Goal: Task Accomplishment & Management: Manage account settings

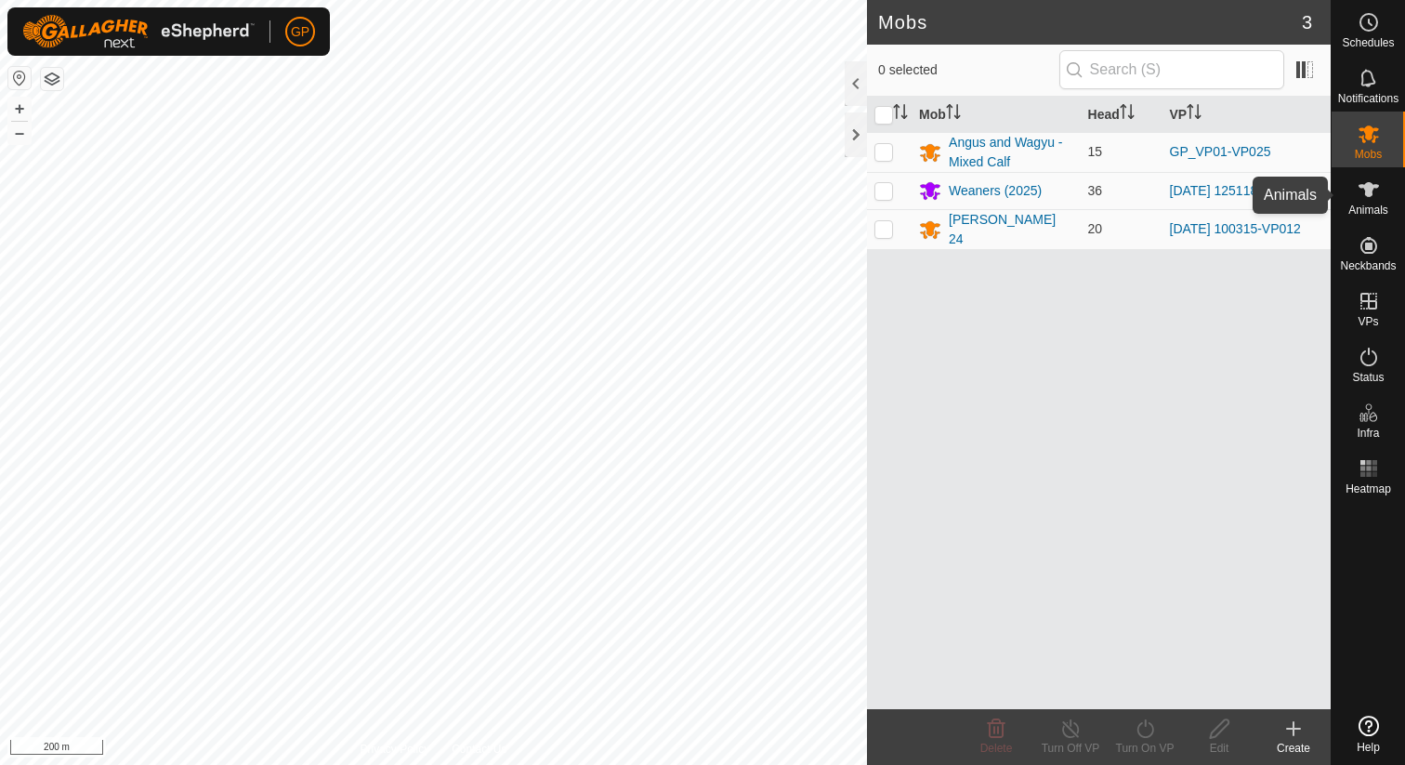
click at [1362, 201] on es-animals-svg-icon at bounding box center [1368, 190] width 33 height 30
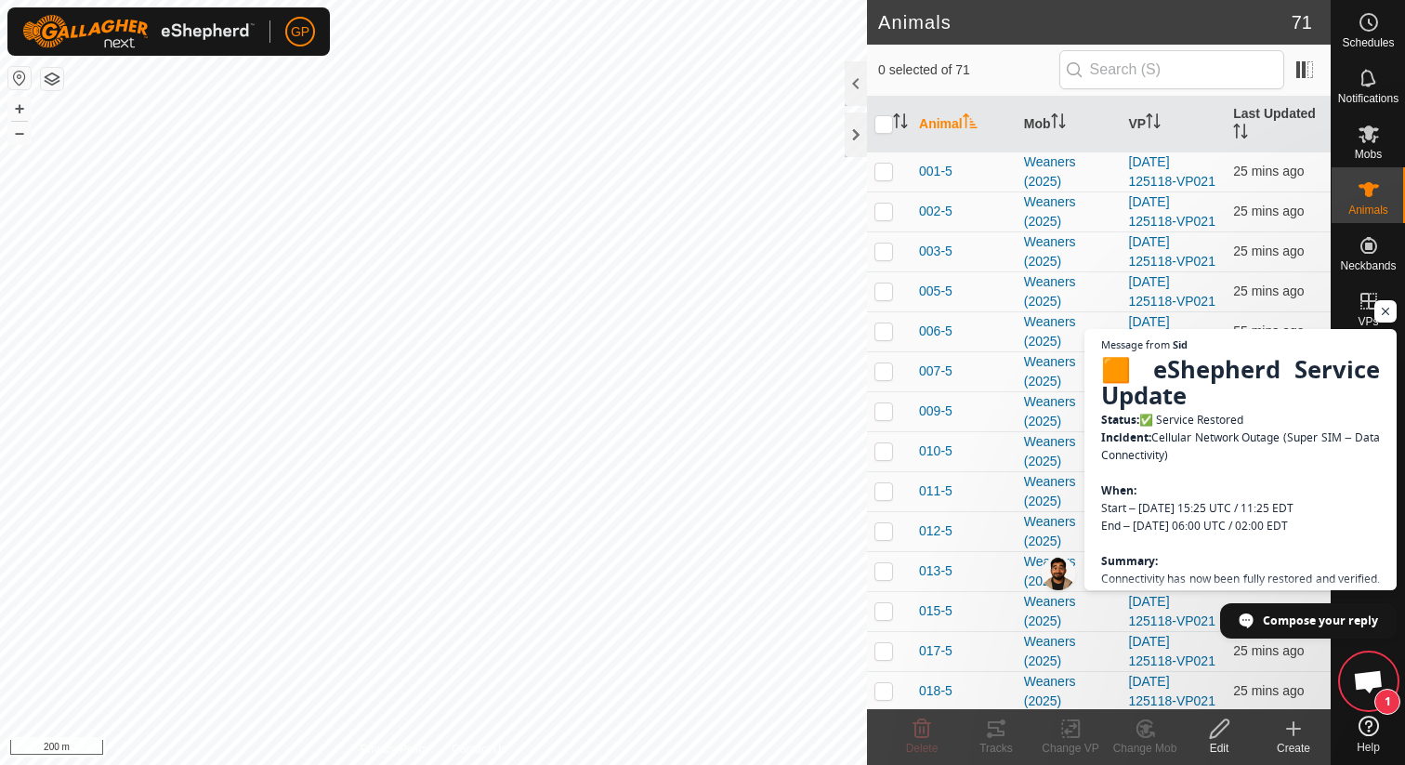
scroll to position [4637, 0]
click at [1332, 284] on div "VPs" at bounding box center [1367, 307] width 73 height 56
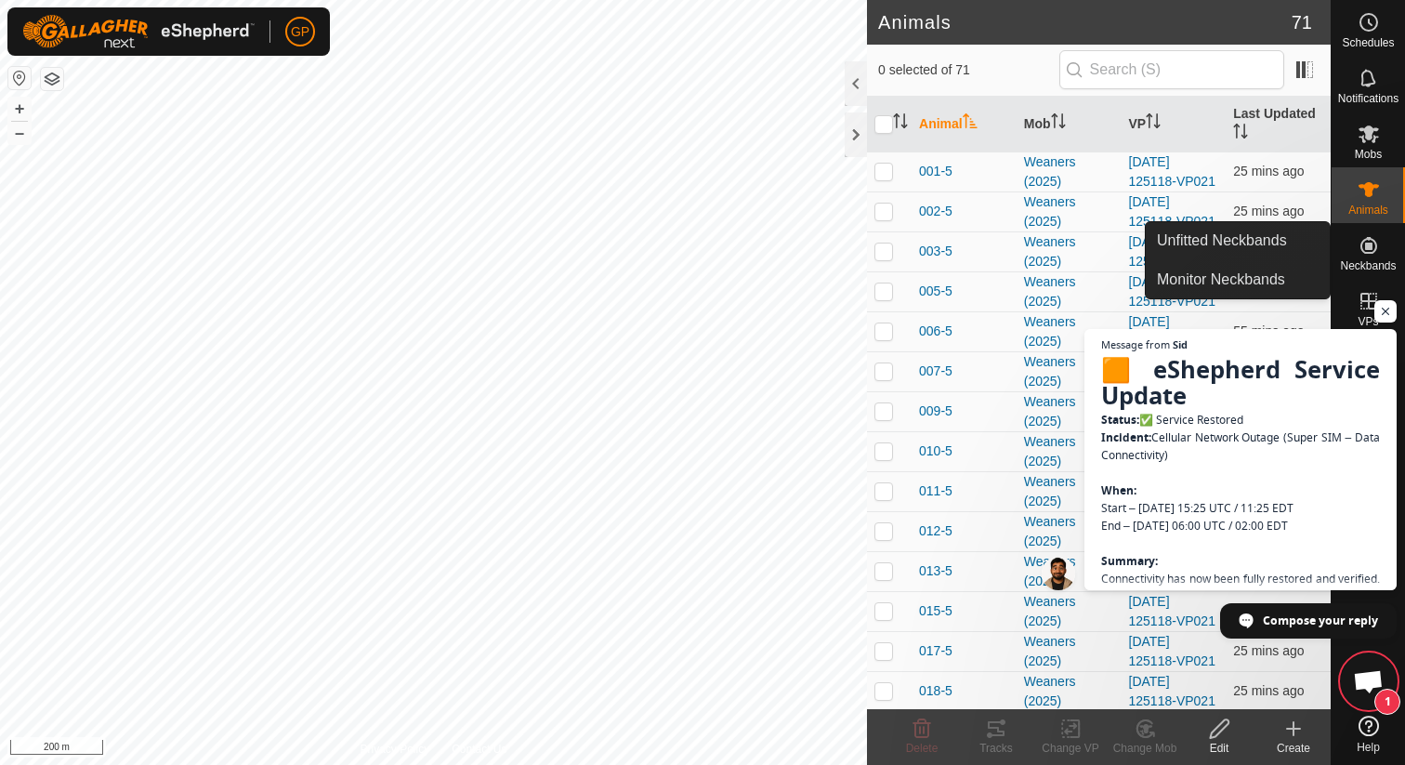
click at [1342, 266] on span "Neckbands" at bounding box center [1368, 265] width 56 height 11
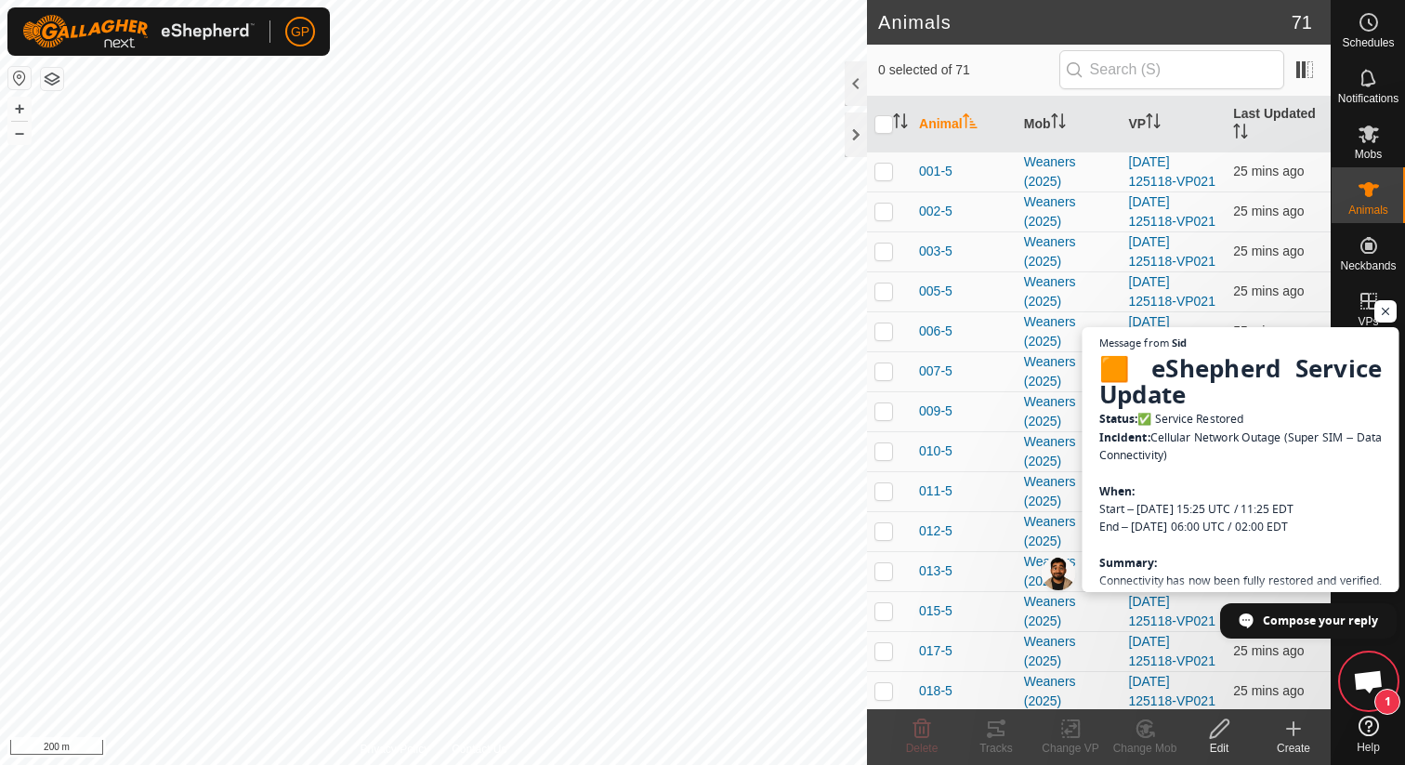
click at [1175, 426] on span "🟧 eShepherd Service Update Status: ✅ Service Restored Incident: Cellular Networ…" at bounding box center [1240, 560] width 283 height 416
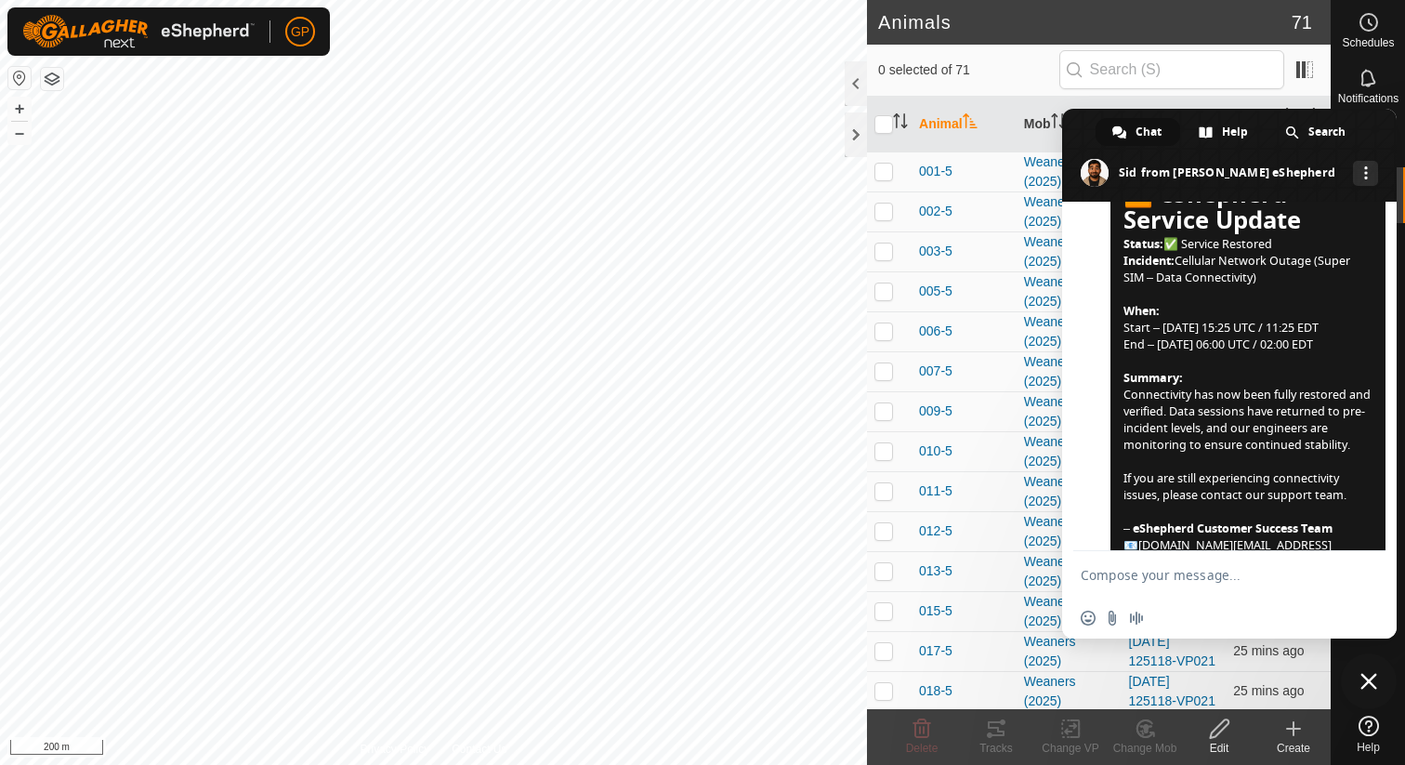
click at [1380, 668] on span "Close chat" at bounding box center [1369, 681] width 56 height 56
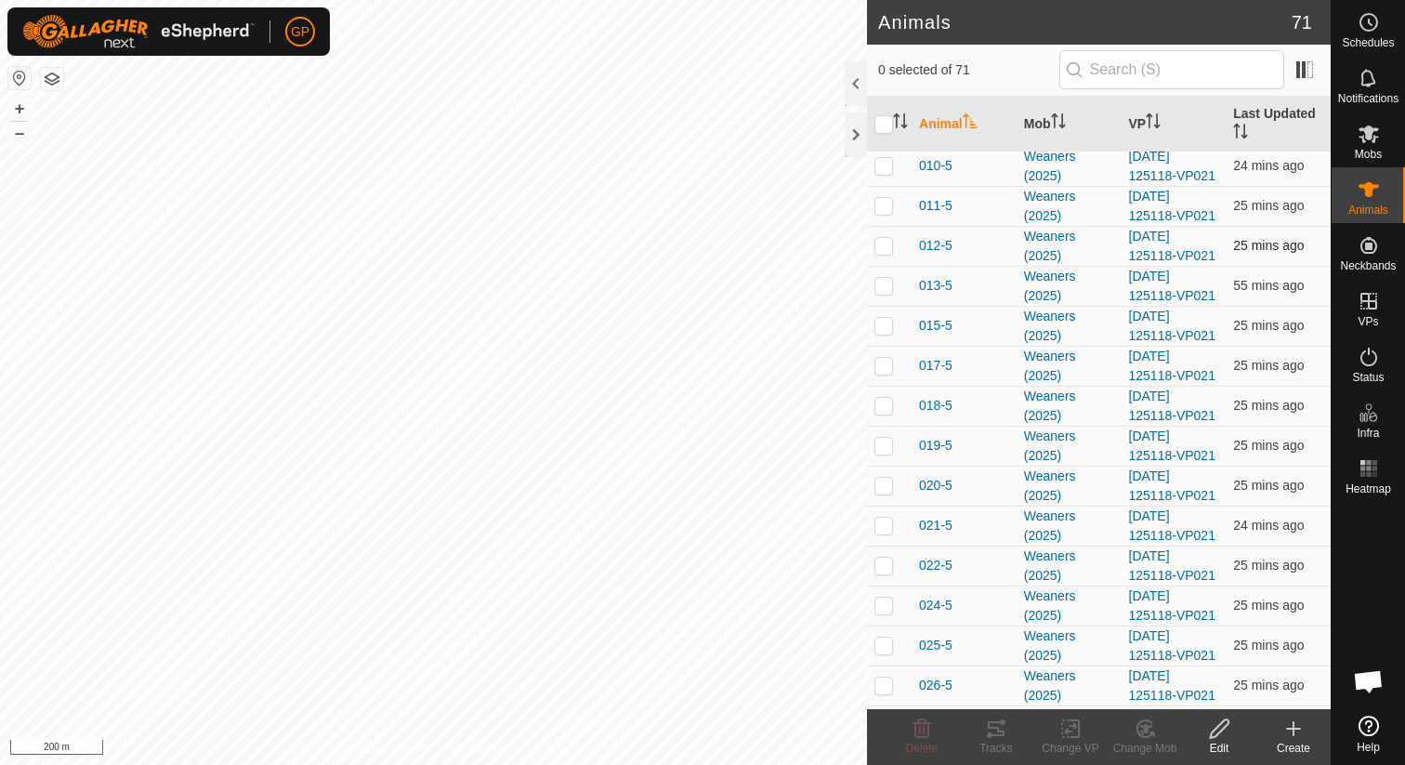
scroll to position [402, 0]
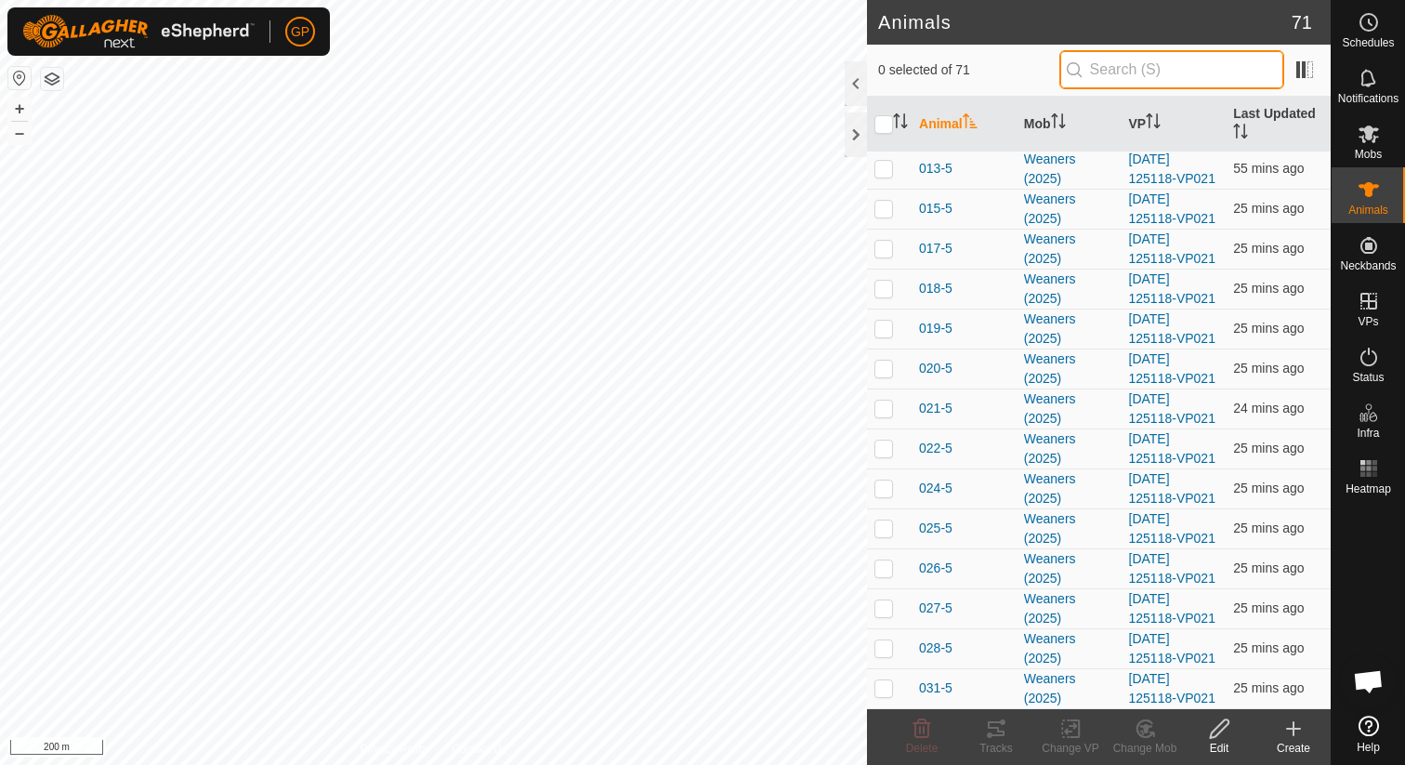
click at [1149, 74] on input "text" at bounding box center [1171, 69] width 225 height 39
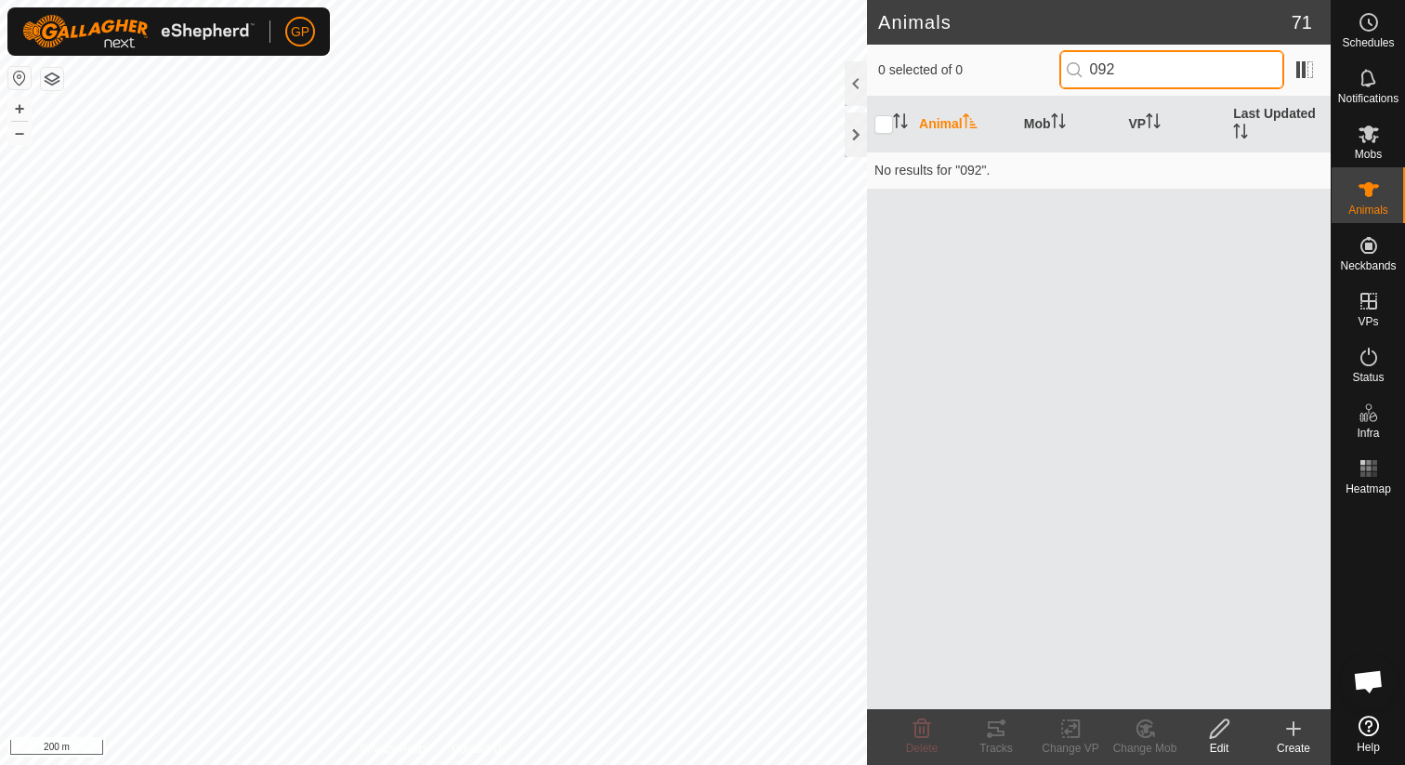
scroll to position [4773, 0]
type input "0"
type input "156"
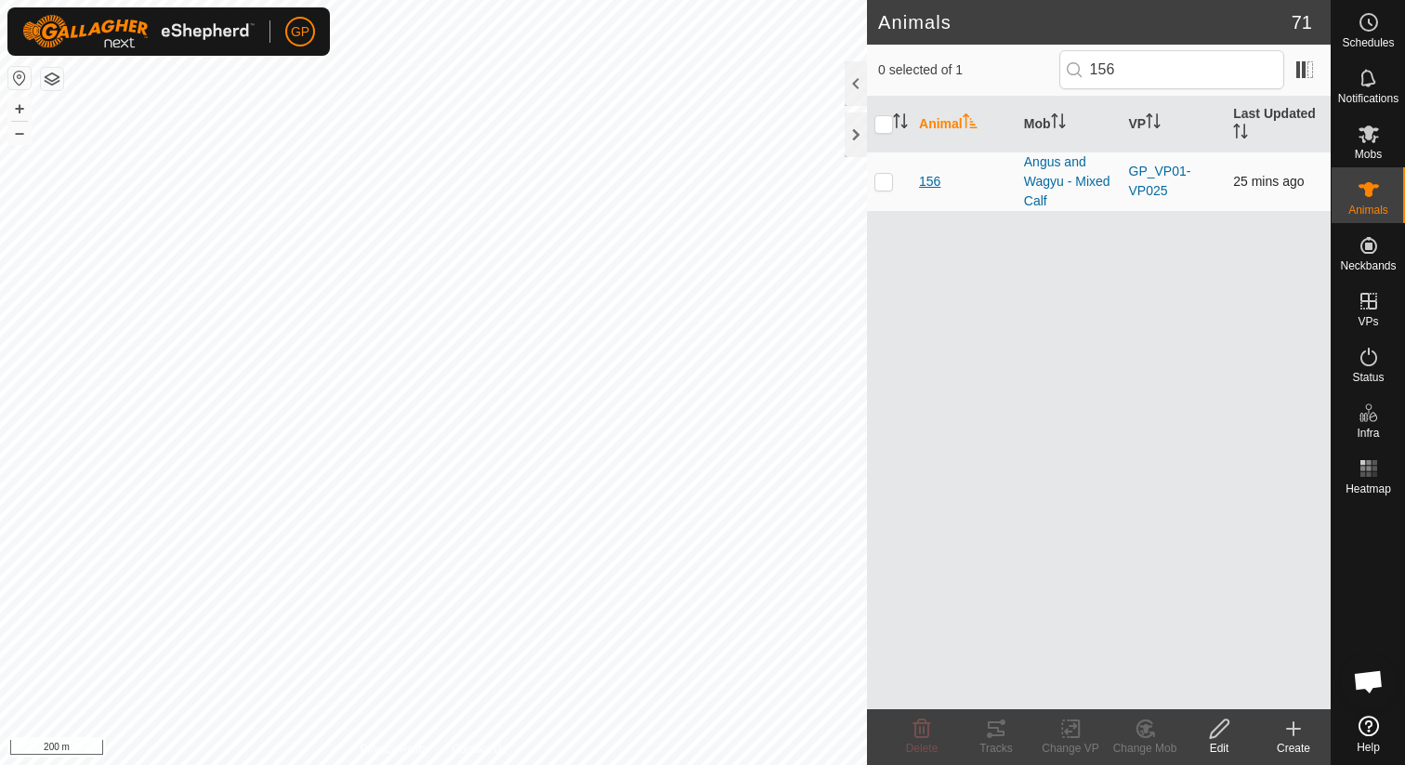
click at [933, 178] on span "156" at bounding box center [929, 182] width 21 height 20
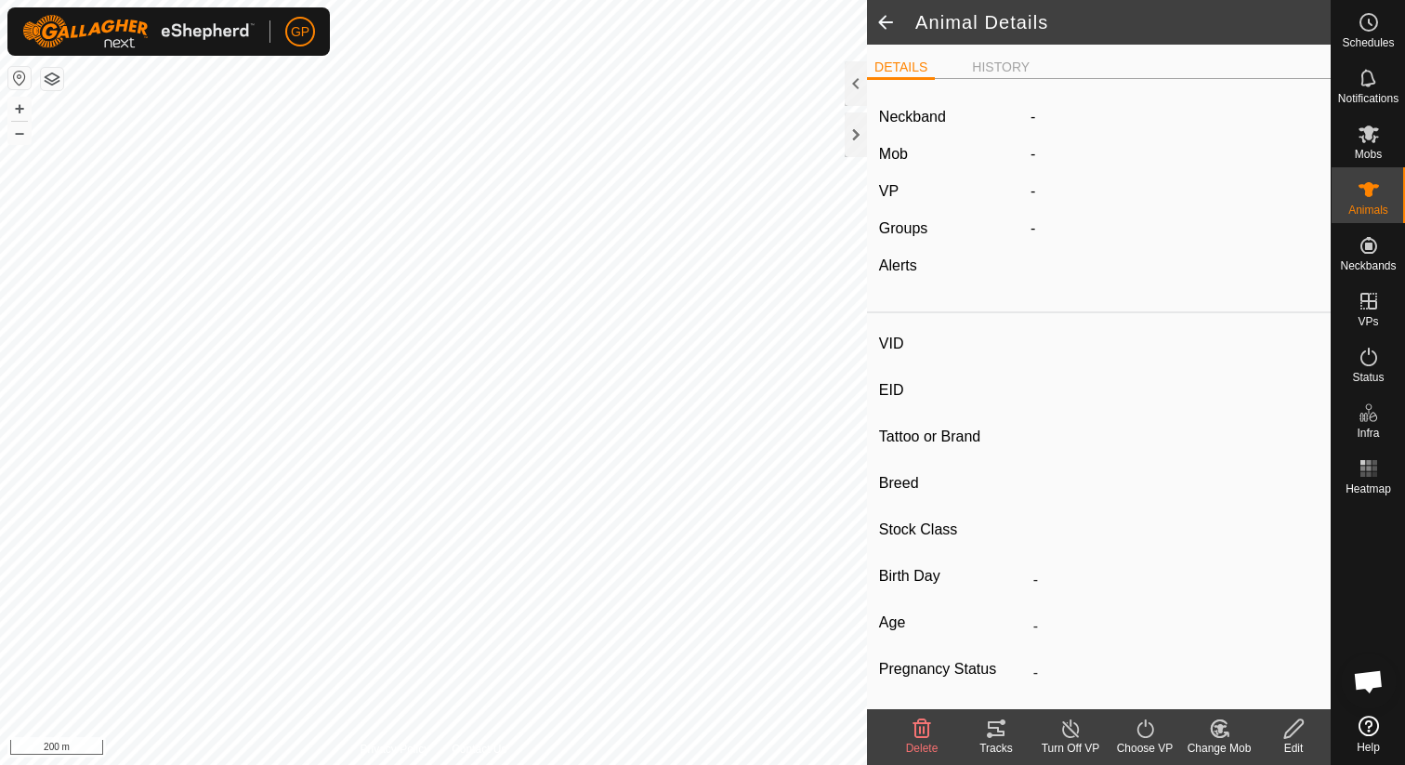
type input "156"
type input "-"
type input "Angus"
type input "-"
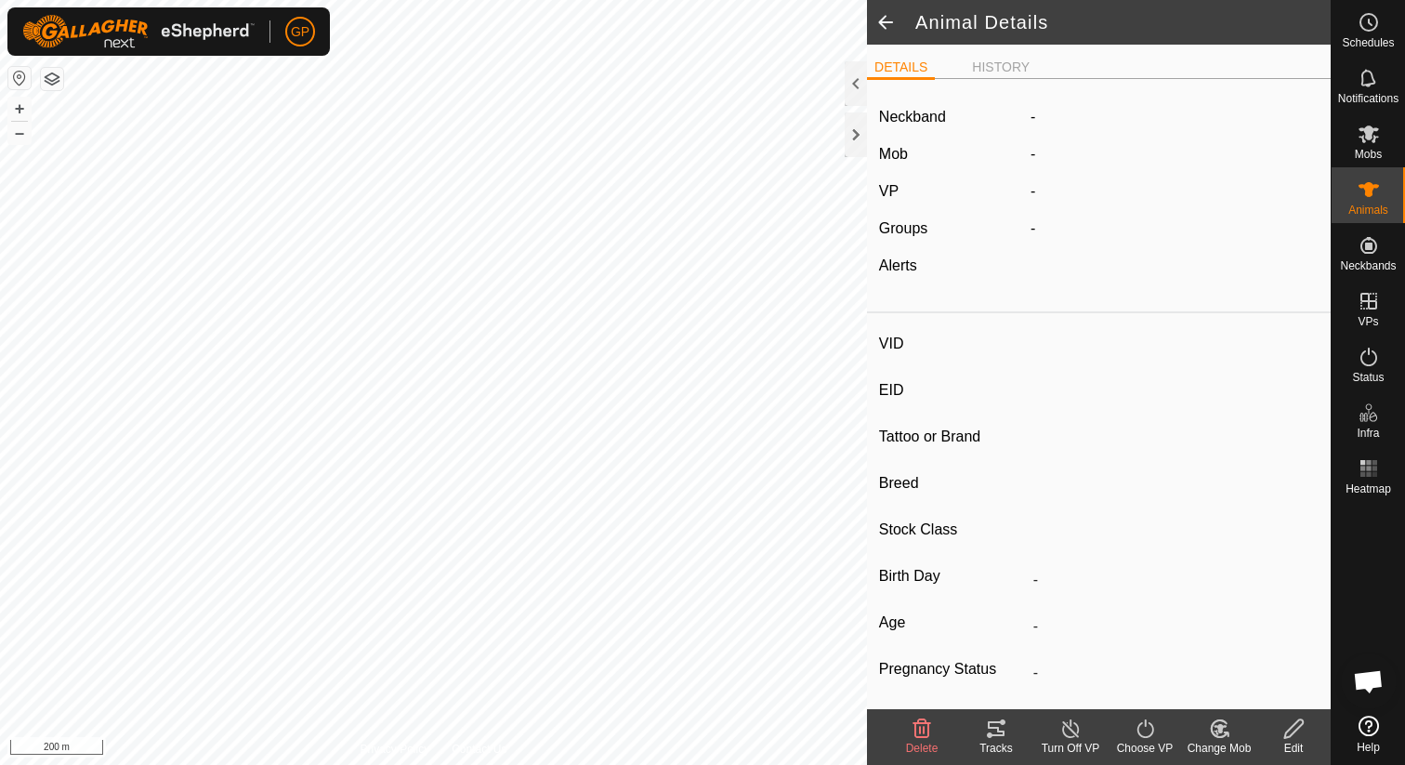
type input "Pregnant"
type input "0 kg"
type input "-"
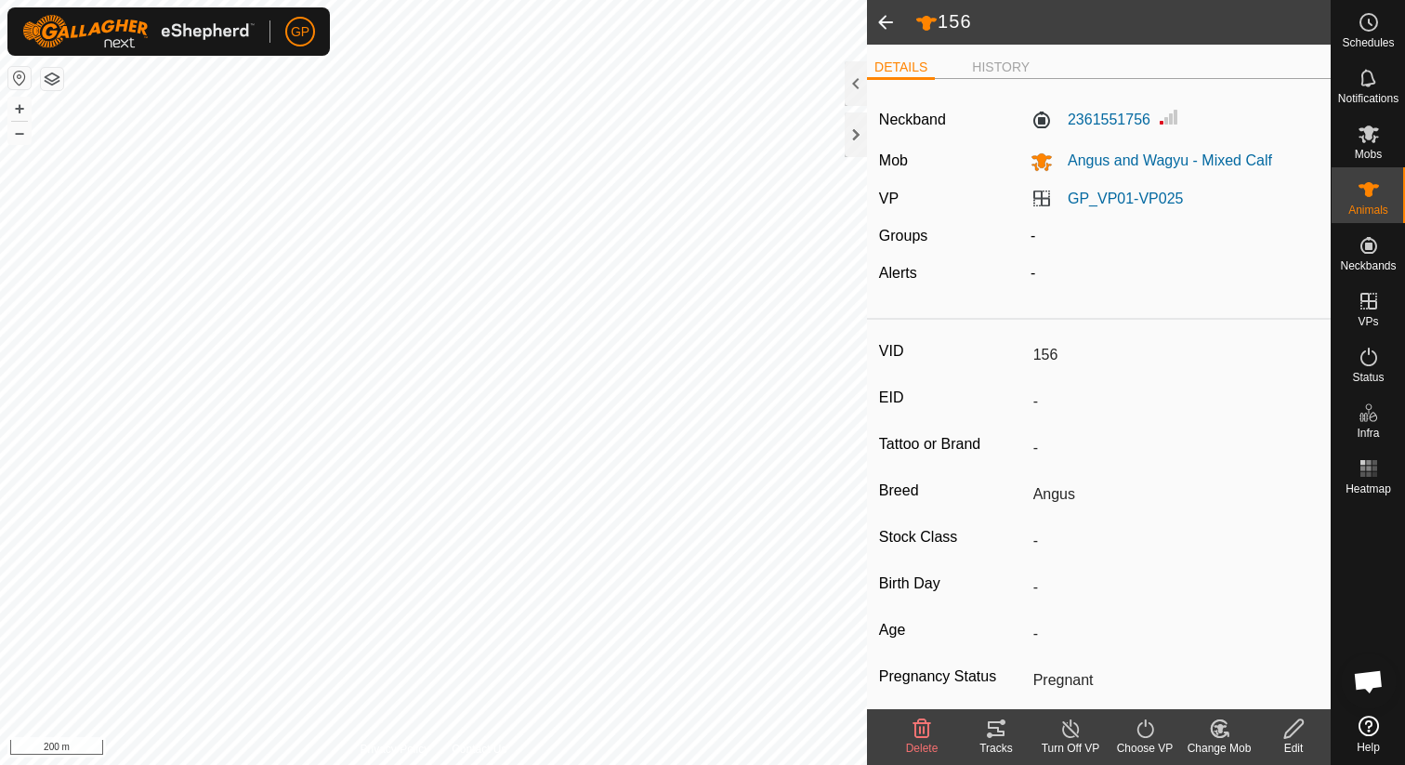
click at [1296, 731] on icon at bounding box center [1293, 728] width 23 height 22
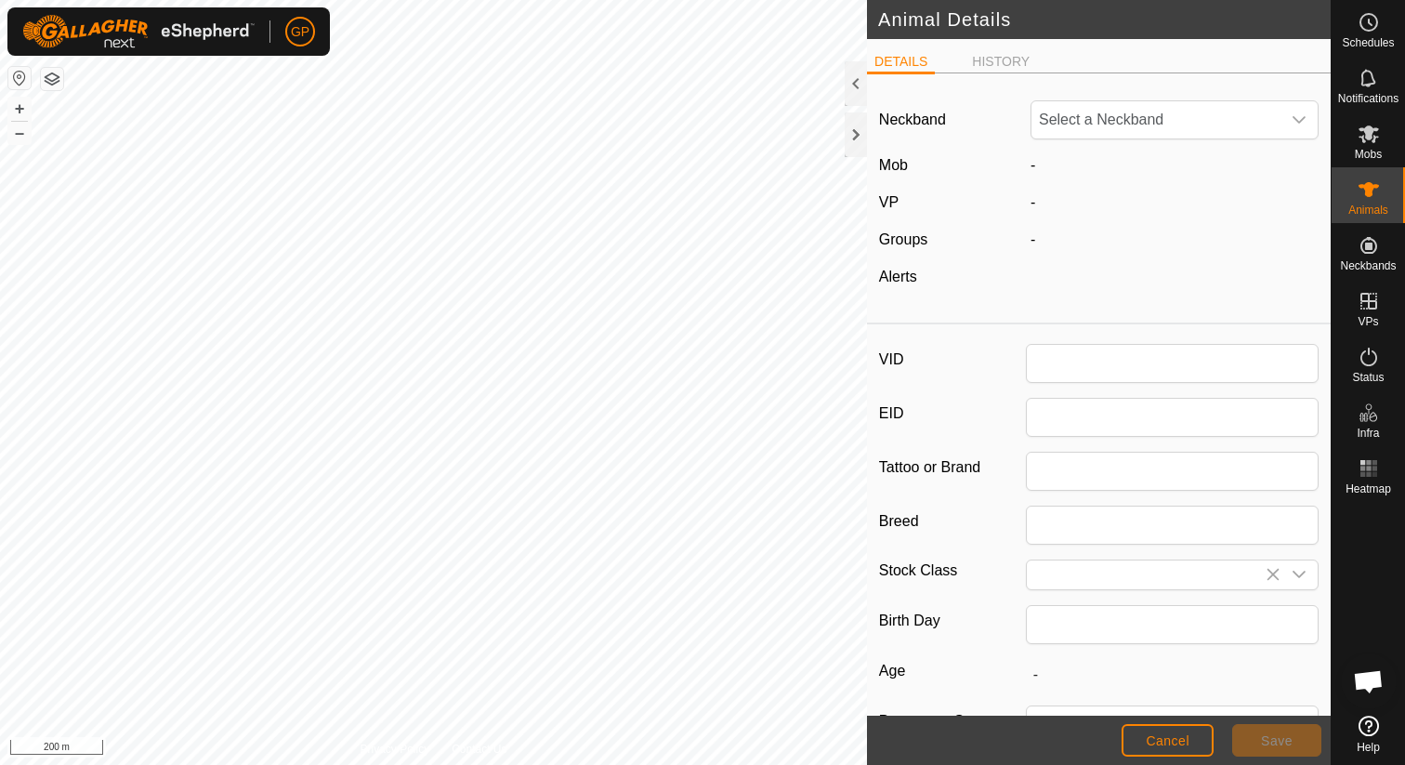
type input "156"
type input "Angus"
type input "0"
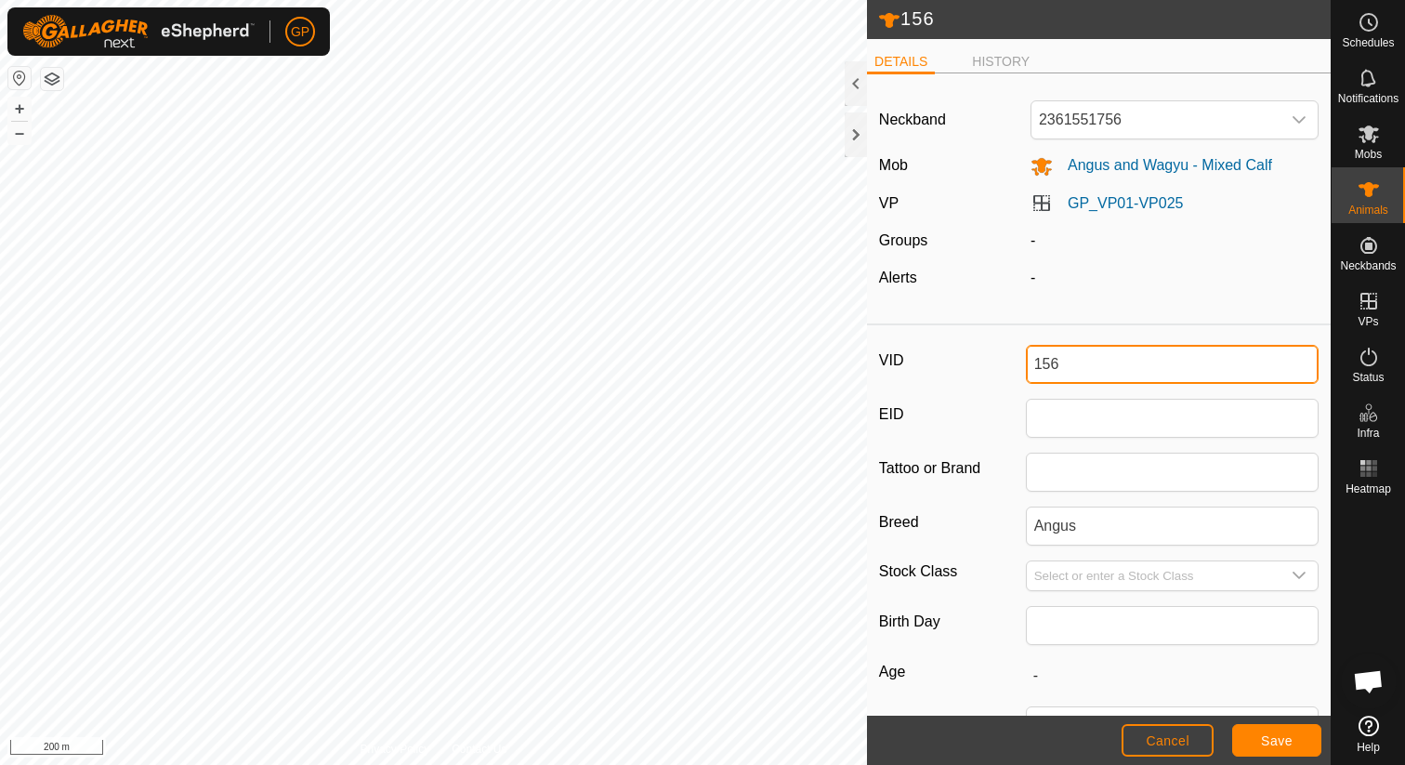
click at [1100, 363] on input "156" at bounding box center [1173, 364] width 294 height 39
type input "1467Bull"
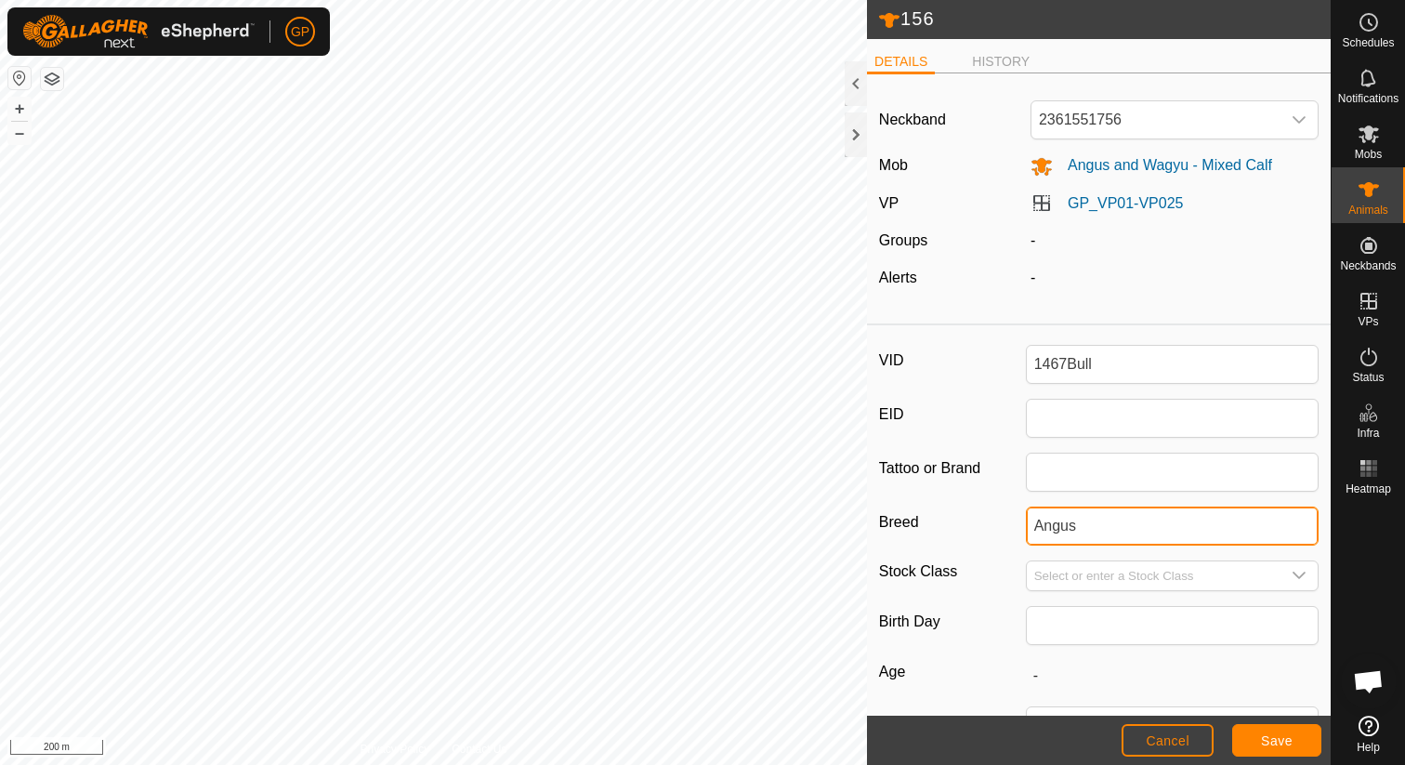
click at [1100, 532] on input "Angus" at bounding box center [1173, 525] width 294 height 39
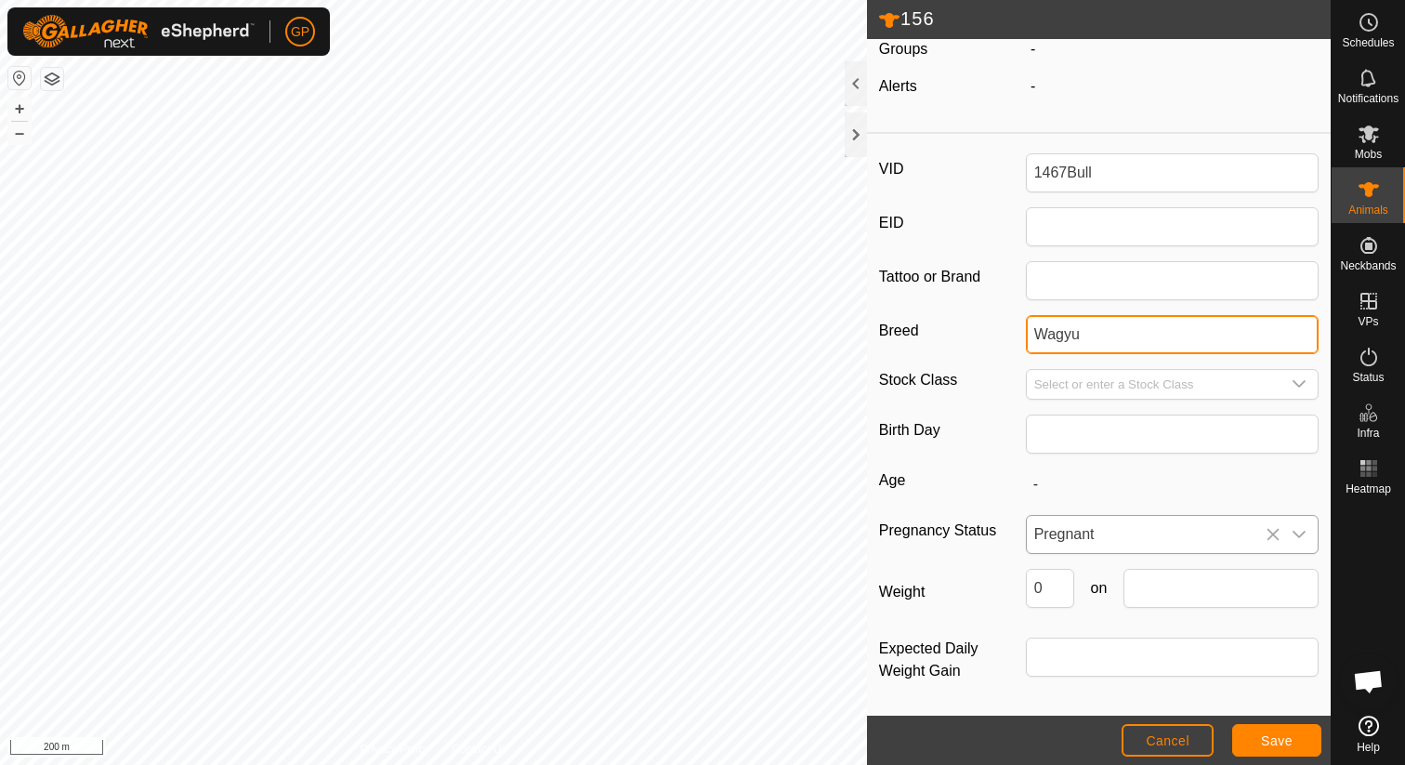
type input "Wagyu"
click at [1072, 540] on span "Pregnant" at bounding box center [1154, 534] width 255 height 37
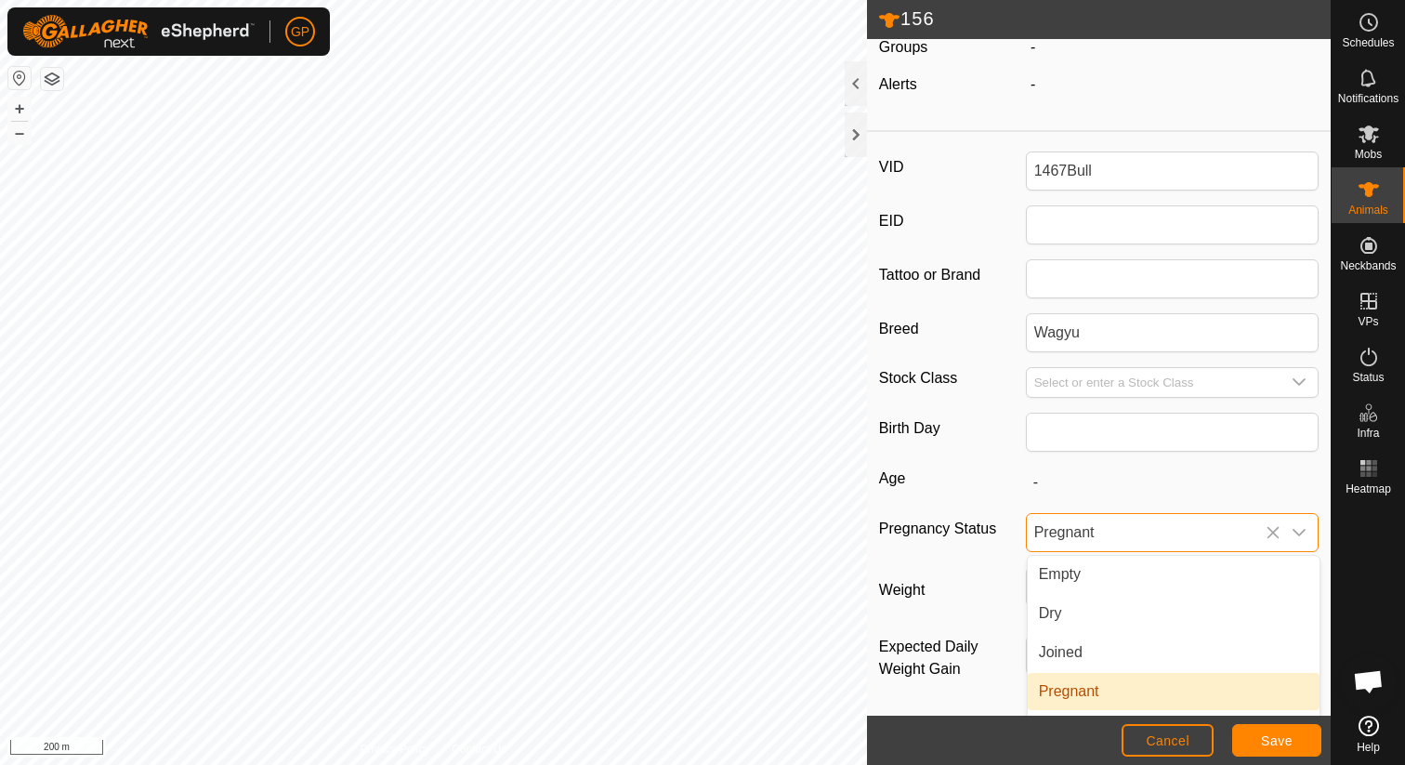
click at [1072, 540] on span "Pregnant" at bounding box center [1154, 532] width 255 height 37
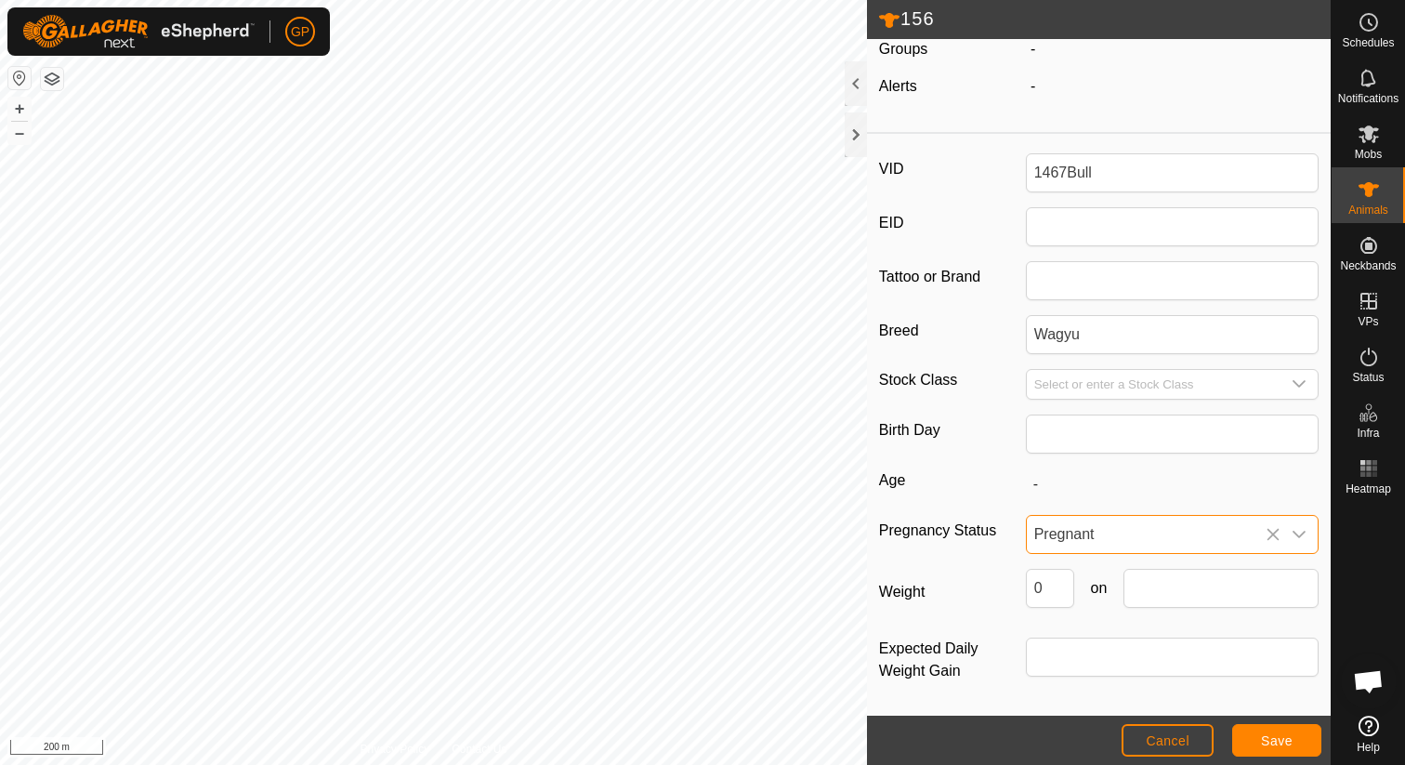
click at [1263, 534] on span "Pregnant" at bounding box center [1154, 534] width 255 height 37
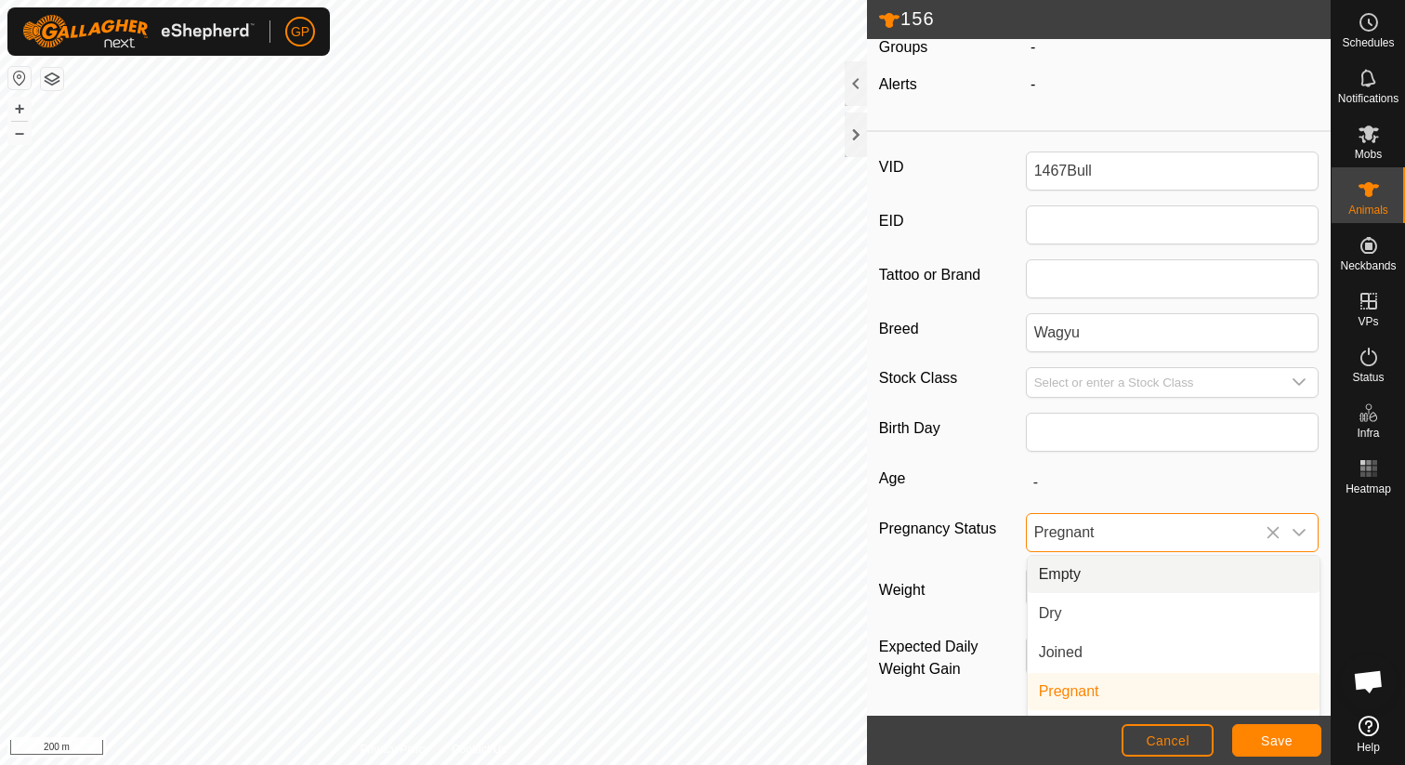
click at [1095, 583] on li "Empty" at bounding box center [1173, 574] width 292 height 37
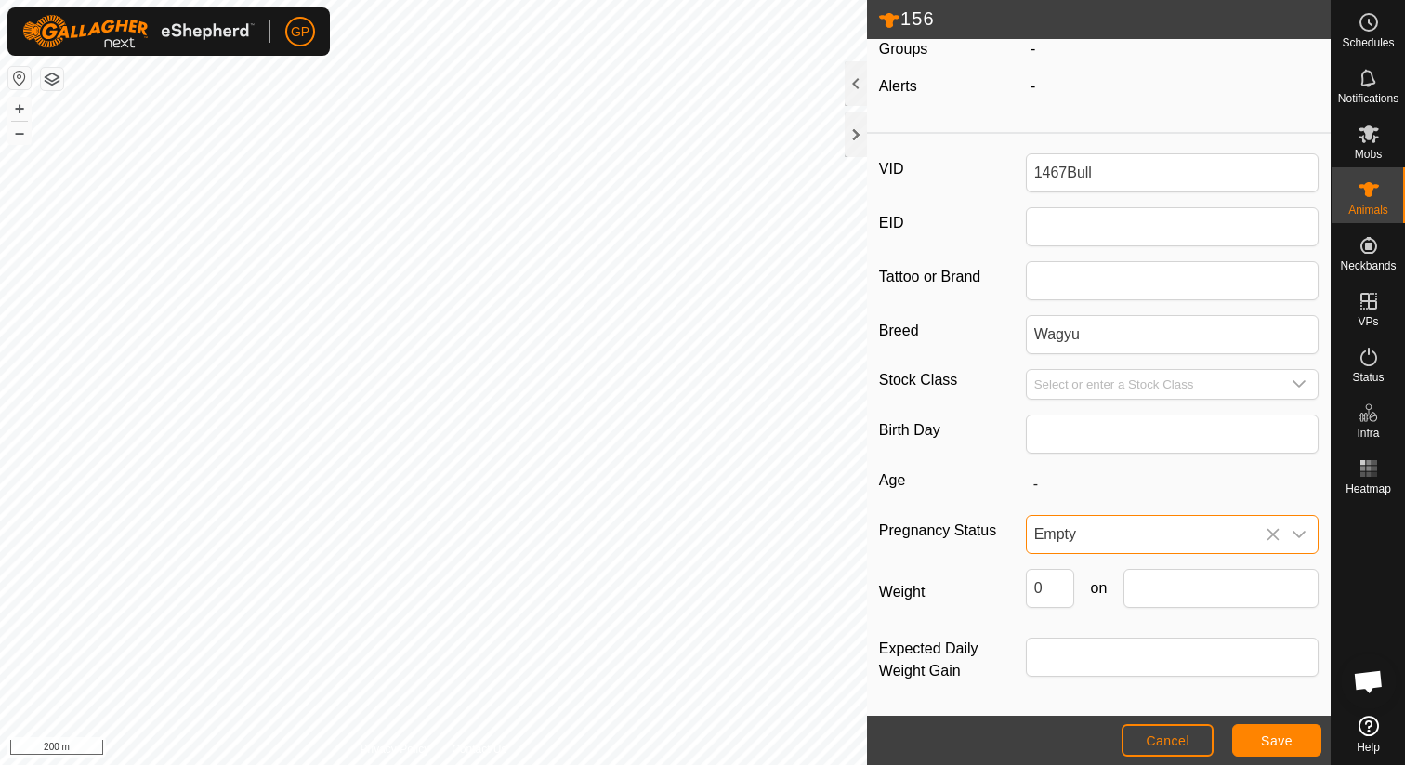
click at [1119, 541] on span "Empty" at bounding box center [1154, 534] width 255 height 37
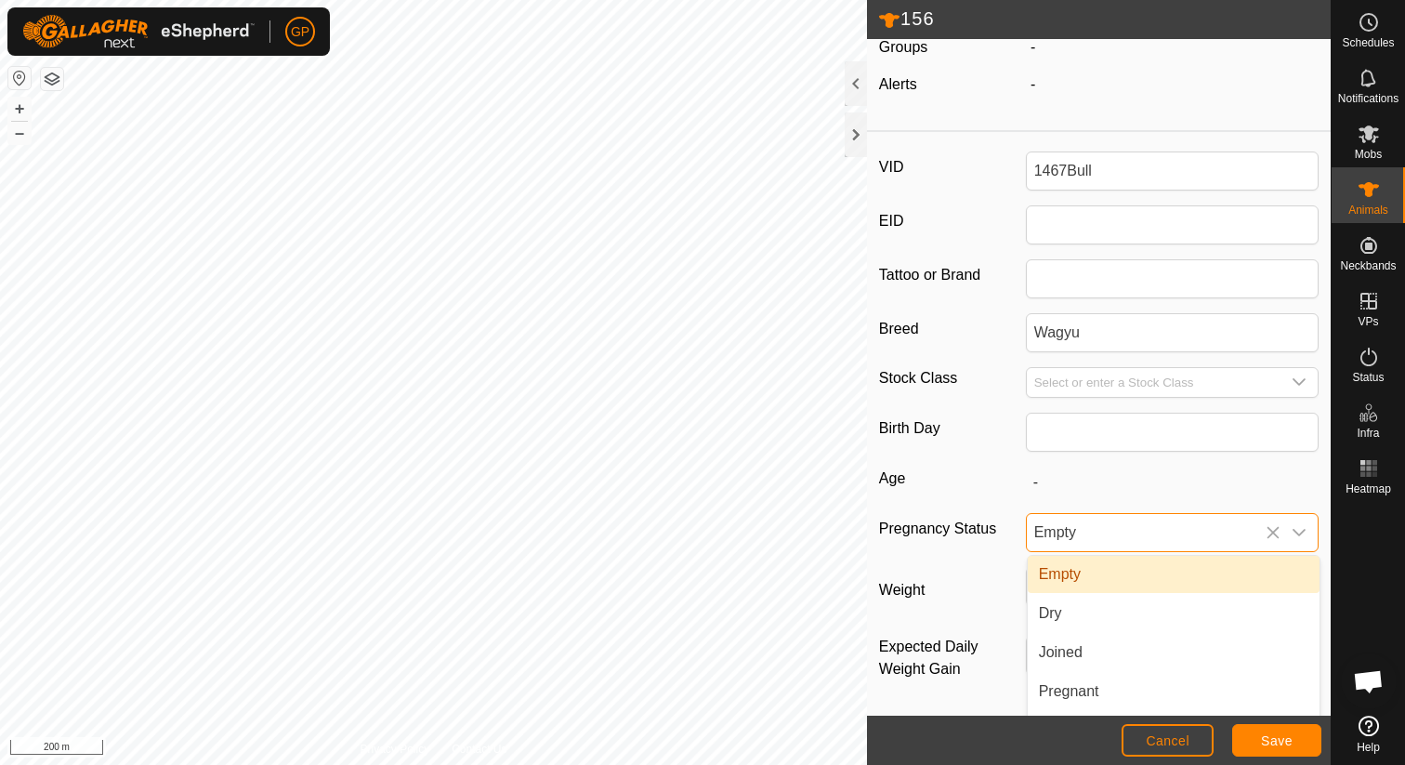
click at [1262, 530] on span "Empty" at bounding box center [1154, 532] width 255 height 37
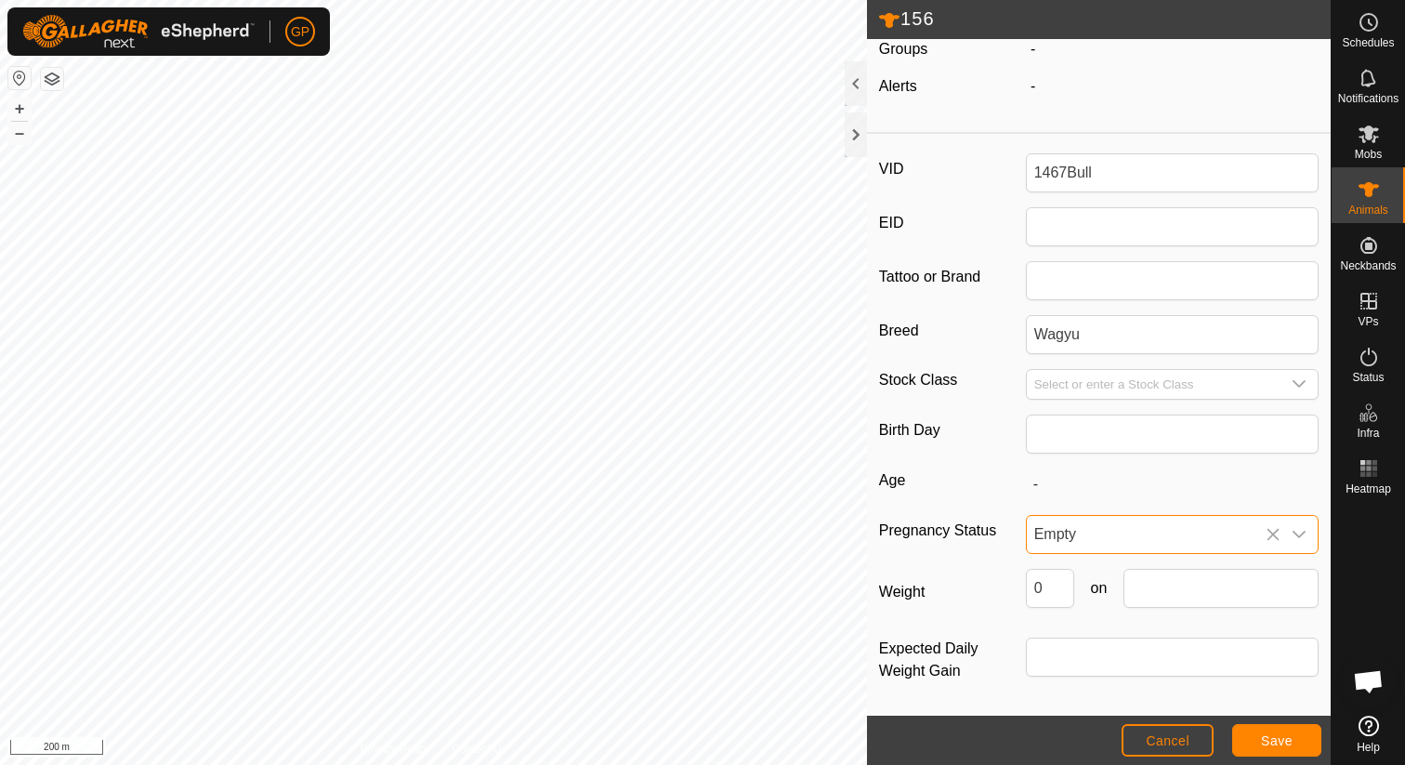
click at [1269, 530] on icon at bounding box center [1273, 534] width 12 height 12
click at [1260, 751] on button "Save" at bounding box center [1276, 740] width 89 height 33
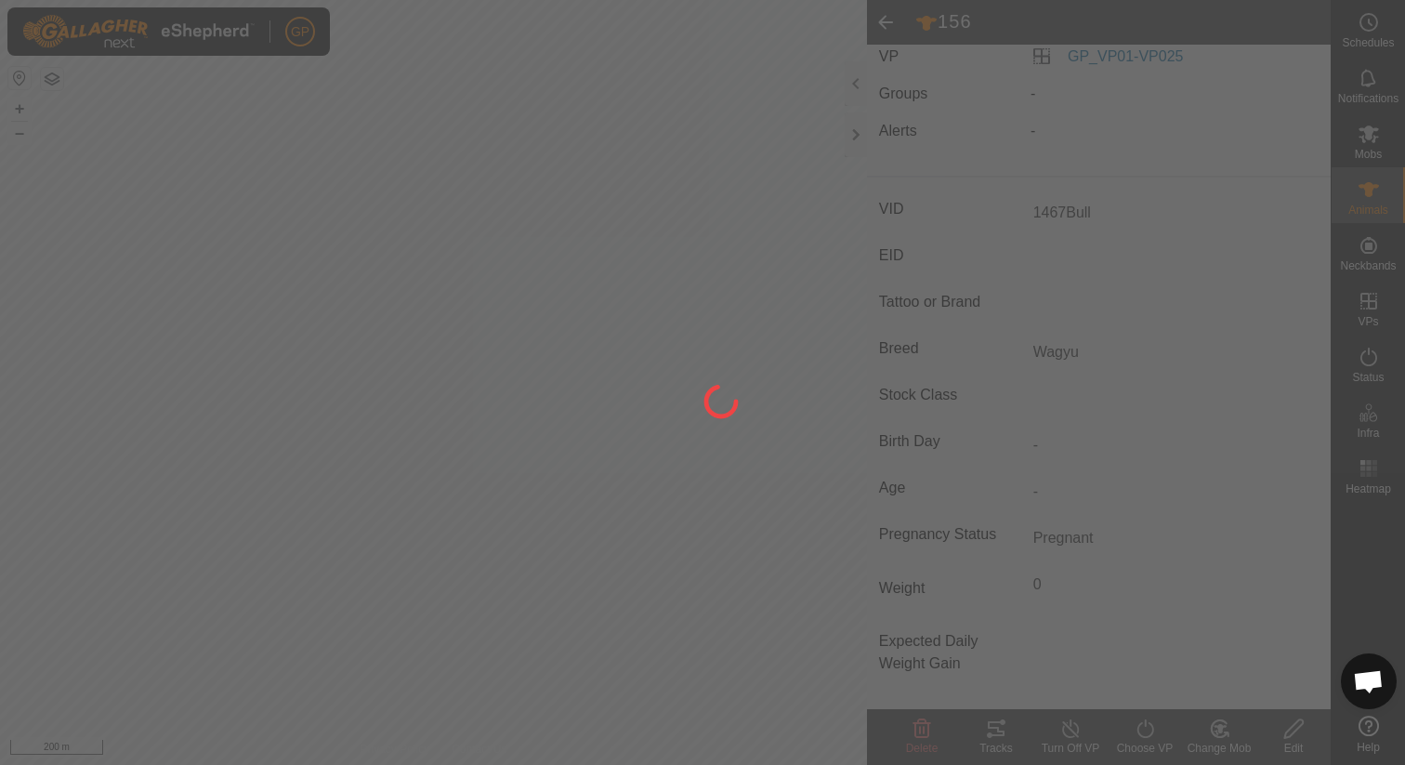
type input "156"
type input "-"
type input "Angus"
type input "0 kg"
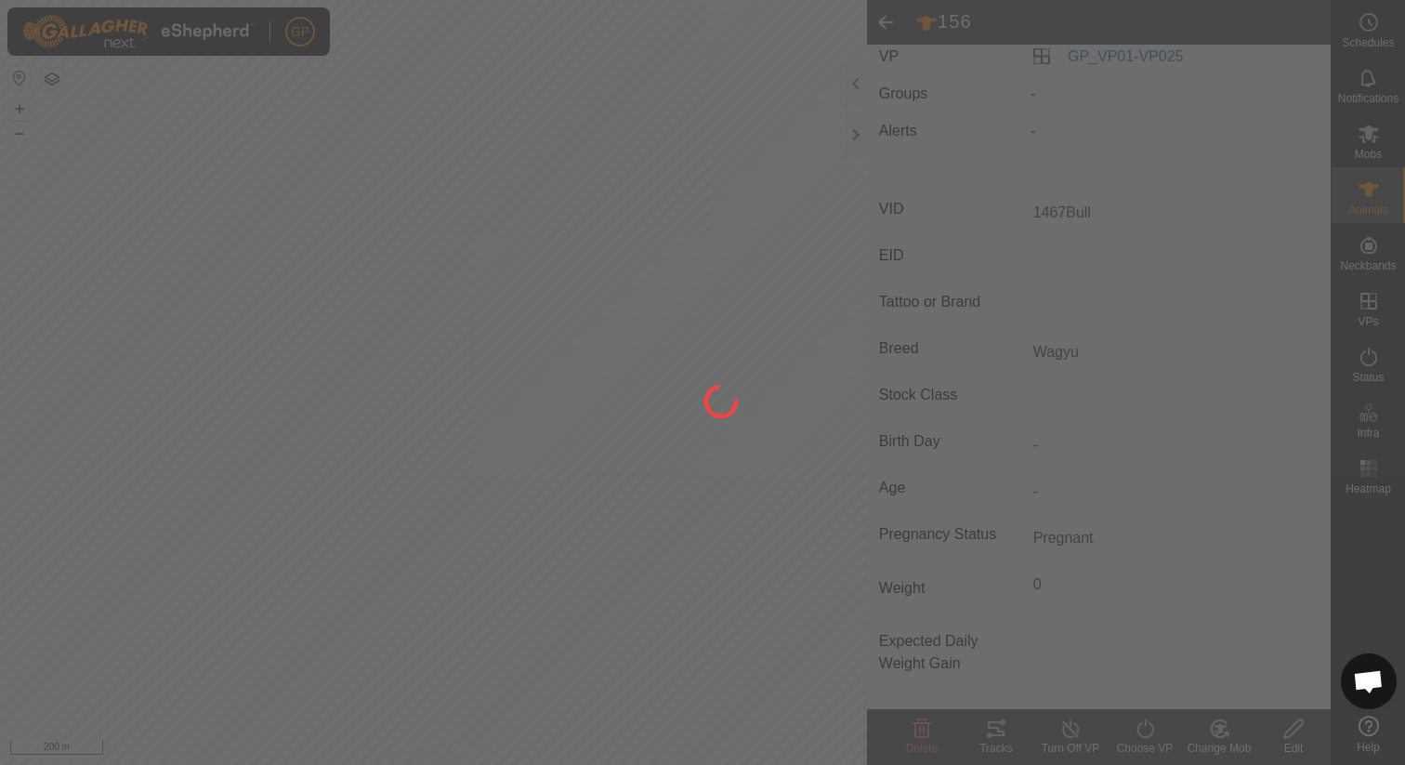
type input "-"
type input "1467Bull"
type input "Wagyu"
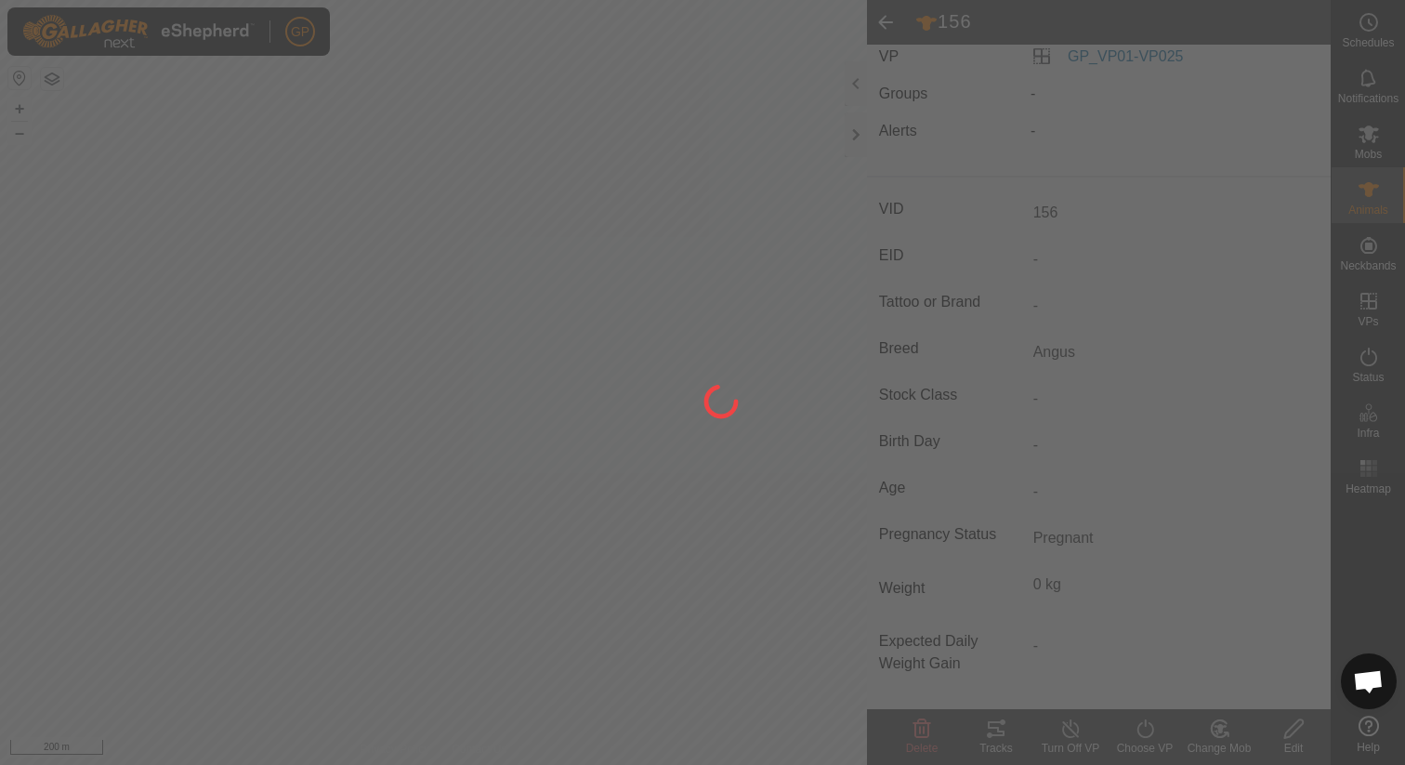
type input "-"
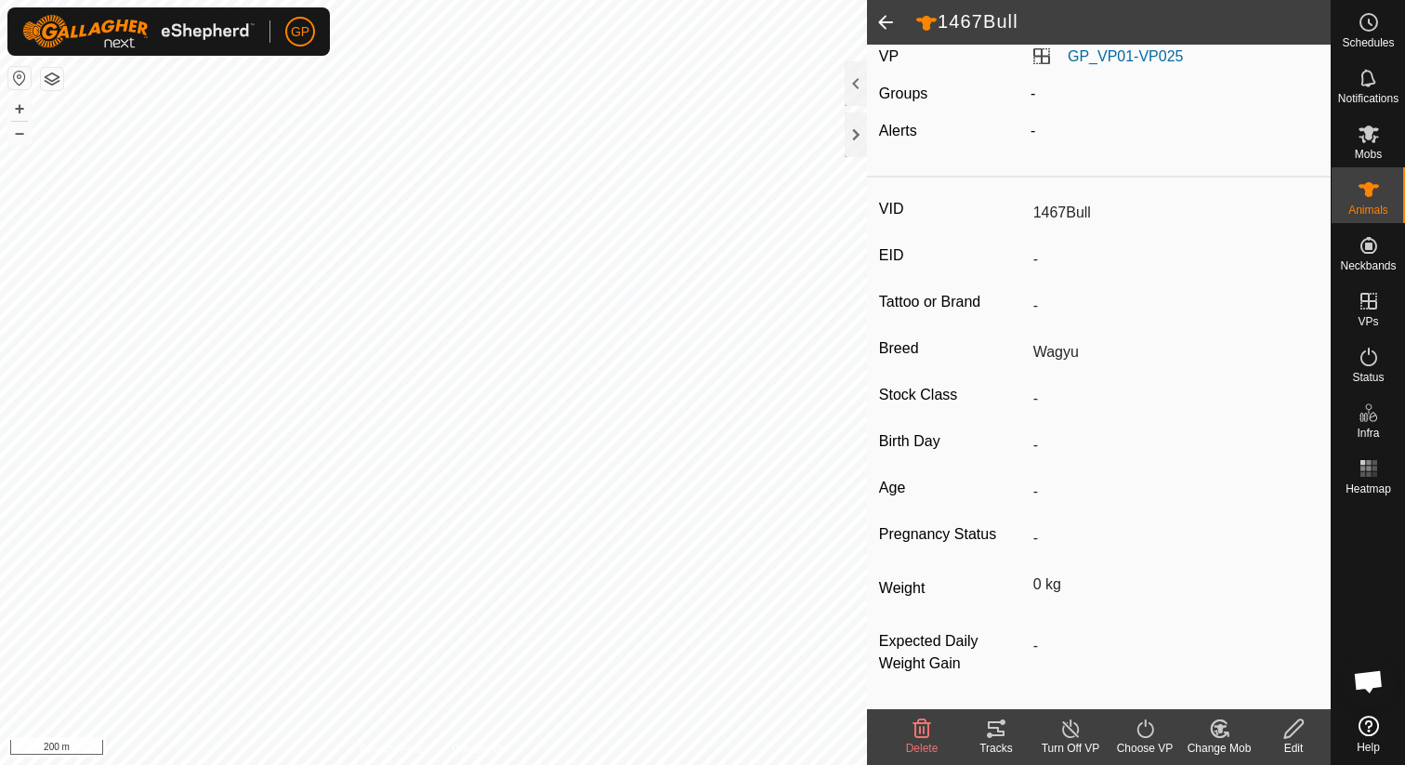
scroll to position [0, 0]
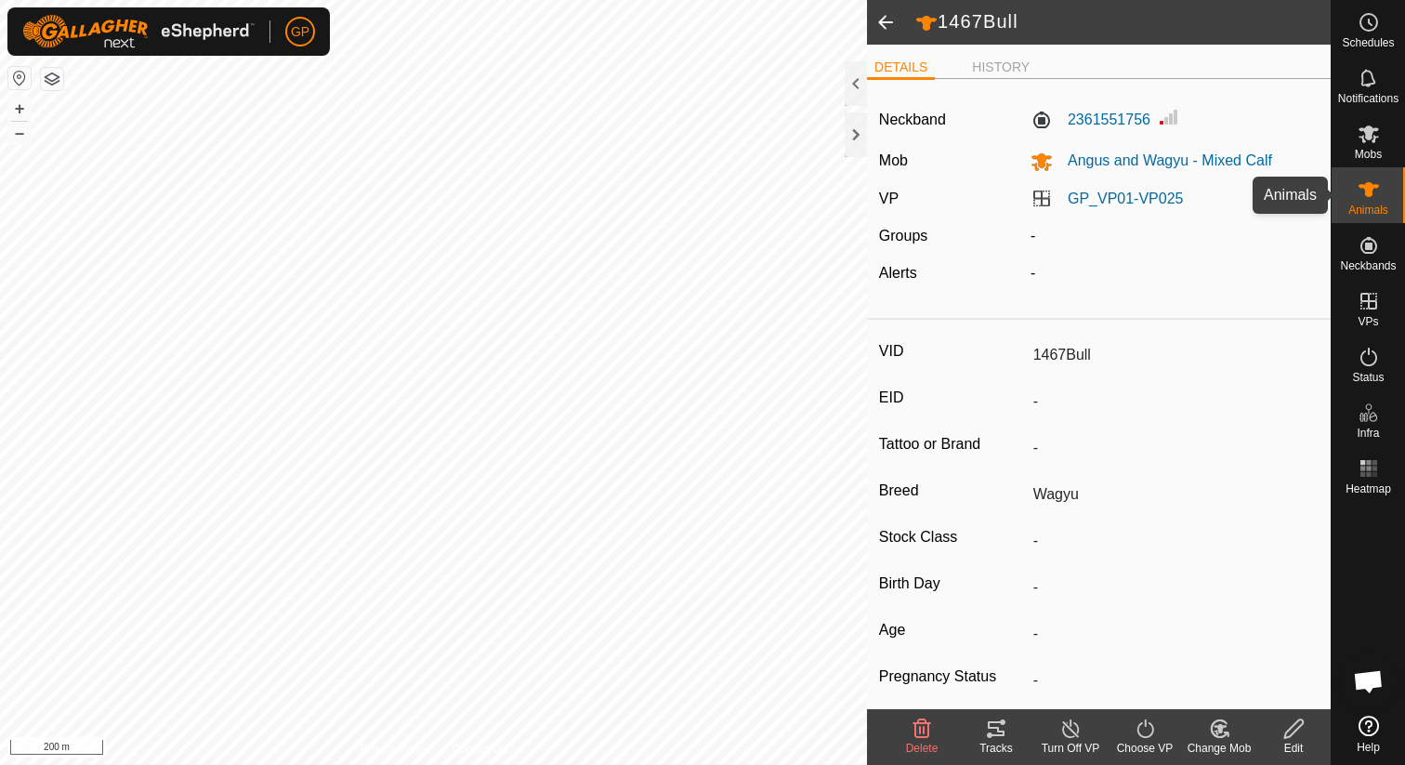
click at [1362, 185] on icon at bounding box center [1368, 189] width 20 height 15
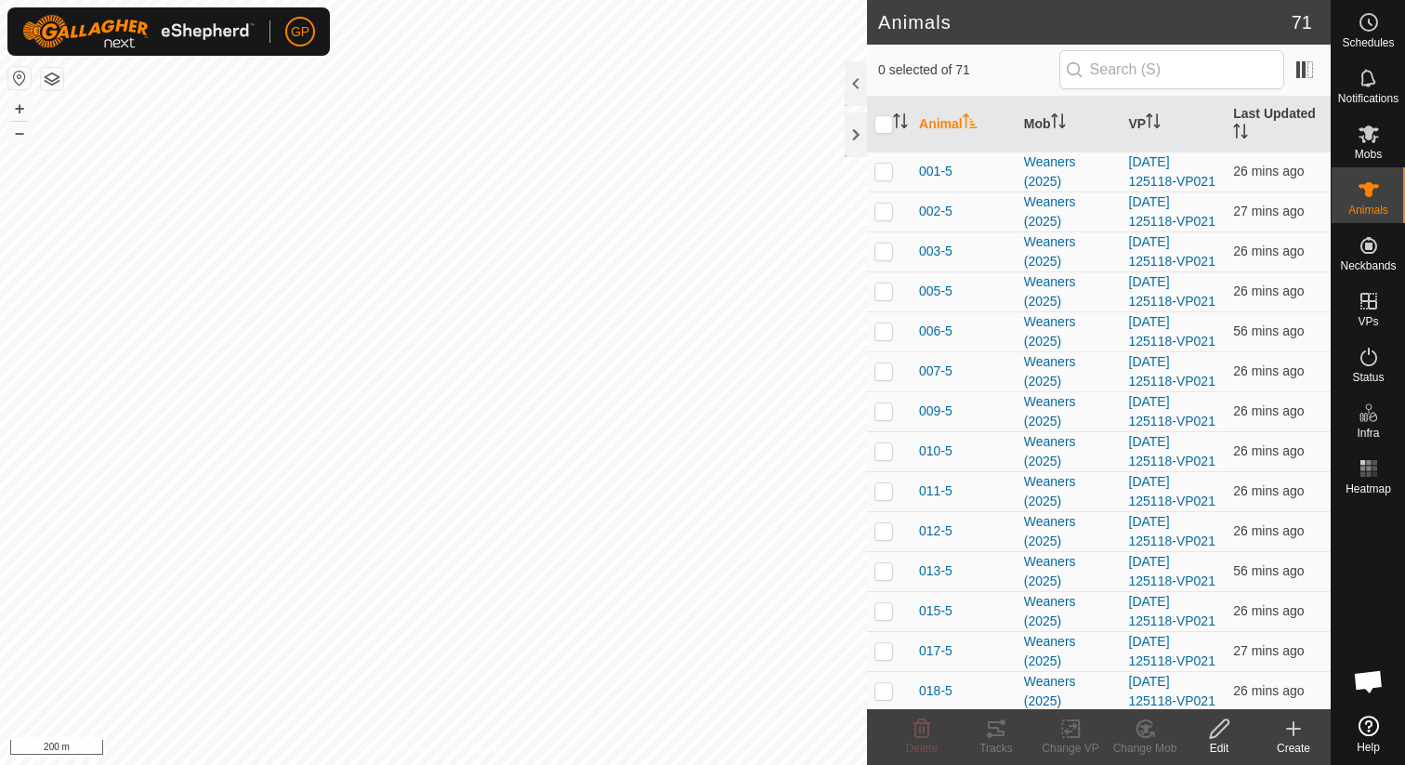
click at [1300, 734] on icon at bounding box center [1293, 728] width 22 height 22
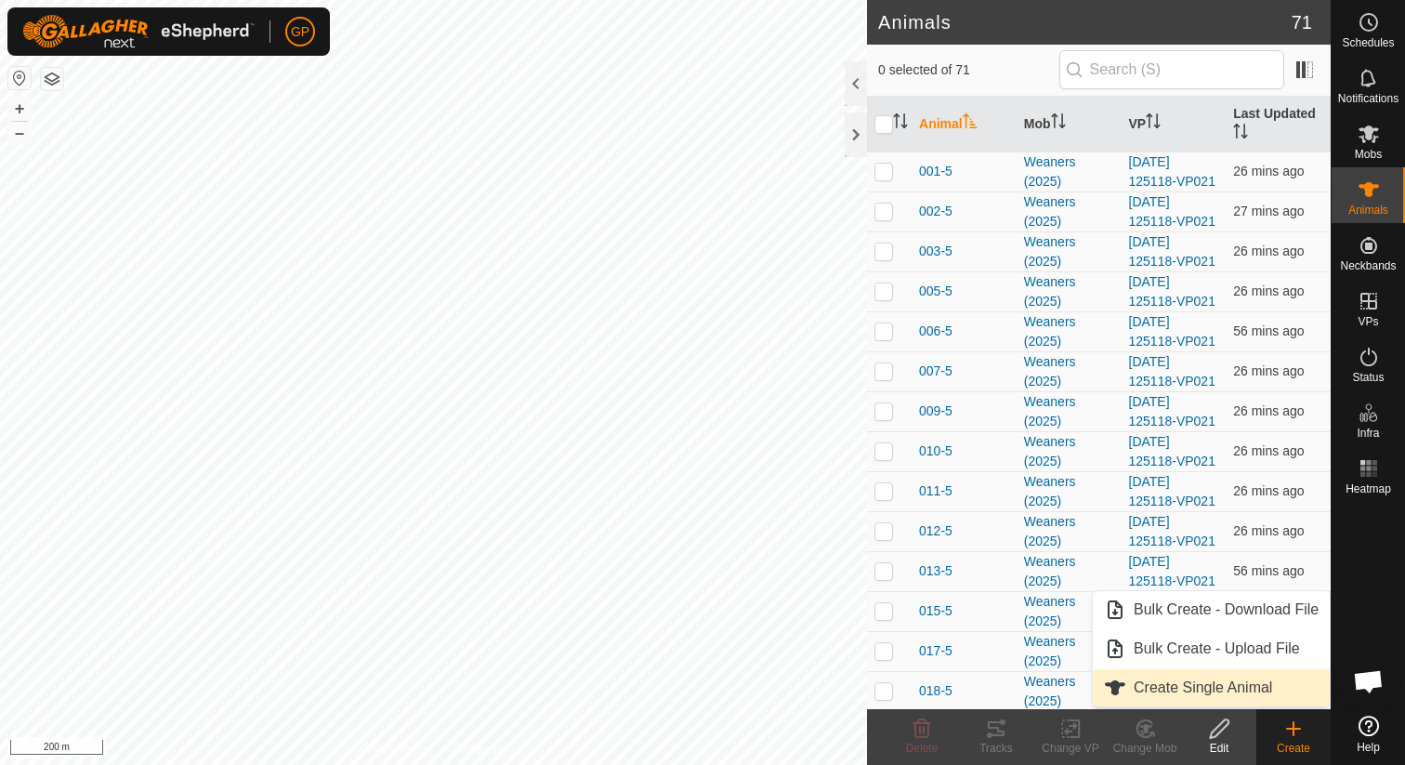
click at [1186, 674] on link "Create Single Animal" at bounding box center [1210, 687] width 237 height 37
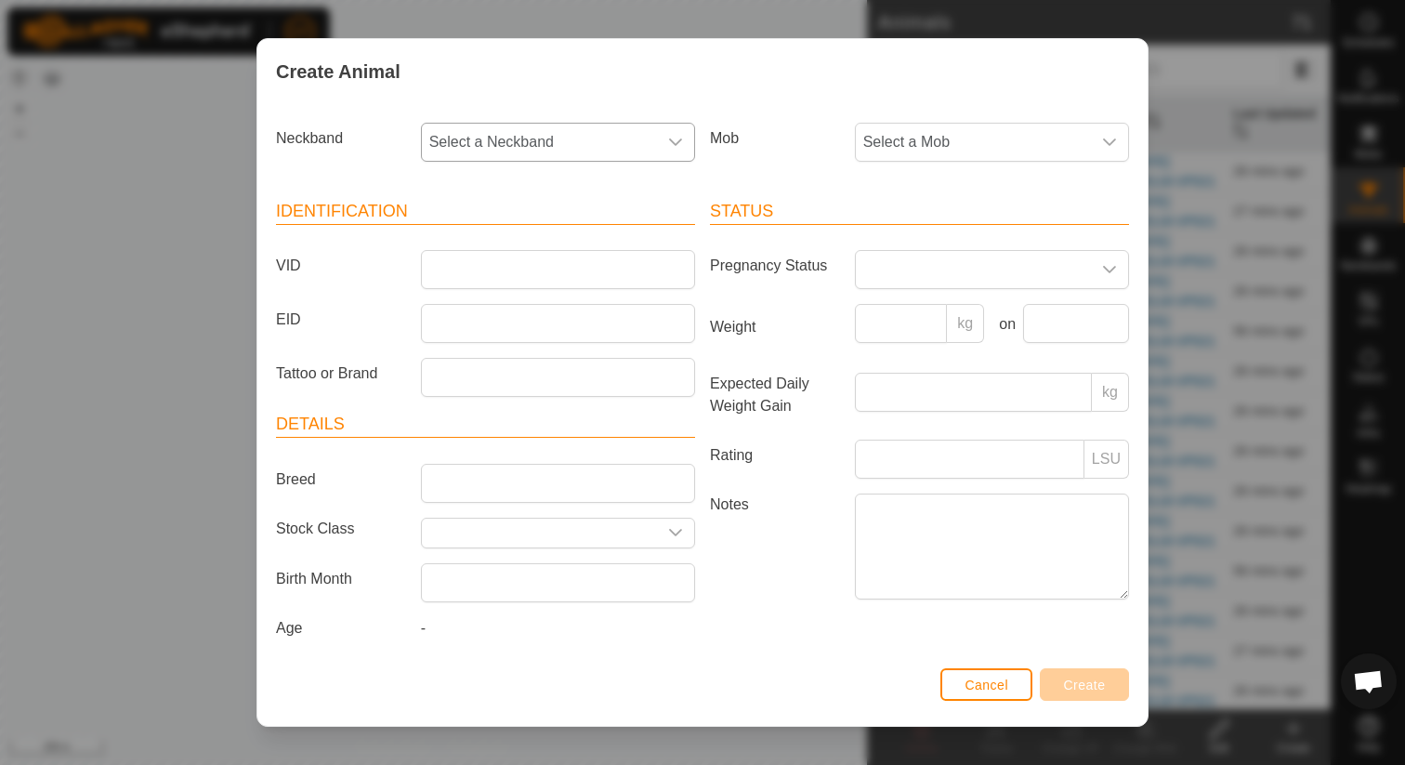
click at [589, 139] on span "Select a Neckband" at bounding box center [539, 142] width 235 height 37
type input "0928"
click at [528, 233] on li "0928620807" at bounding box center [559, 237] width 272 height 37
click at [926, 156] on span "Select a Mob" at bounding box center [973, 142] width 235 height 37
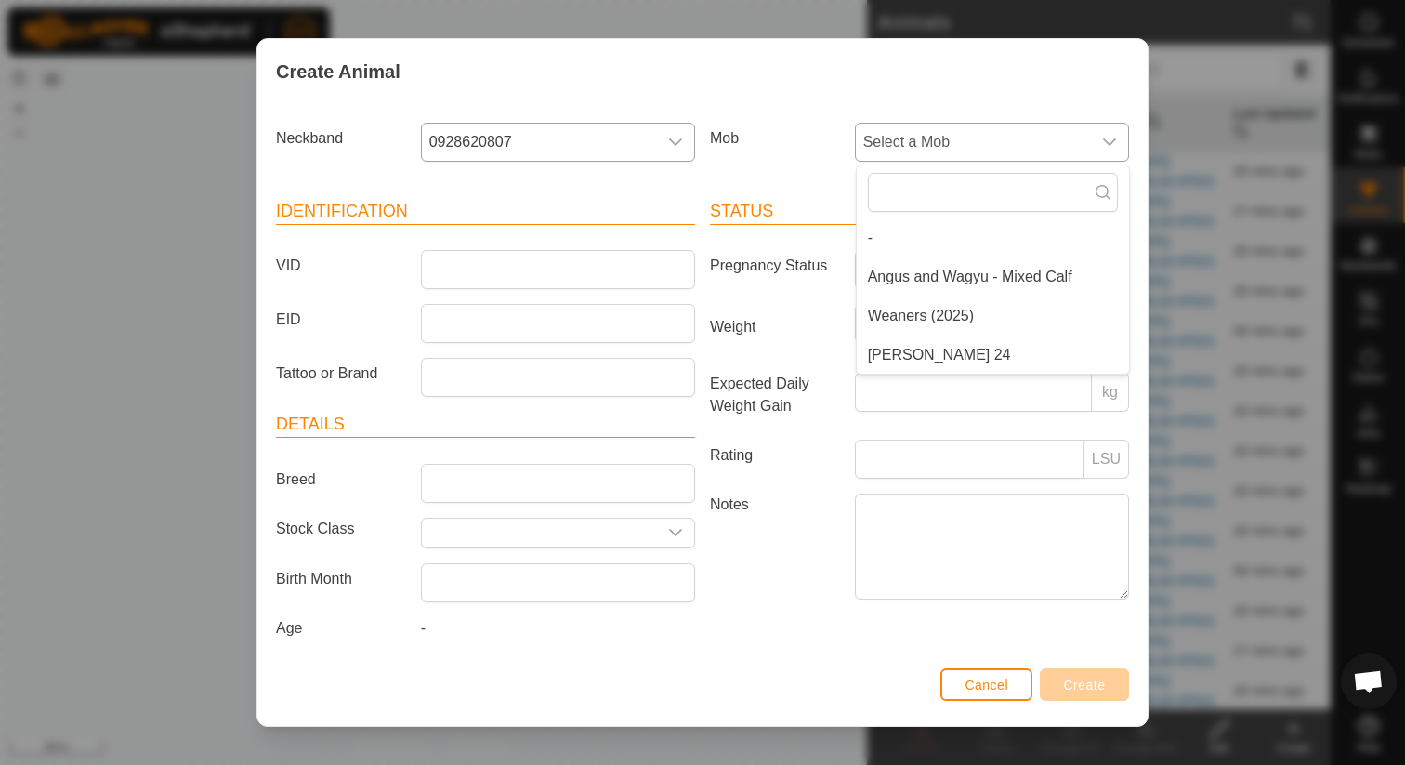
click at [896, 251] on li "-" at bounding box center [993, 237] width 272 height 37
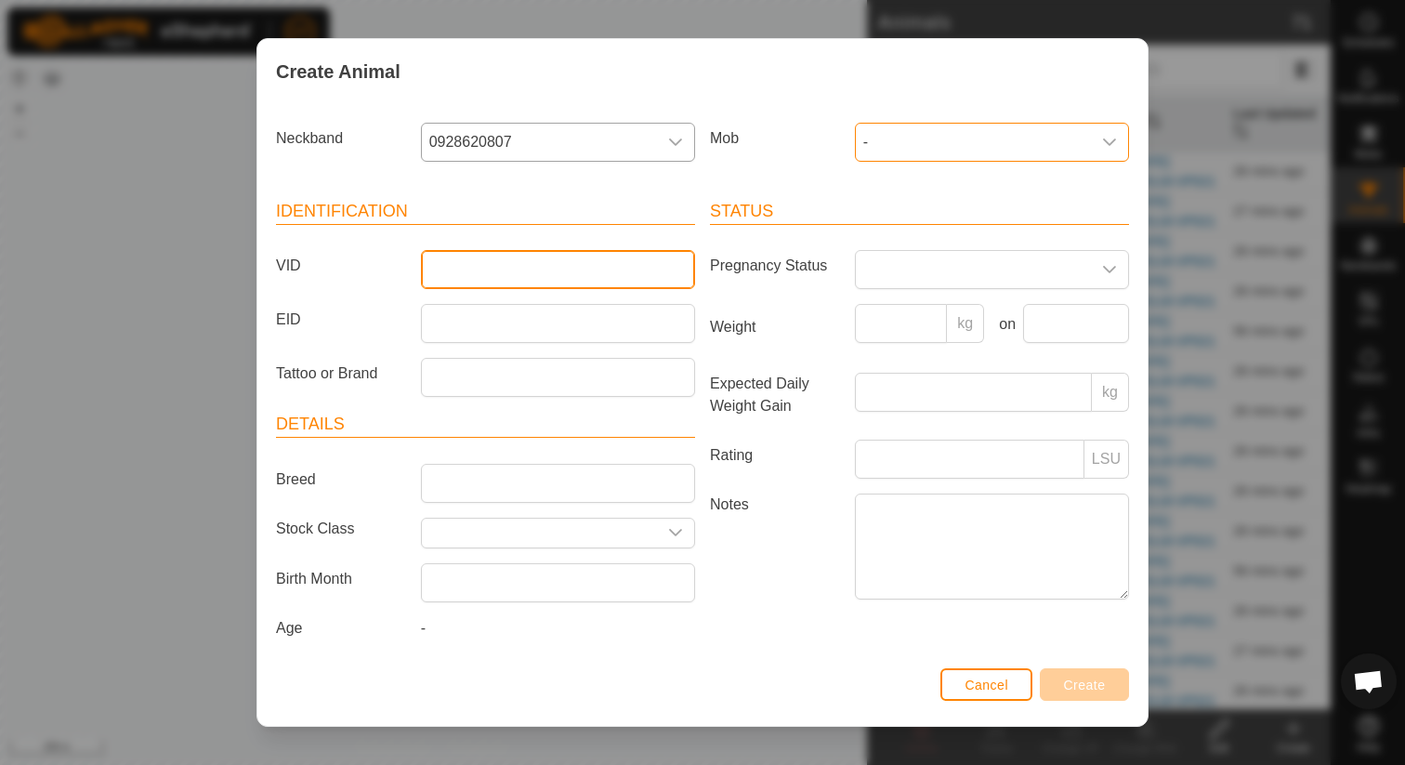
click at [575, 266] on input "VID" at bounding box center [558, 269] width 274 height 39
type input "9038Bull"
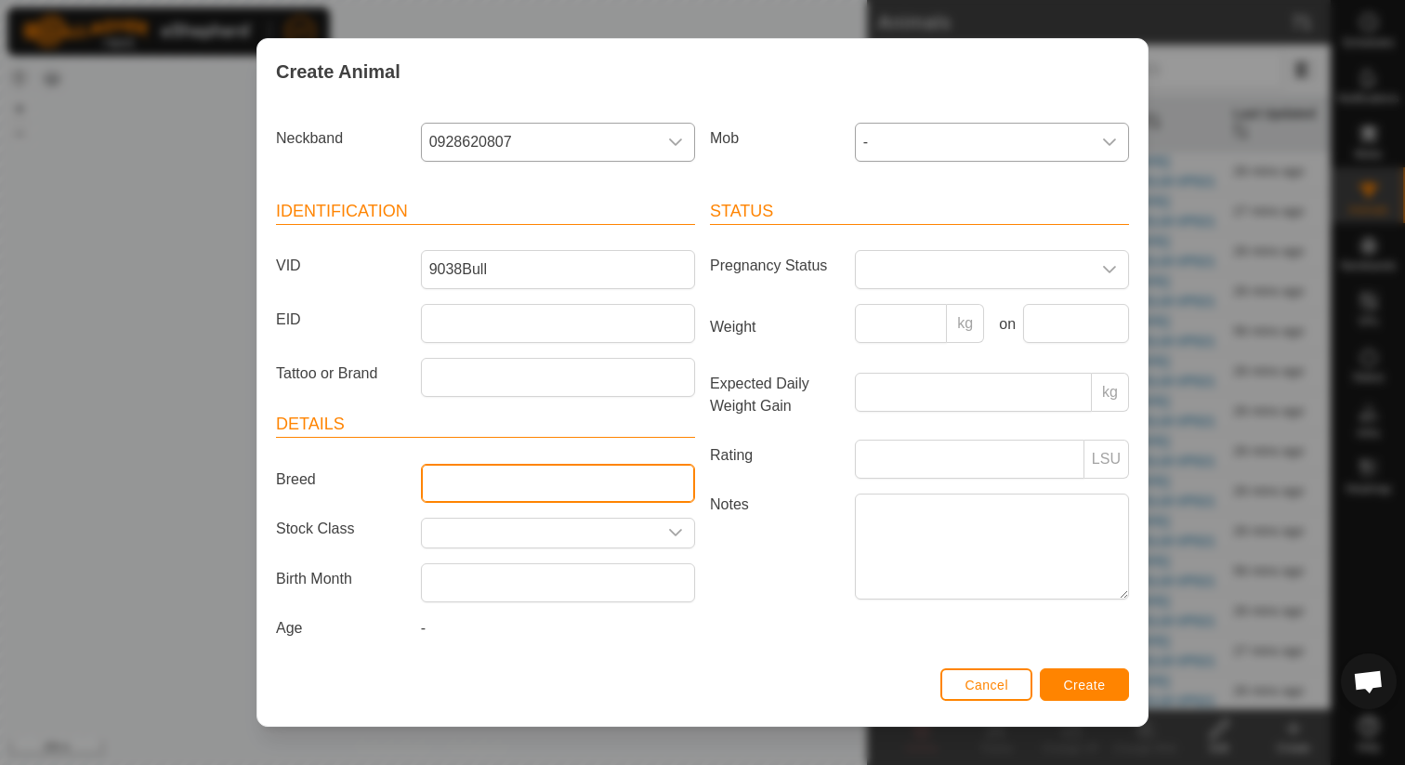
click at [477, 490] on input "Breed" at bounding box center [558, 483] width 274 height 39
type input "Wagyu"
click at [1066, 693] on button "Create" at bounding box center [1084, 684] width 89 height 33
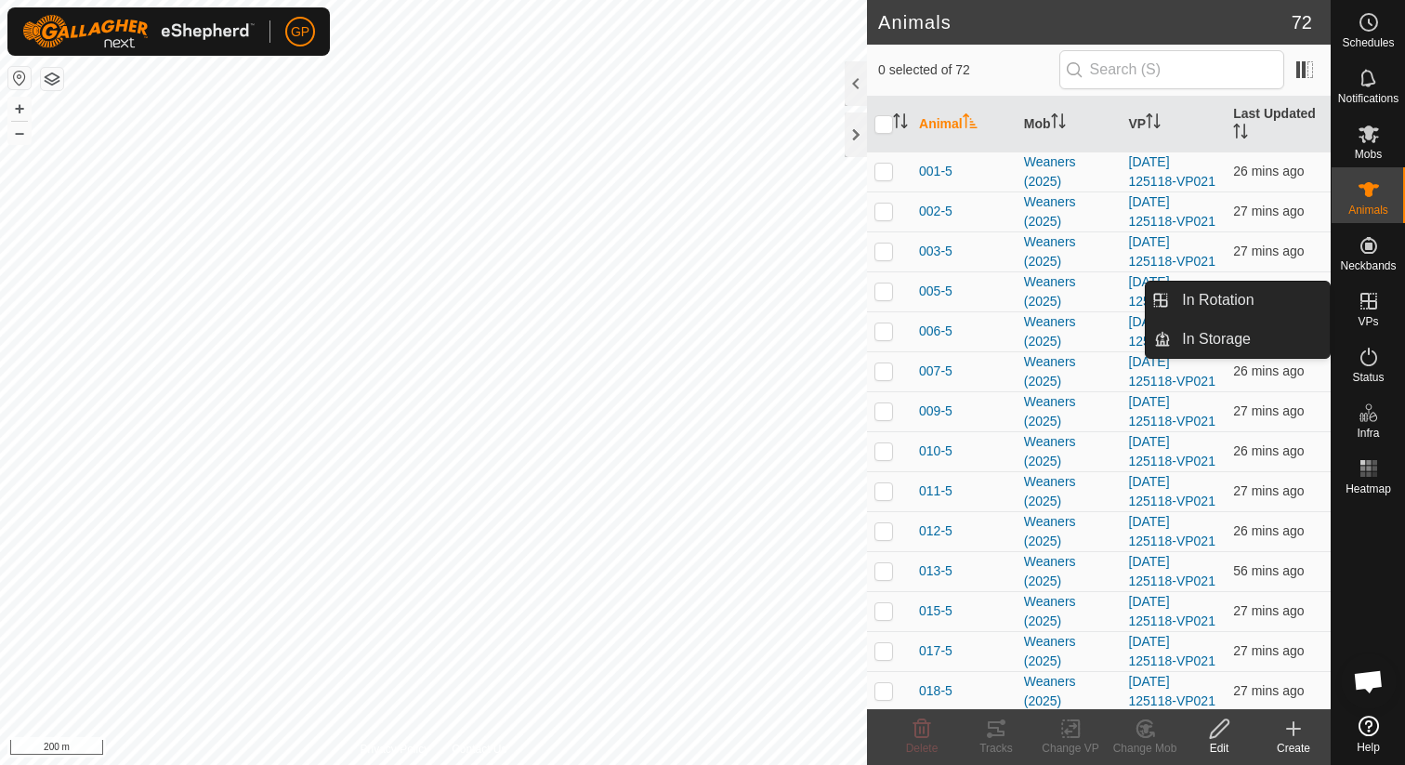
click at [1361, 305] on icon at bounding box center [1368, 301] width 17 height 17
click at [1273, 300] on link "In Rotation" at bounding box center [1250, 299] width 159 height 37
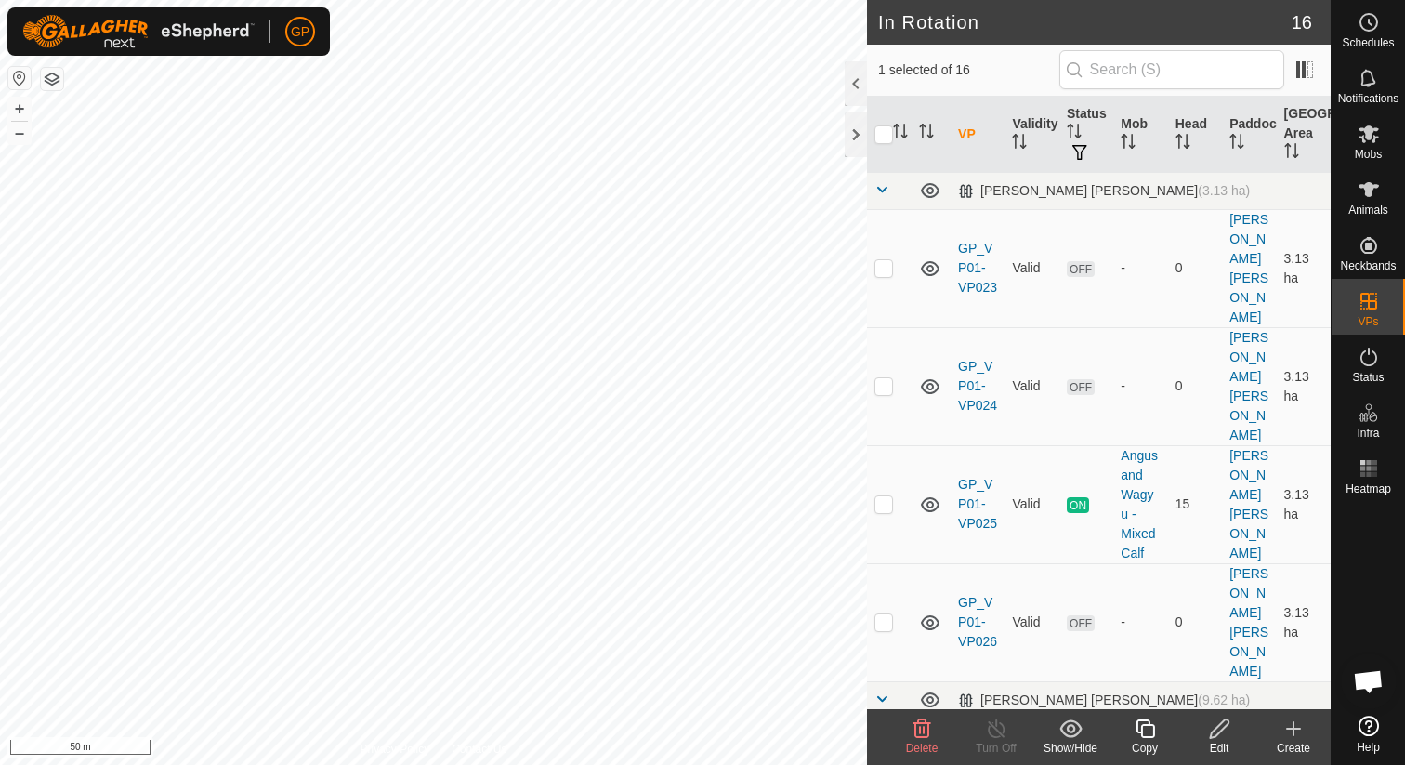
click at [921, 737] on icon at bounding box center [922, 728] width 18 height 19
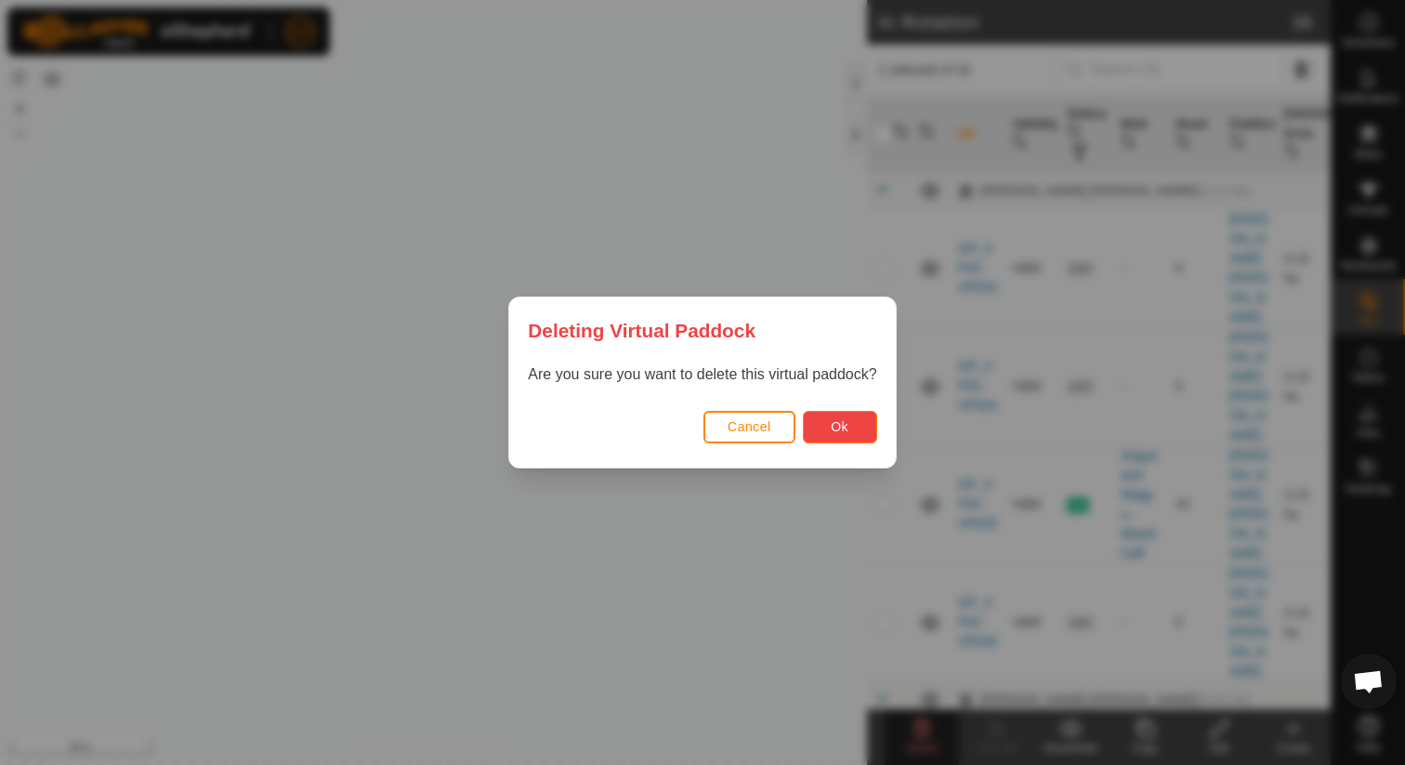
click at [860, 424] on button "Ok" at bounding box center [840, 427] width 74 height 33
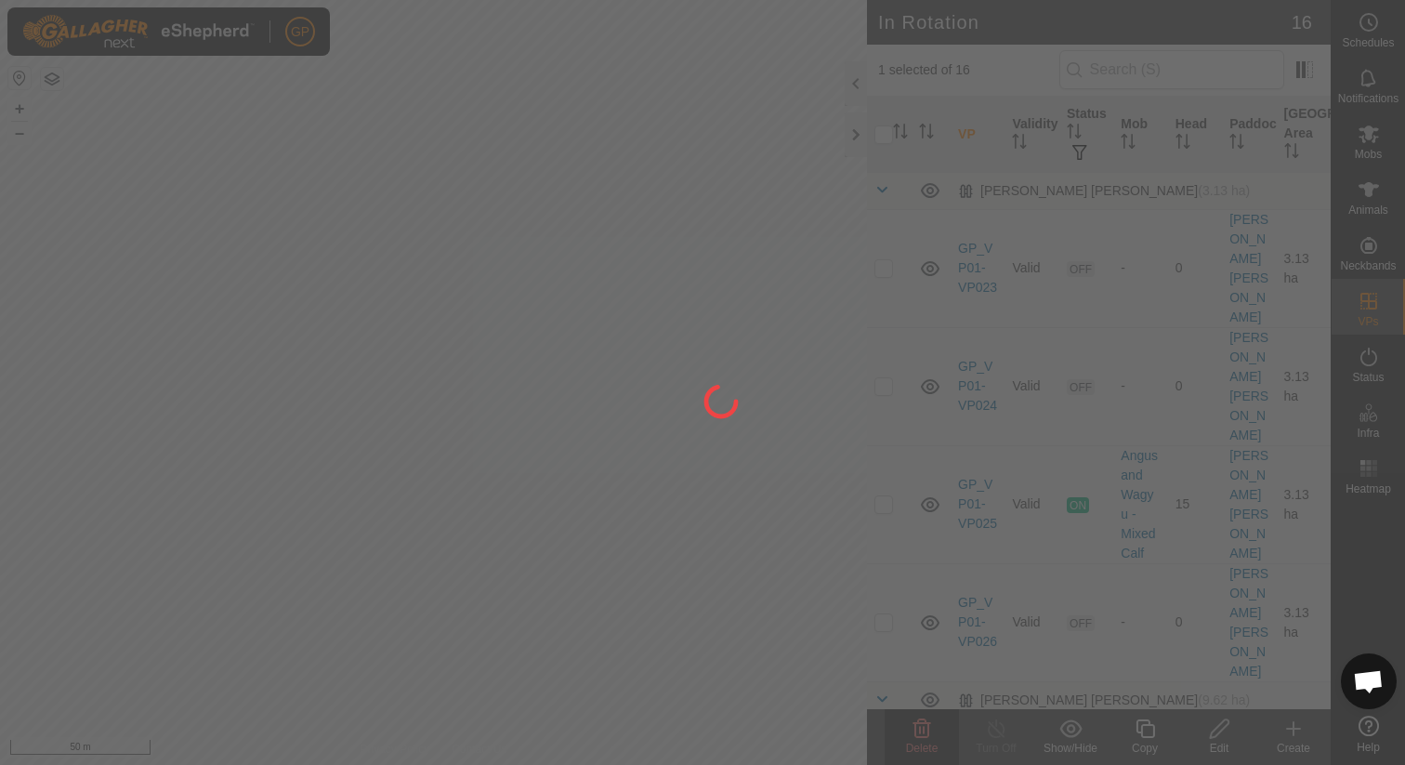
checkbox input "false"
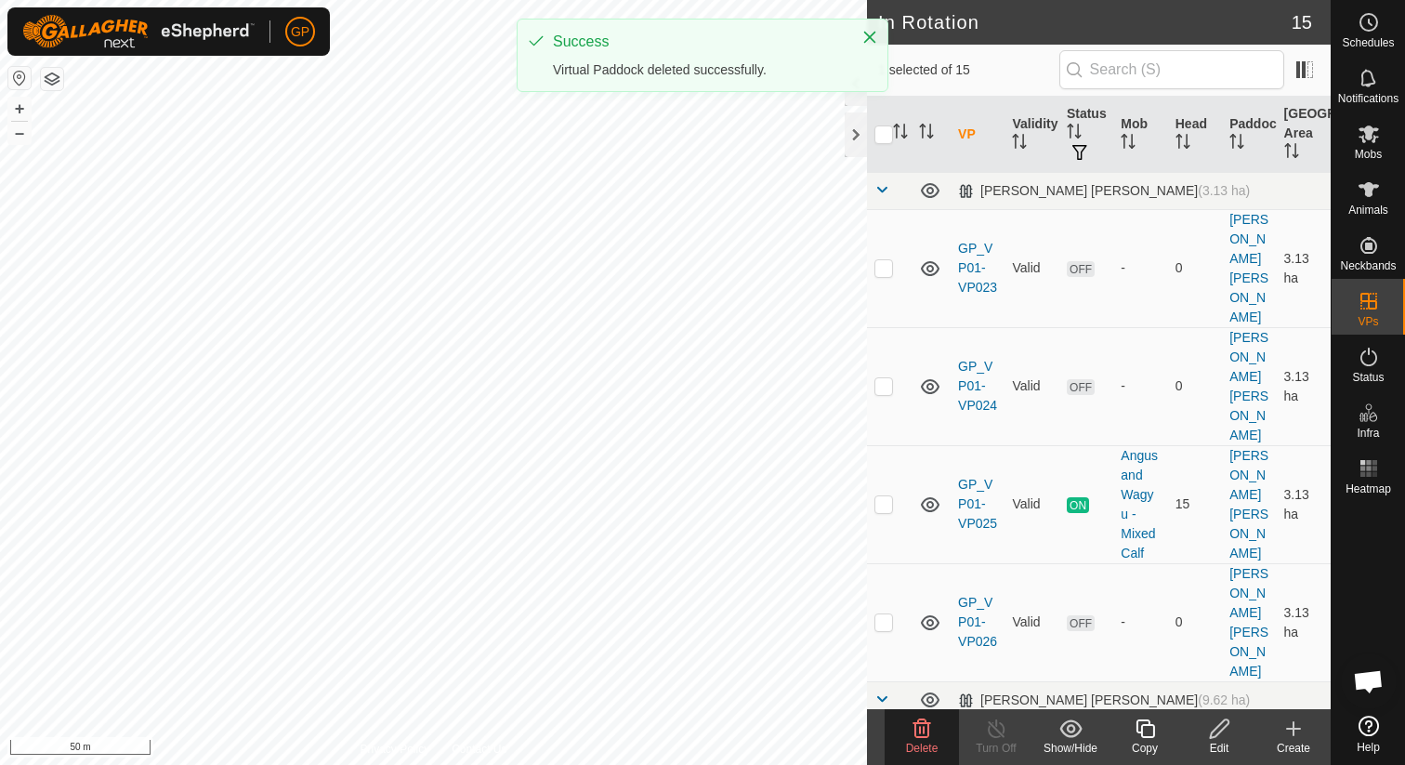
click at [921, 734] on icon at bounding box center [921, 728] width 22 height 22
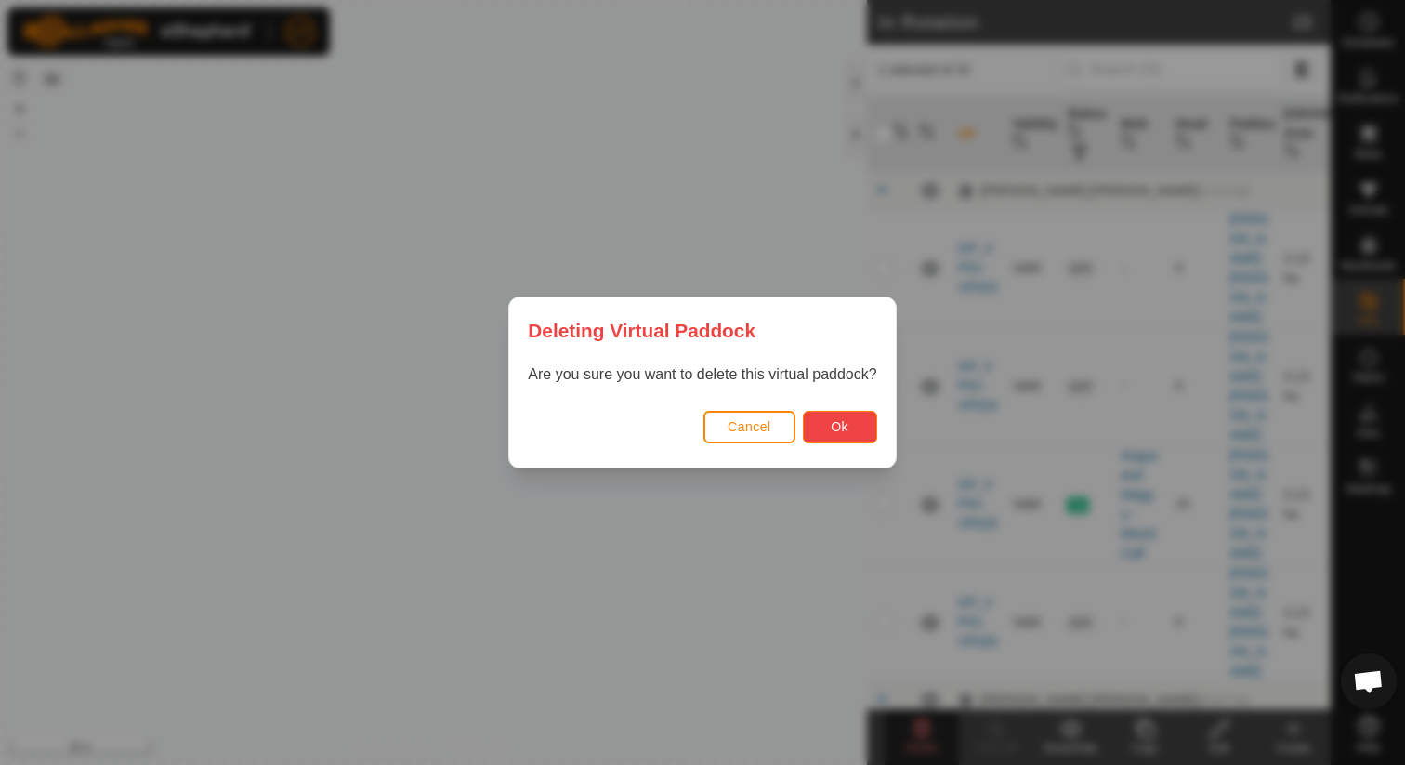
click at [845, 436] on button "Ok" at bounding box center [840, 427] width 74 height 33
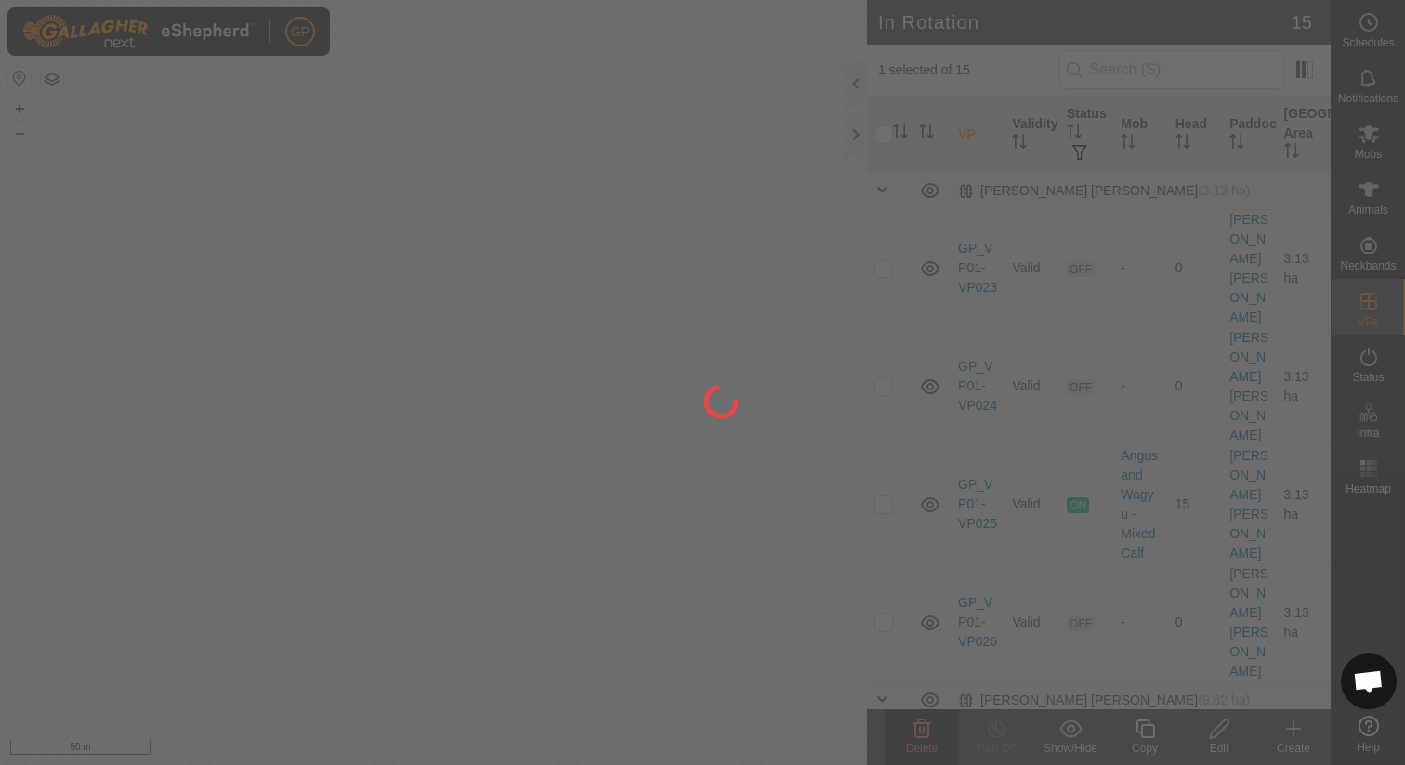
checkbox input "false"
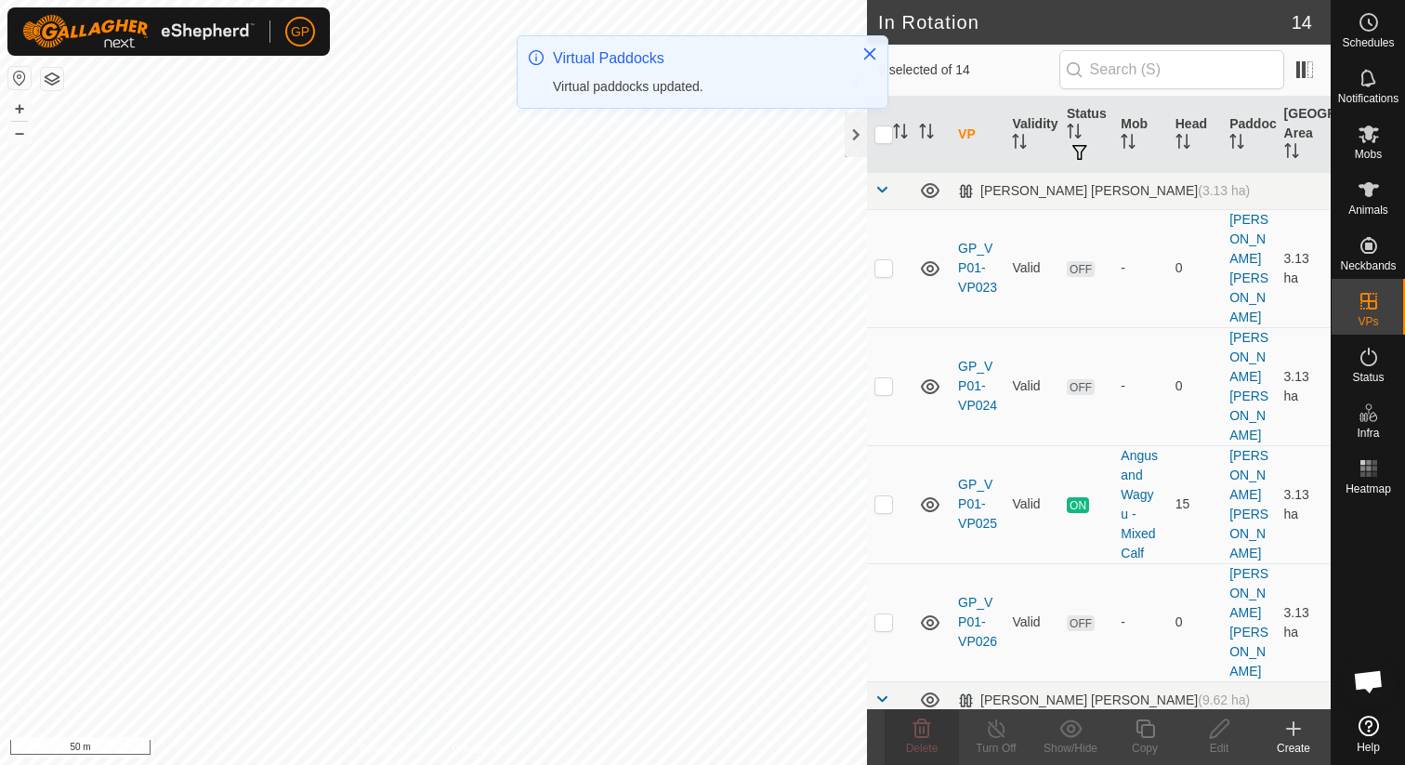
checkbox input "true"
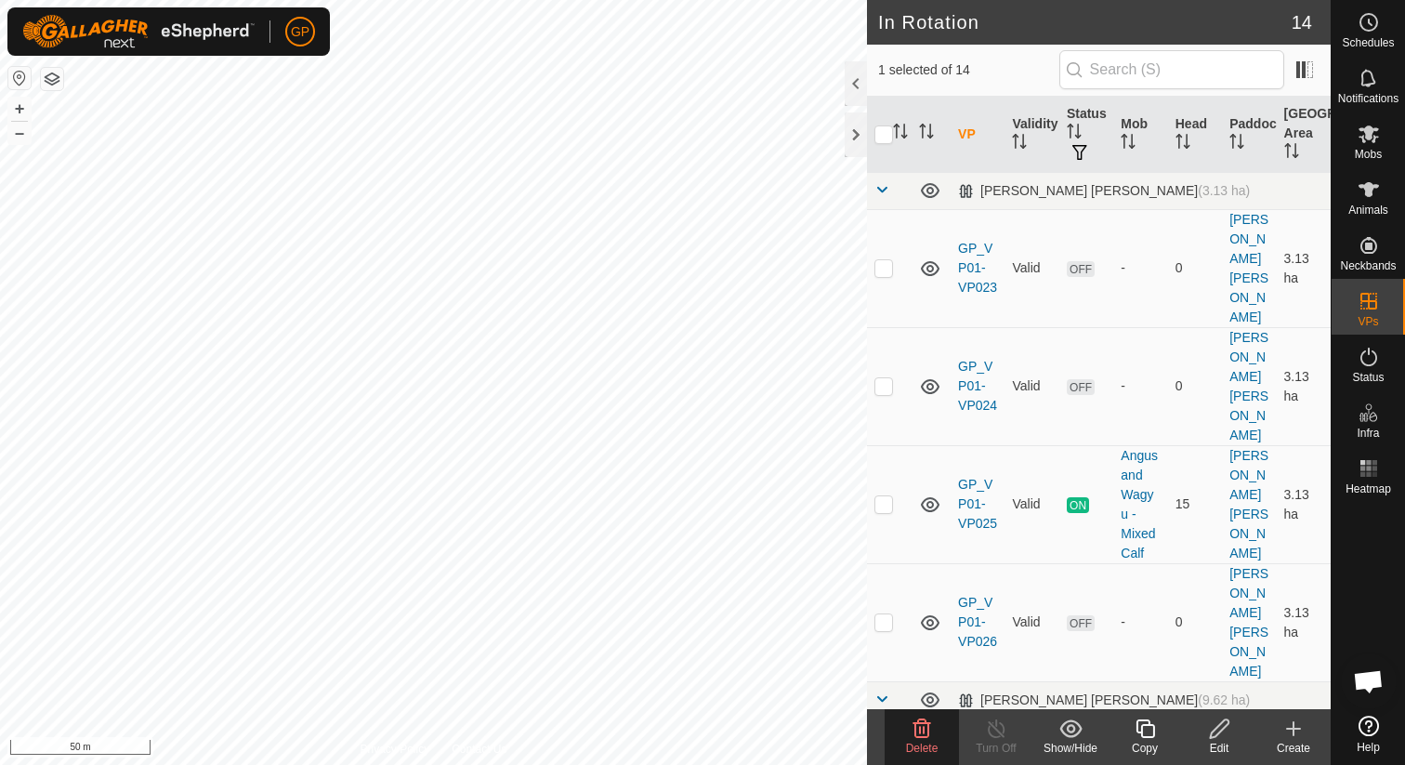
click at [916, 736] on icon at bounding box center [922, 728] width 18 height 19
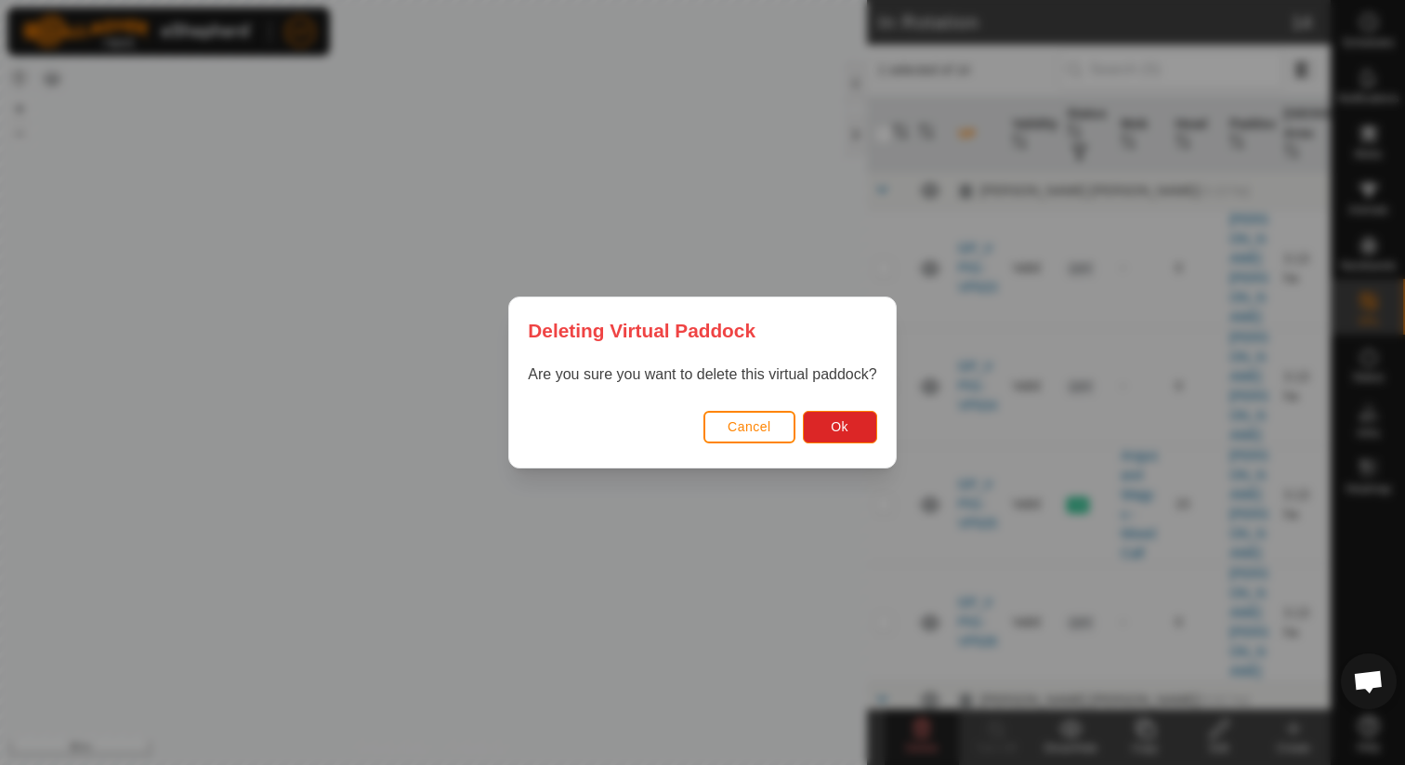
click at [751, 424] on span "Cancel" at bounding box center [749, 426] width 44 height 15
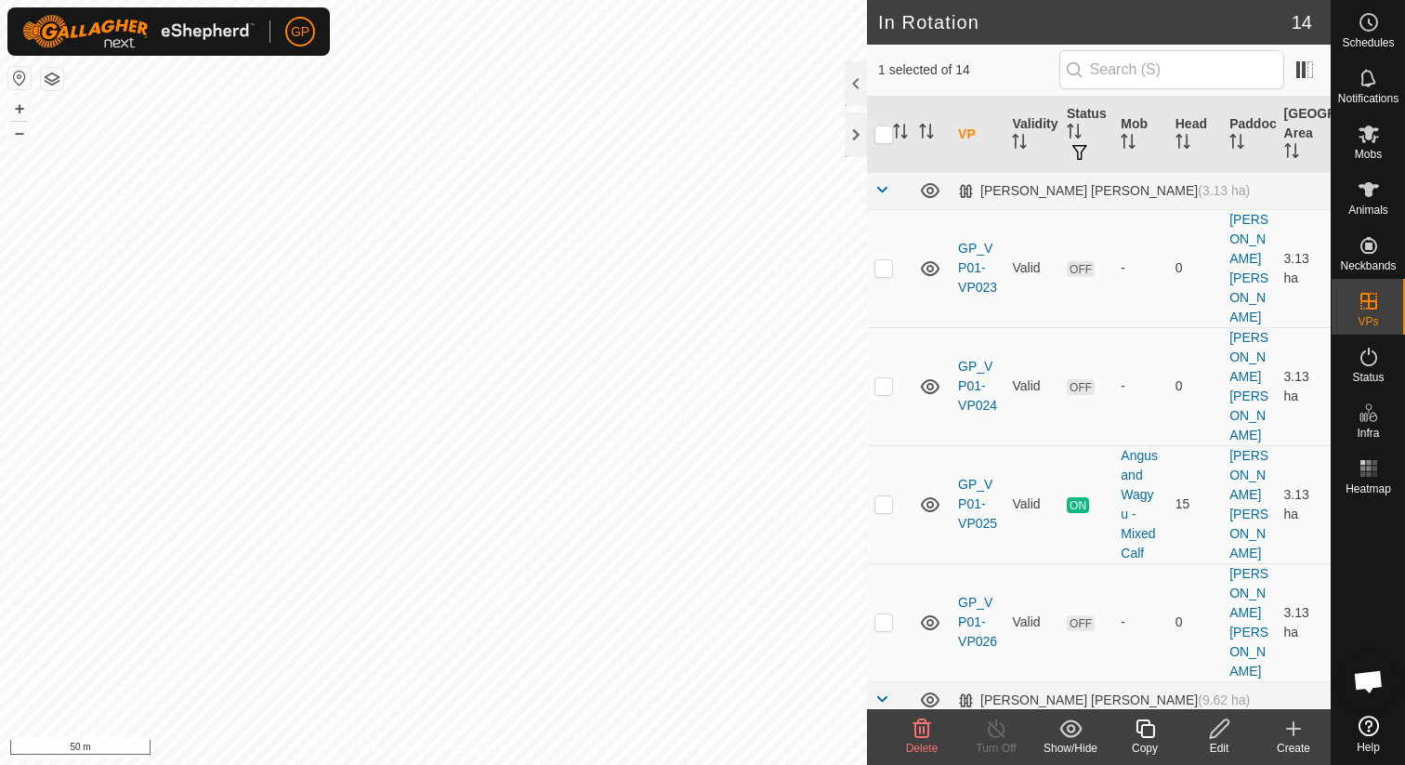
click at [1222, 731] on icon at bounding box center [1219, 728] width 23 height 22
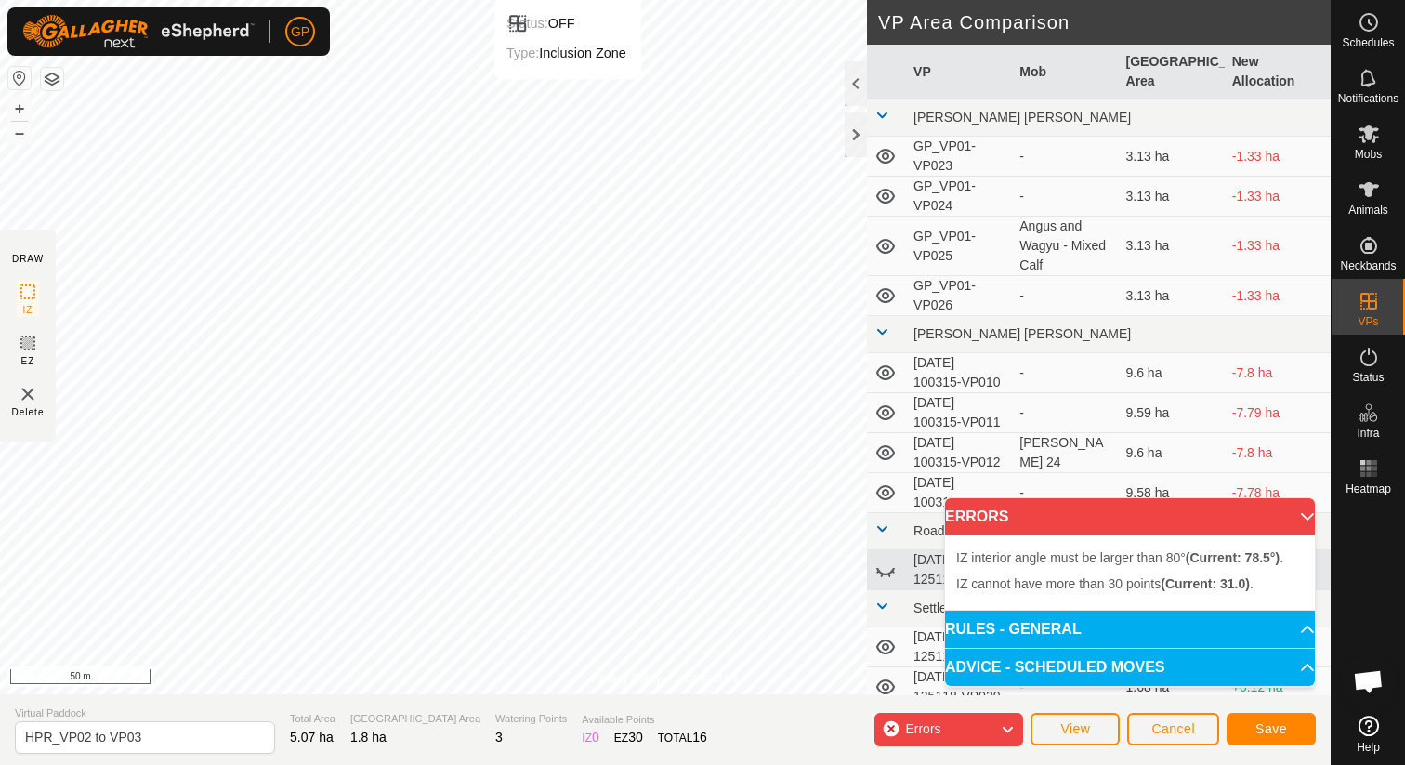
click at [681, 0] on html "GP Schedules Notifications Mobs Animals Neckbands VPs Status Infra Heatmap Help…" at bounding box center [702, 382] width 1405 height 765
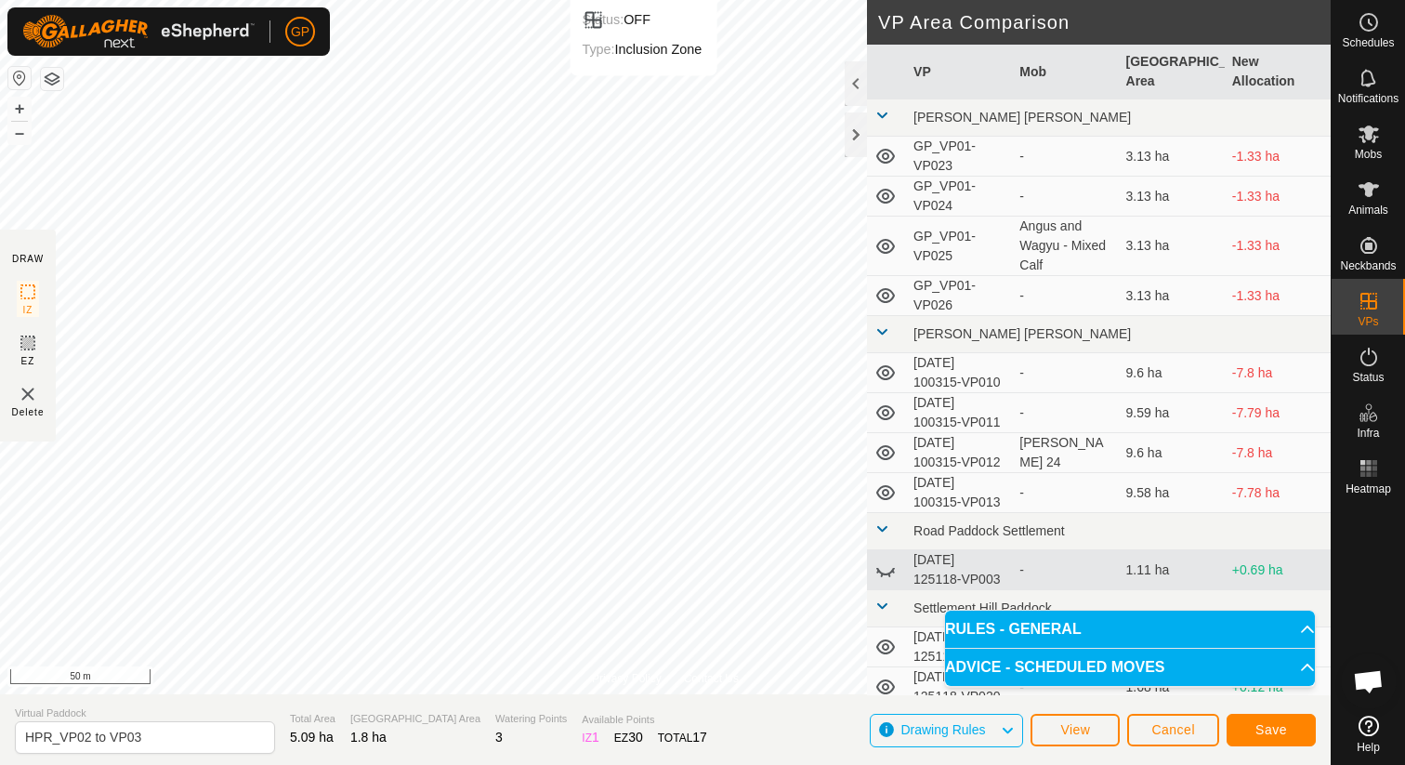
click at [643, 0] on html "GP Schedules Notifications Mobs Animals Neckbands VPs Status Infra Heatmap Help…" at bounding box center [702, 382] width 1405 height 765
click at [1270, 726] on span "Save" at bounding box center [1271, 729] width 32 height 15
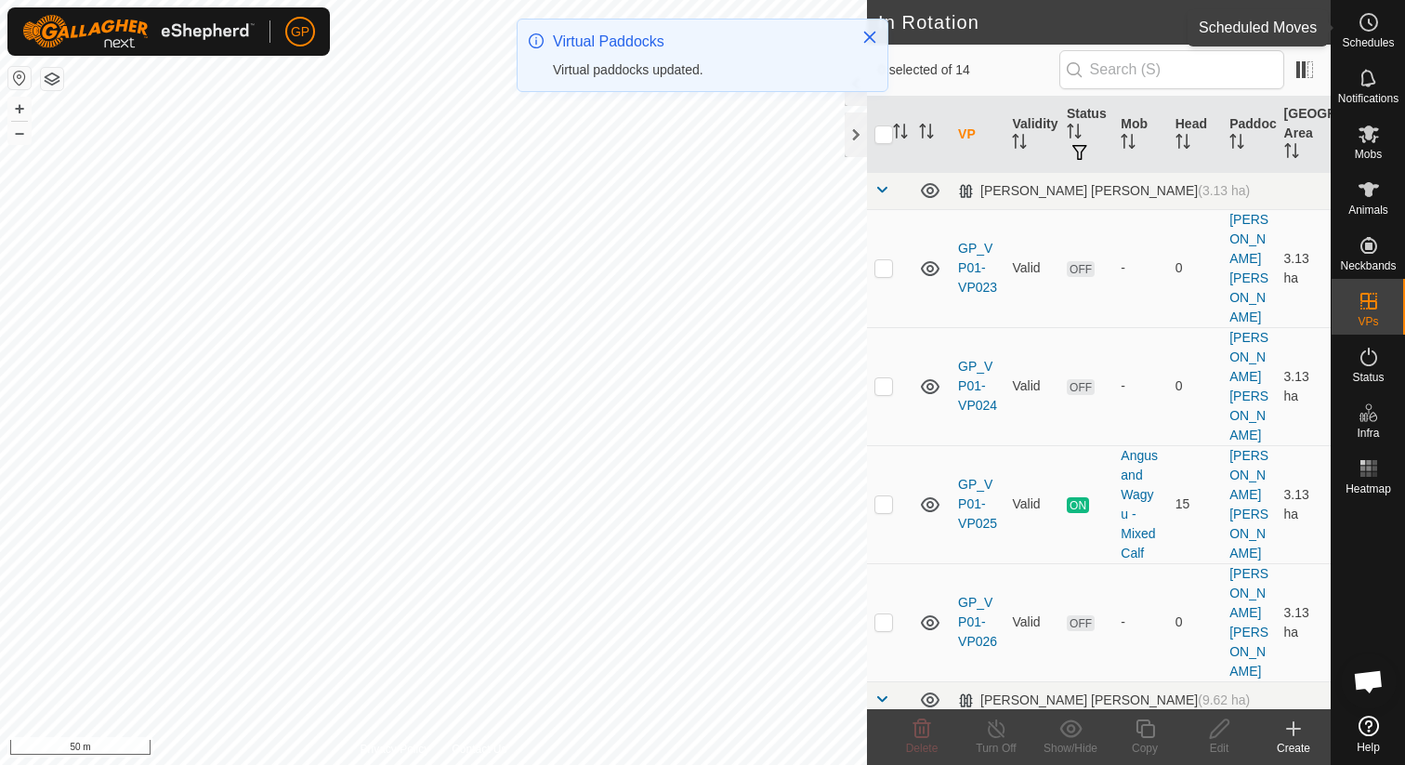
click at [1368, 50] on div "Schedules" at bounding box center [1367, 28] width 73 height 56
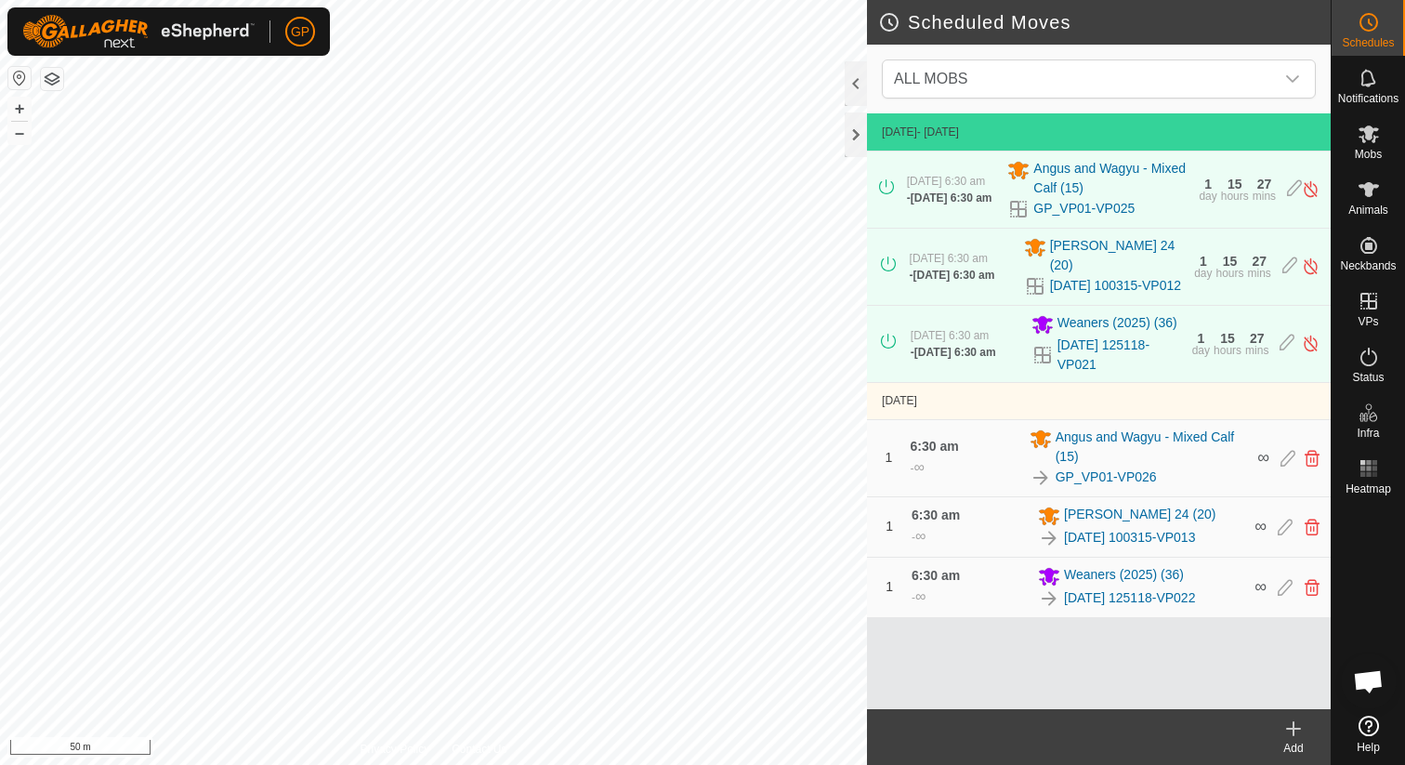
click at [1288, 738] on icon at bounding box center [1293, 728] width 22 height 22
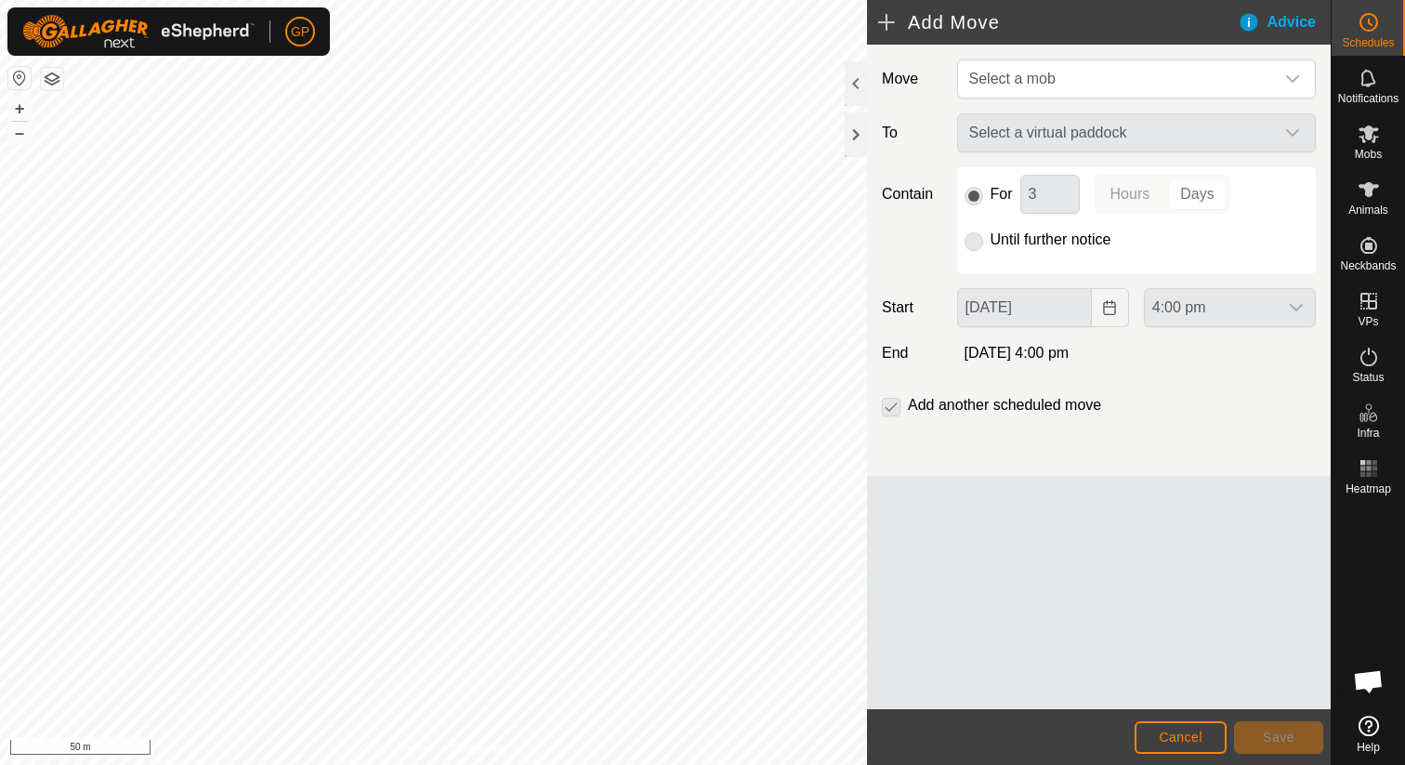
click at [1144, 58] on div "Move Select a mob To Select a virtual paddock Contain For 3 Hours Days Until fu…" at bounding box center [1099, 260] width 464 height 431
click at [1139, 77] on span "Select a mob" at bounding box center [1117, 78] width 312 height 37
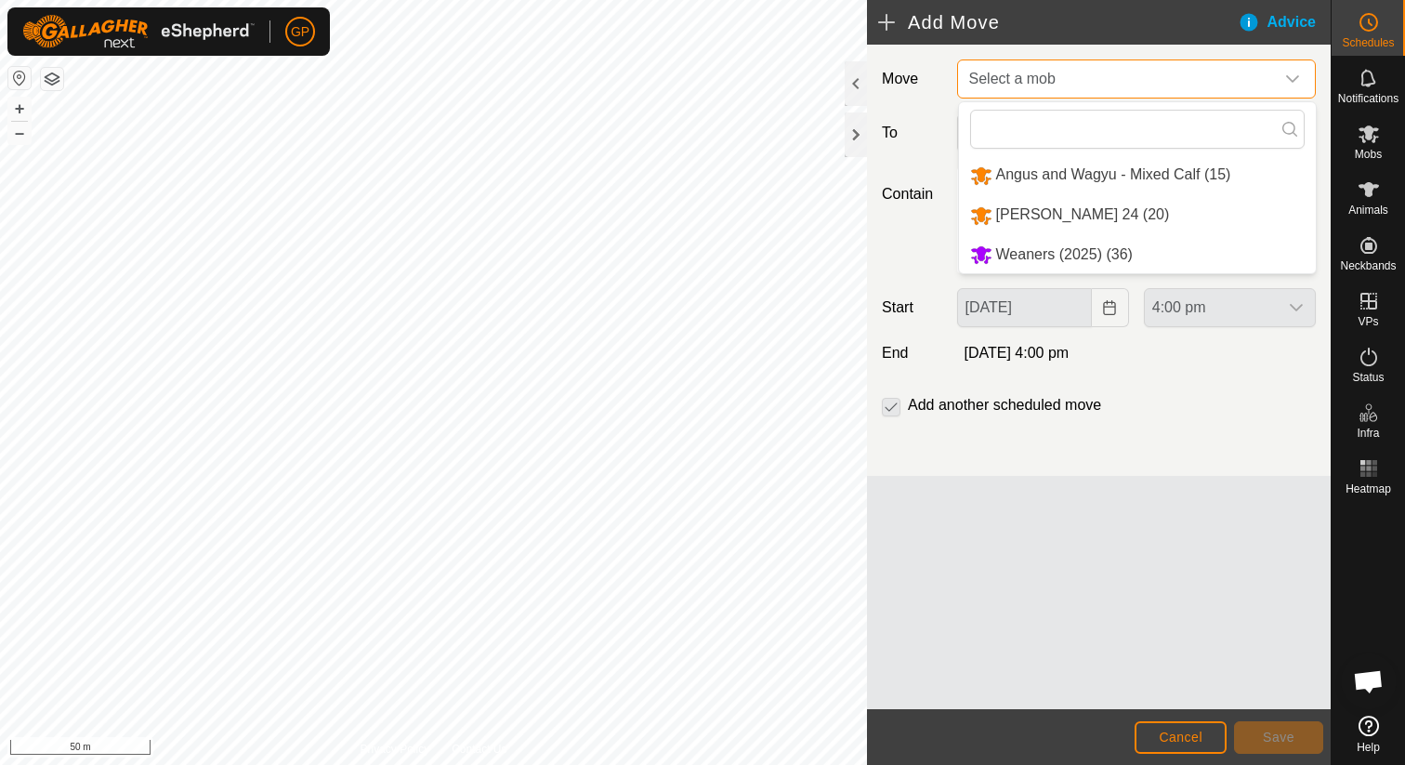
click at [1141, 89] on span "Select a mob" at bounding box center [1117, 78] width 312 height 37
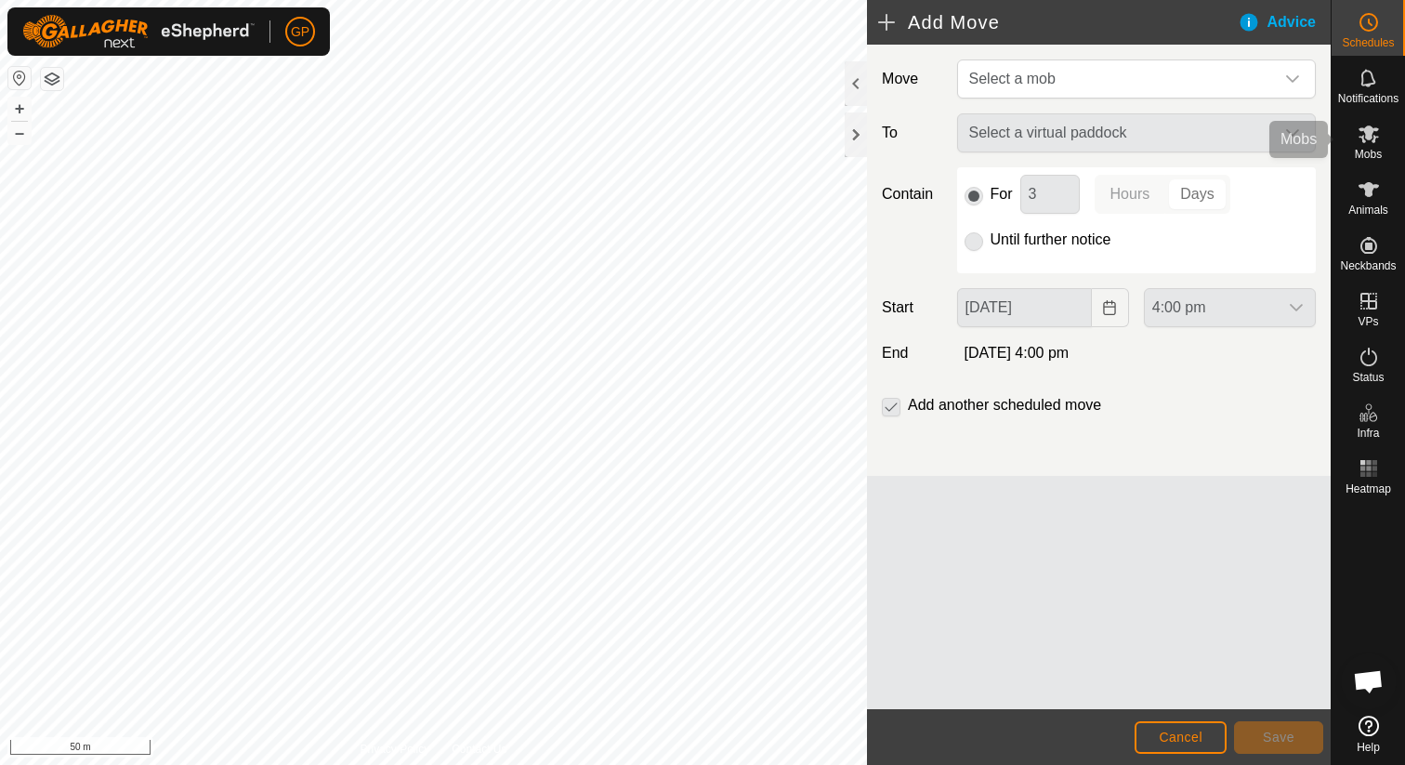
click at [1375, 145] on es-mob-svg-icon at bounding box center [1368, 134] width 33 height 30
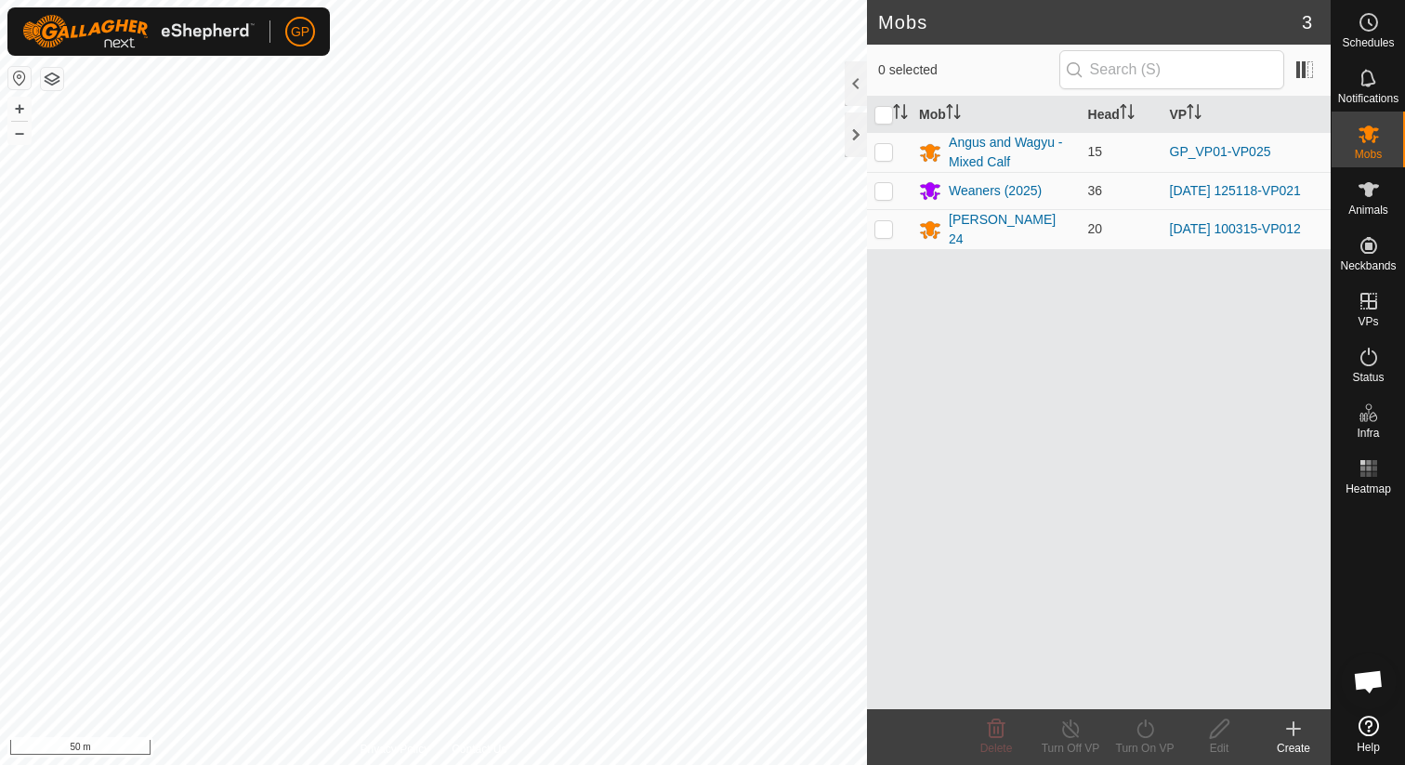
click at [1304, 729] on create-svg-icon at bounding box center [1293, 728] width 74 height 22
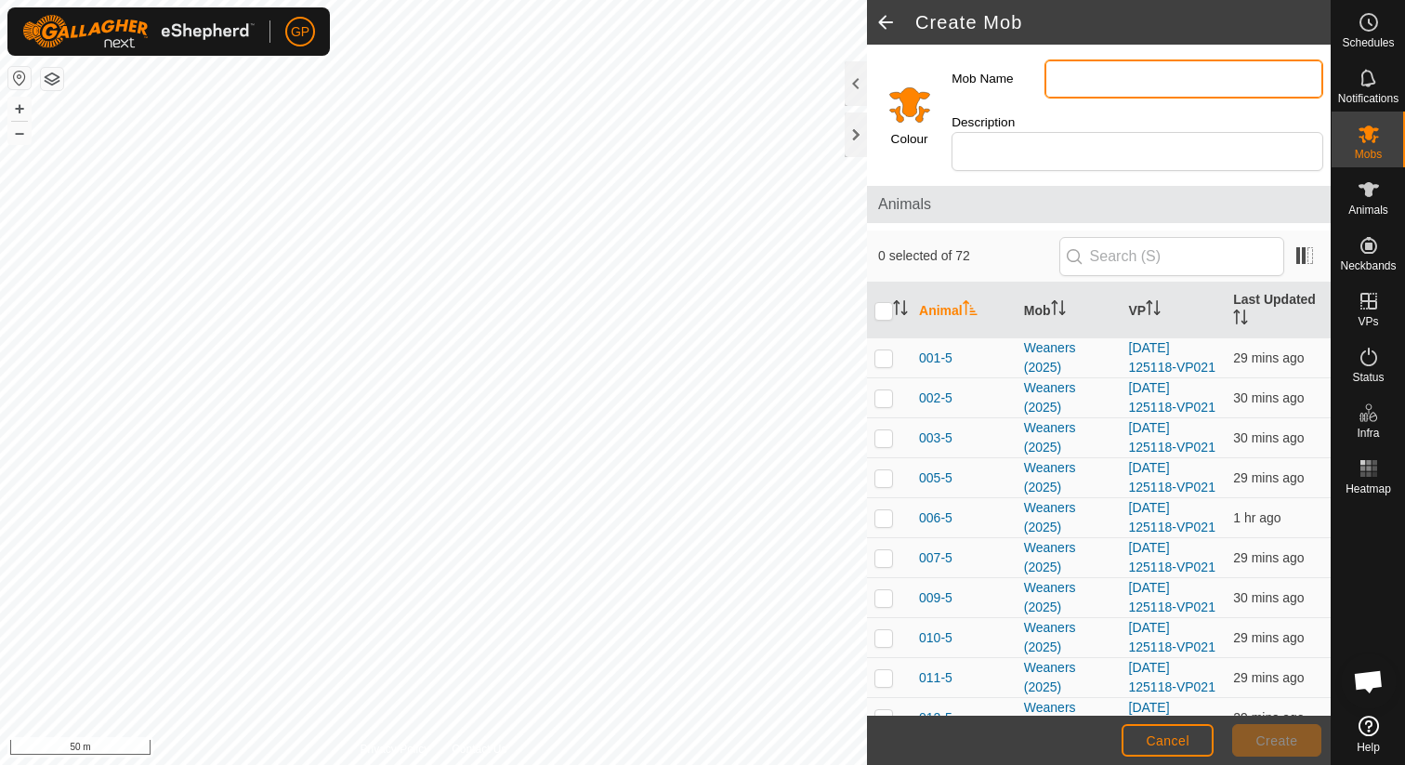
click at [1121, 78] on input "Mob Name" at bounding box center [1183, 78] width 279 height 39
click at [935, 99] on div "Colour" at bounding box center [905, 112] width 77 height 134
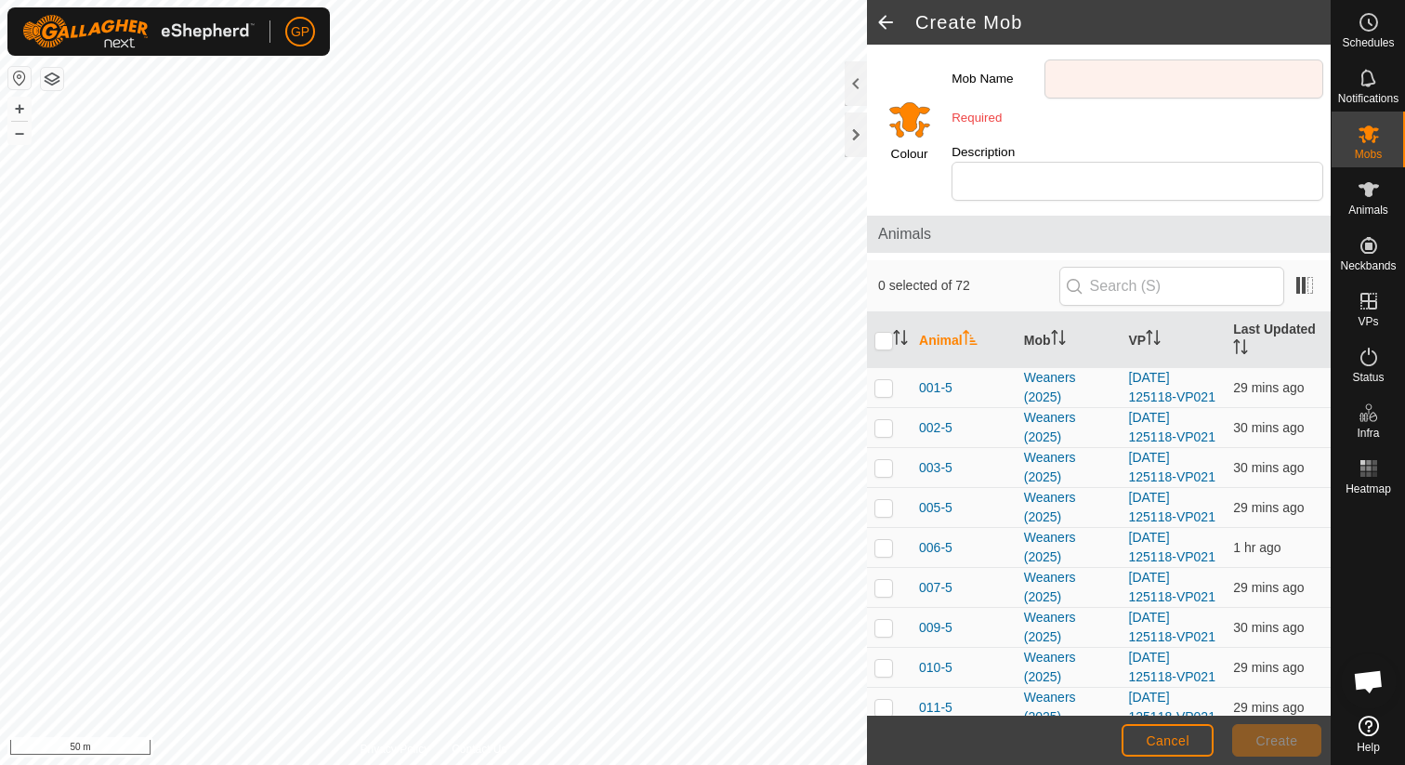
click at [917, 108] on input "Select a color" at bounding box center [909, 119] width 45 height 45
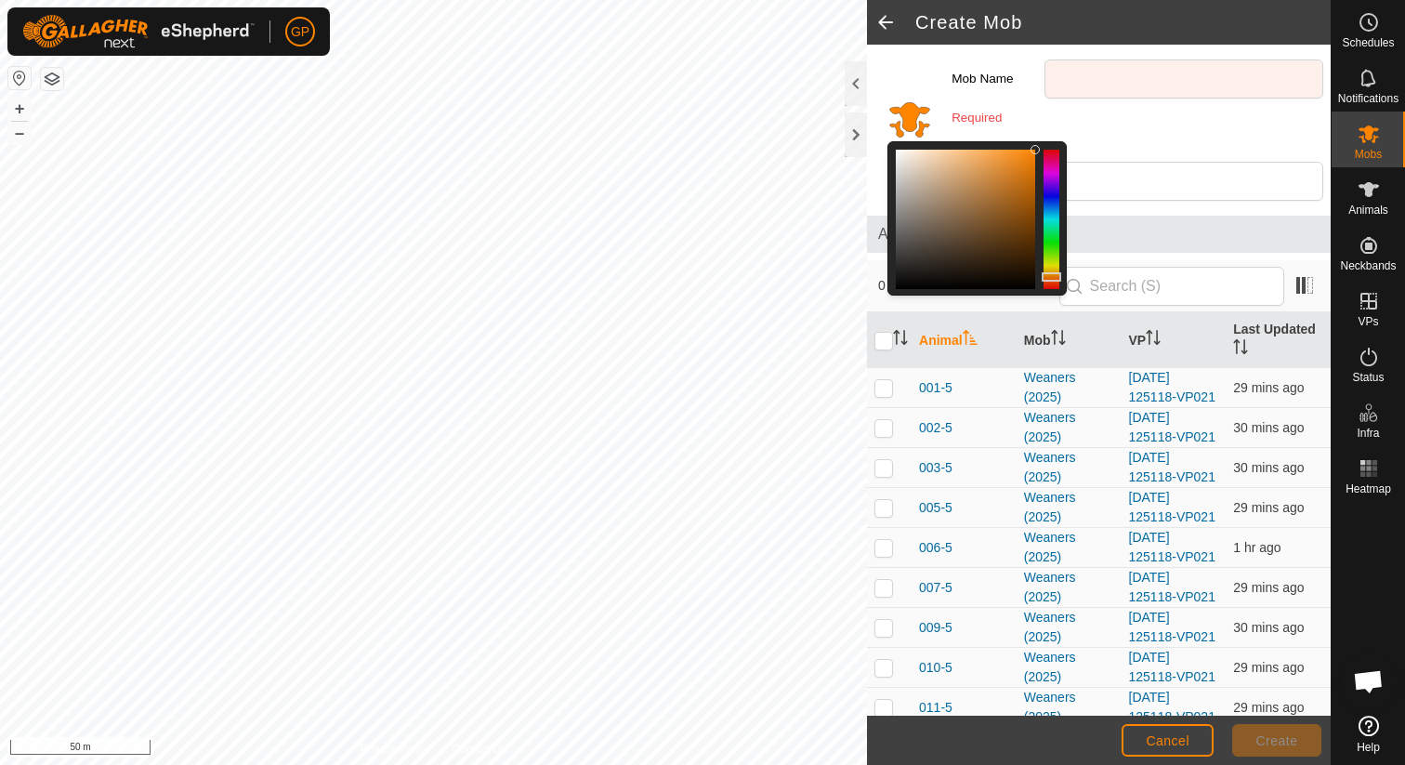
click at [1051, 150] on div at bounding box center [1051, 219] width 16 height 139
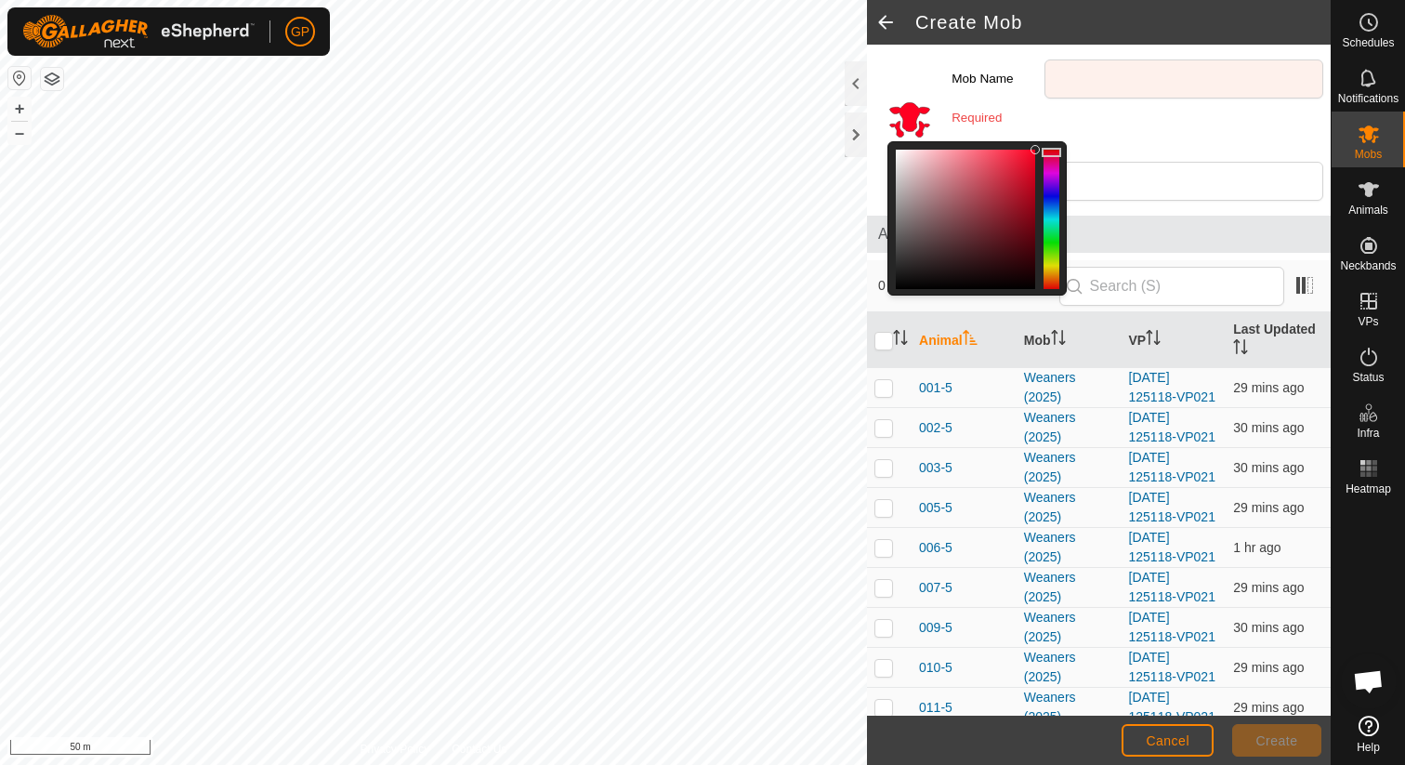
click at [1058, 148] on div at bounding box center [1051, 152] width 20 height 9
click at [1093, 68] on input "Mob Name" at bounding box center [1183, 78] width 279 height 39
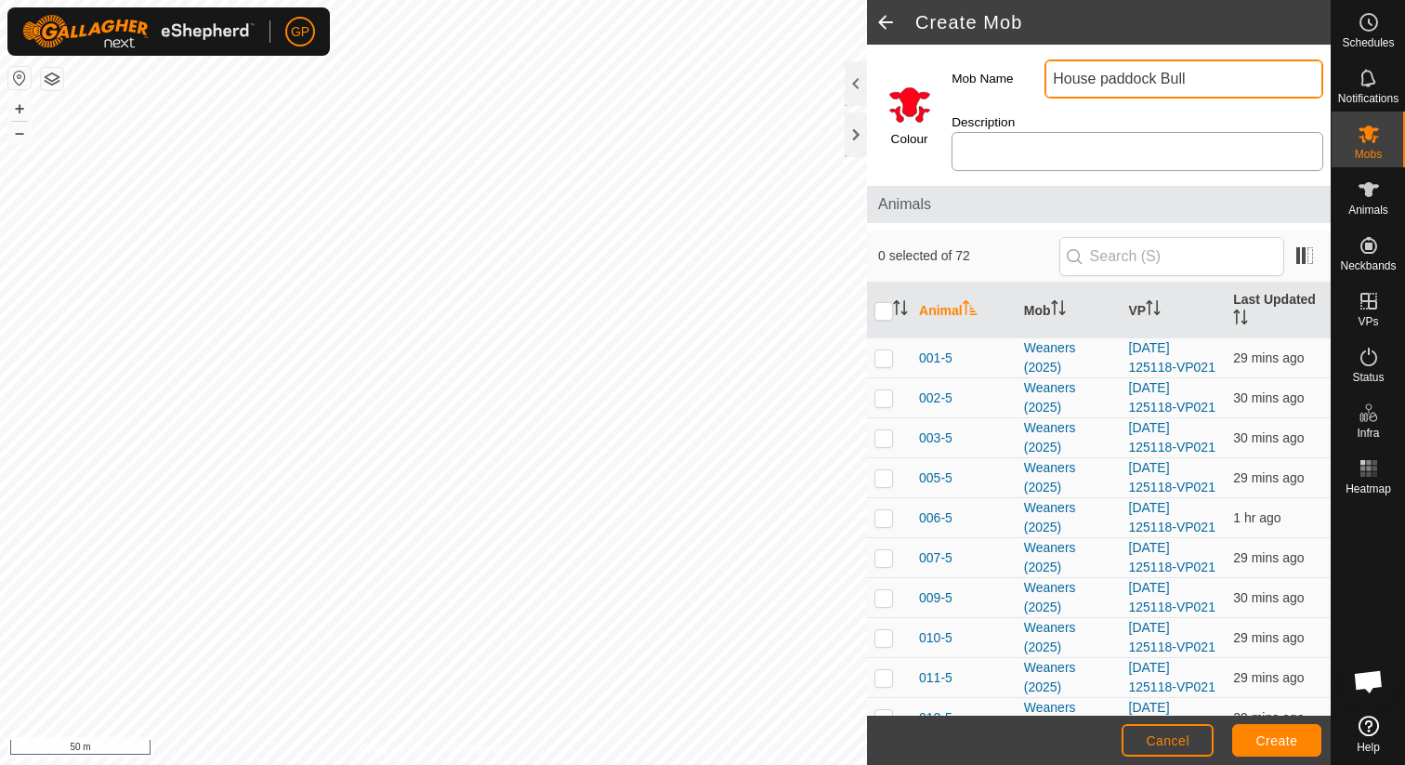
type input "House paddock Bull"
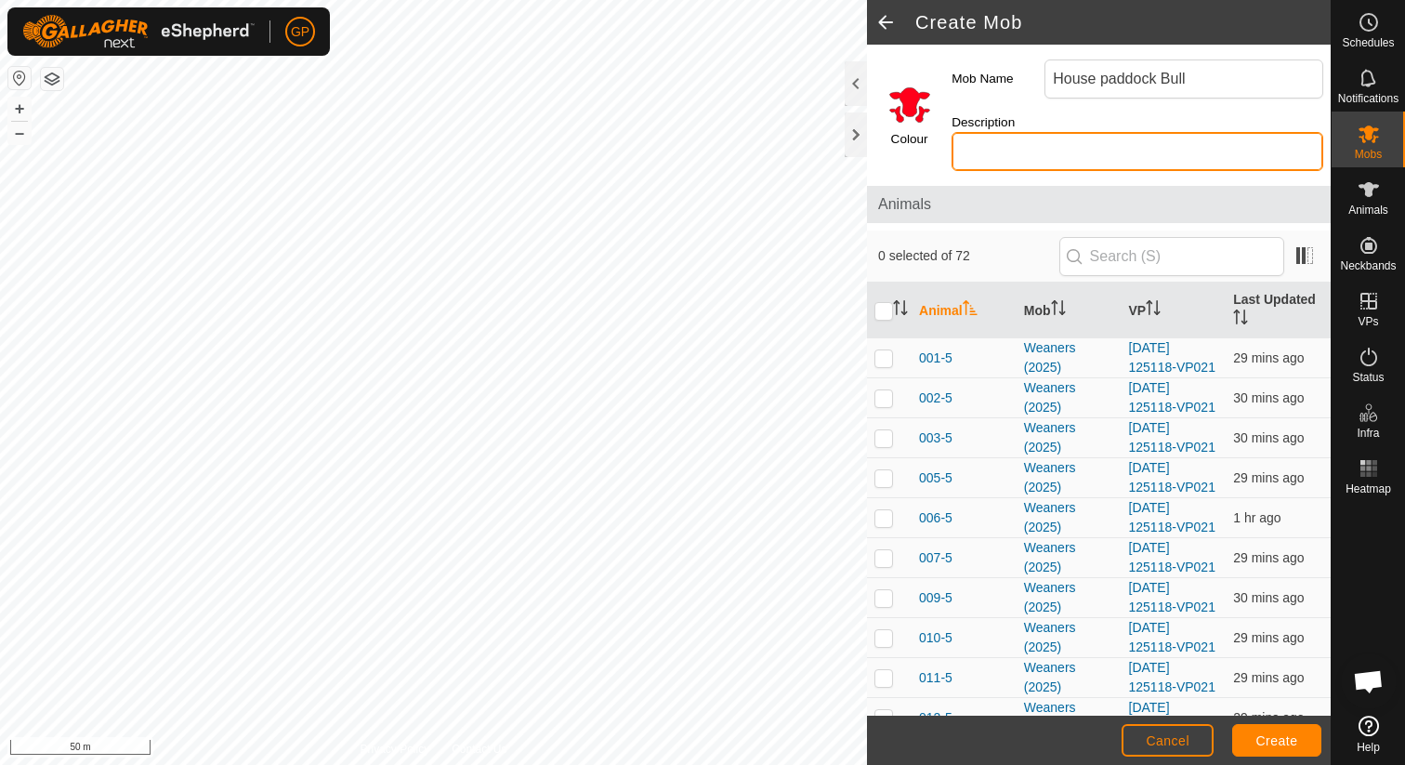
click at [1079, 132] on input "Description" at bounding box center [1137, 151] width 372 height 39
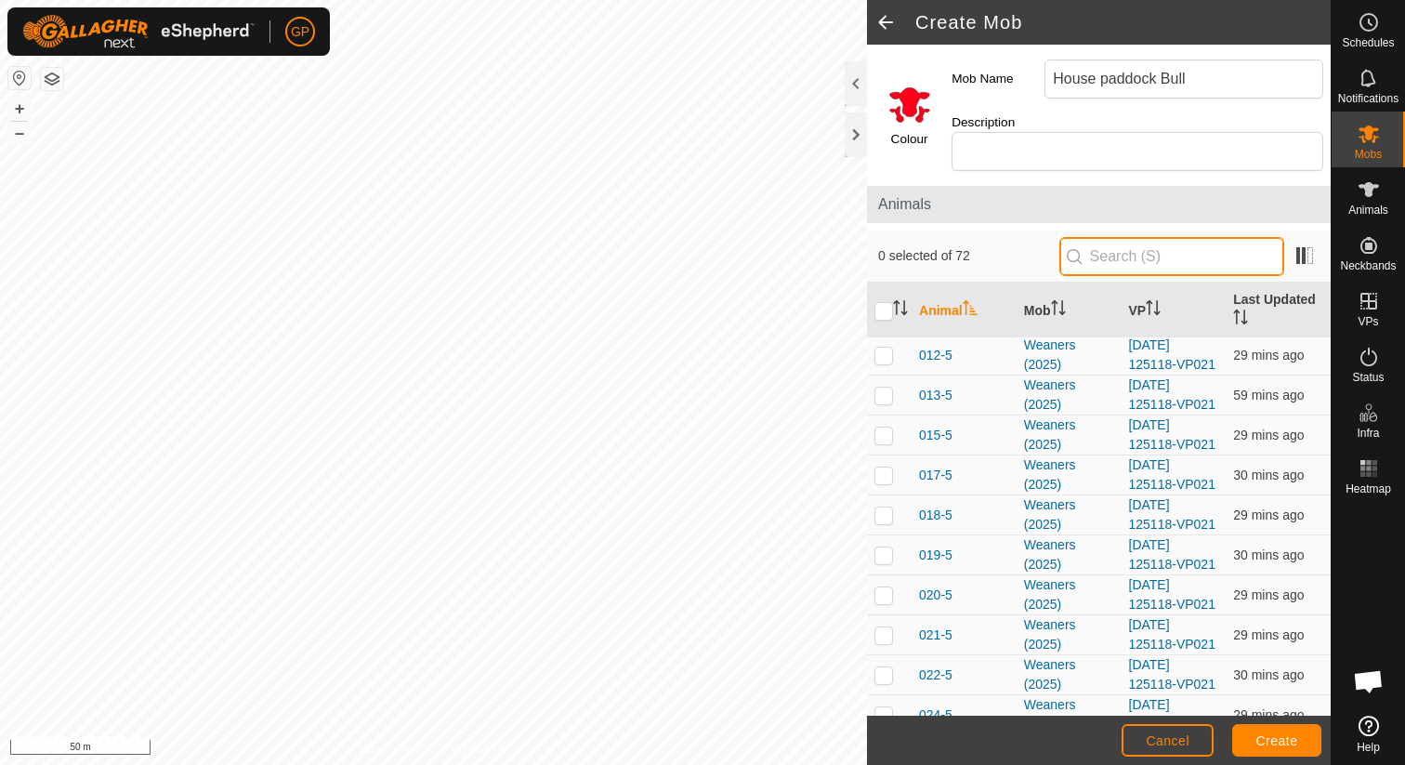
click at [1137, 237] on input "text" at bounding box center [1171, 256] width 225 height 39
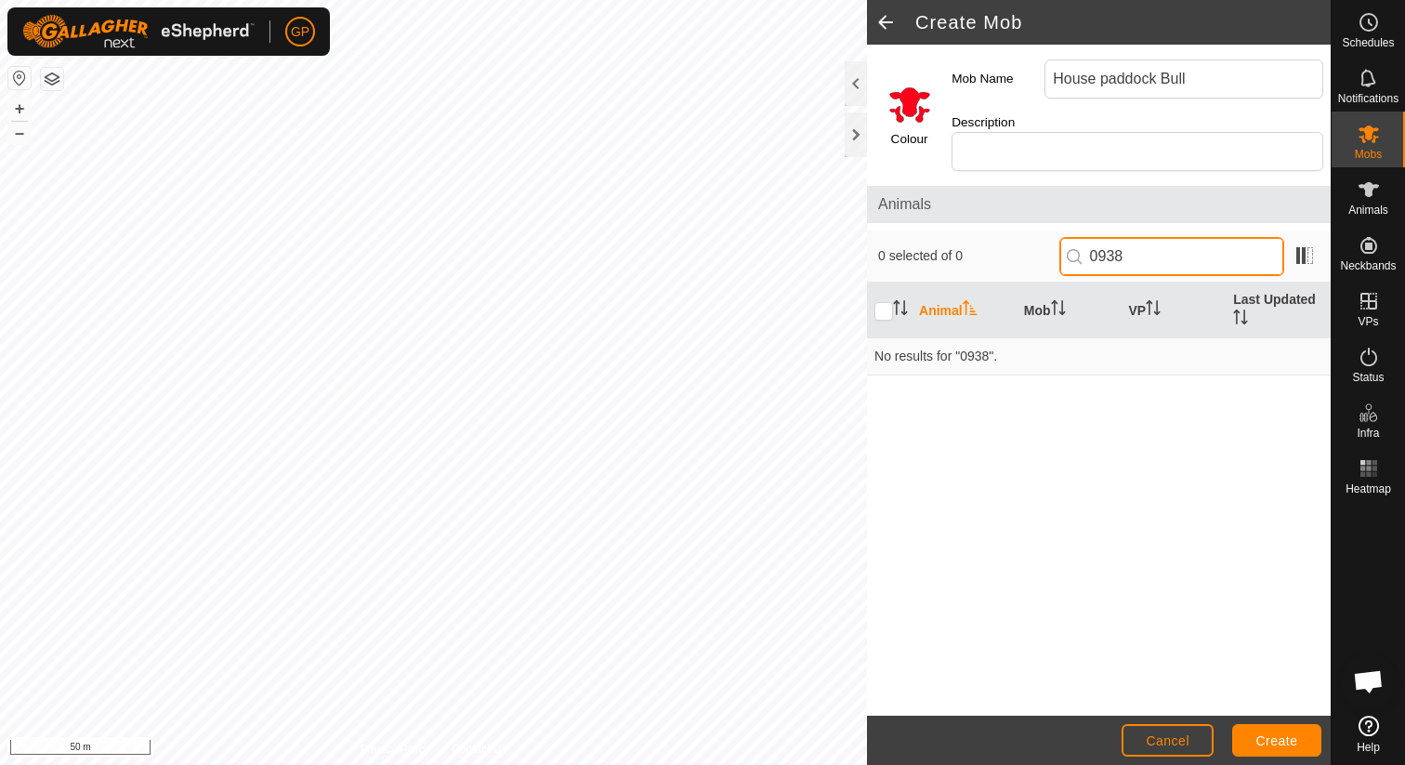
scroll to position [0, 0]
type input "0"
type input ")"
type input "0938Bull"
click at [1245, 282] on th "Last Updated" at bounding box center [1277, 310] width 105 height 56
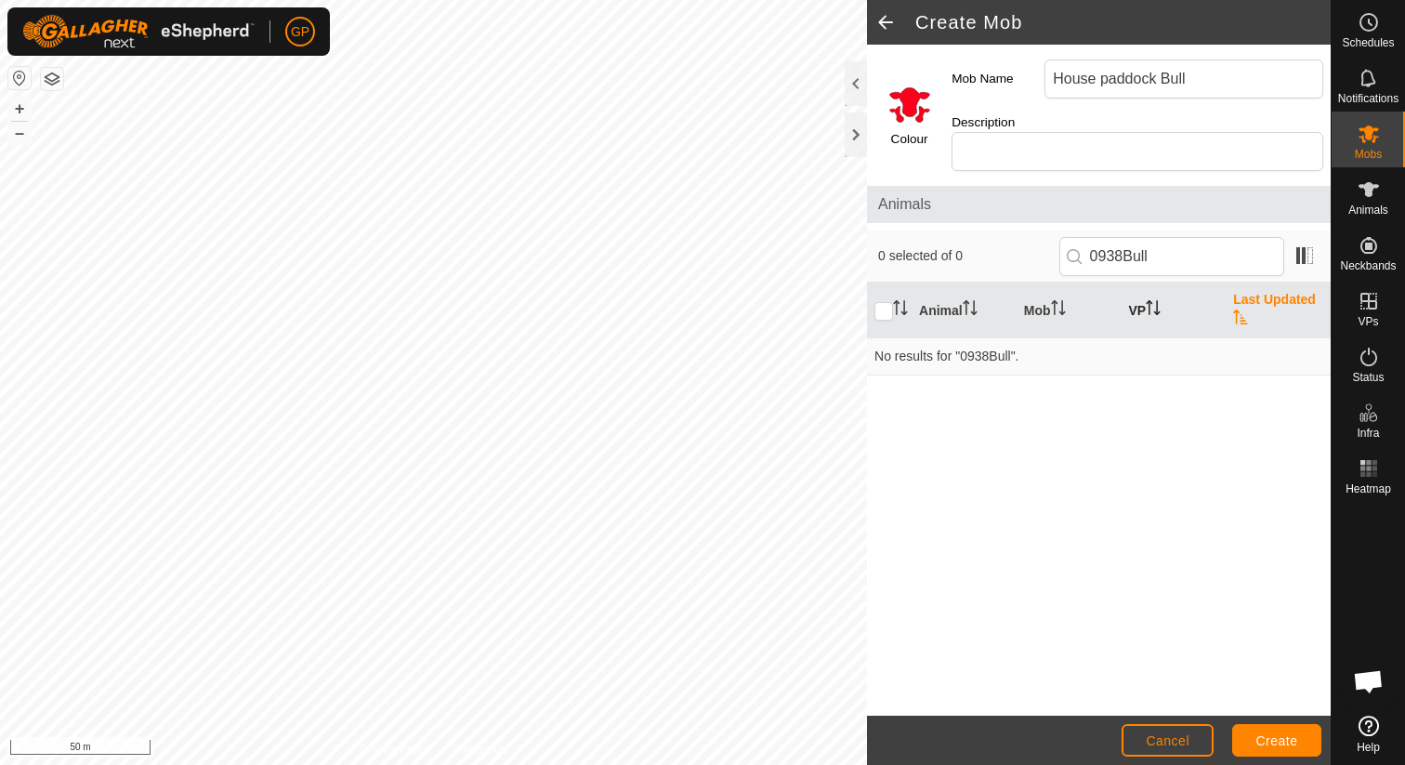
click at [1150, 300] on icon "Activate to sort" at bounding box center [1149, 307] width 2 height 15
click at [1041, 299] on th "Mob" at bounding box center [1068, 310] width 105 height 56
click at [935, 290] on th "Animal" at bounding box center [963, 310] width 105 height 56
click at [882, 302] on input "checkbox" at bounding box center [883, 311] width 19 height 19
checkbox input "true"
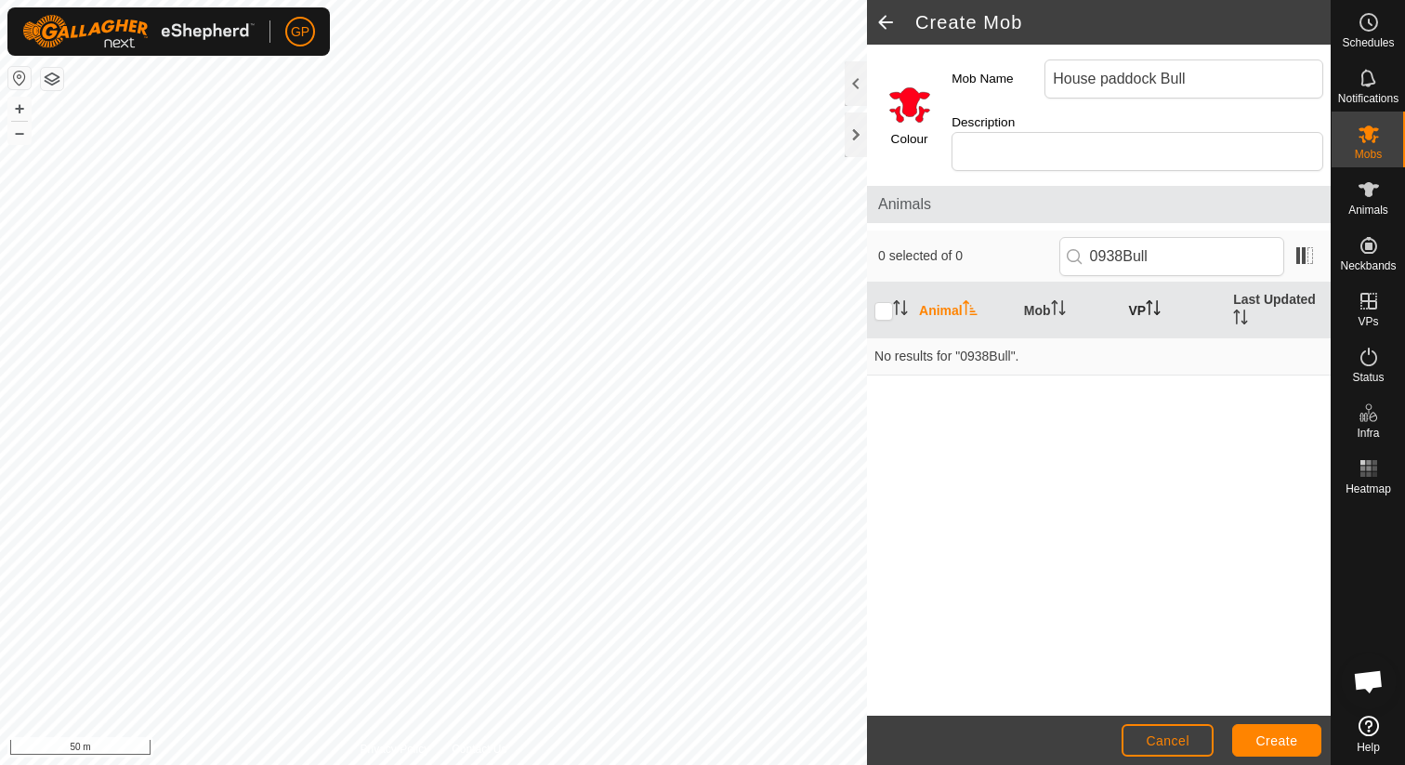
click at [947, 290] on th "Animal" at bounding box center [963, 310] width 105 height 56
click at [1119, 241] on input "0938Bull" at bounding box center [1171, 256] width 225 height 39
drag, startPoint x: 1202, startPoint y: 234, endPoint x: 1131, endPoint y: 234, distance: 71.5
click at [1131, 237] on input "0938Bull" at bounding box center [1171, 256] width 225 height 39
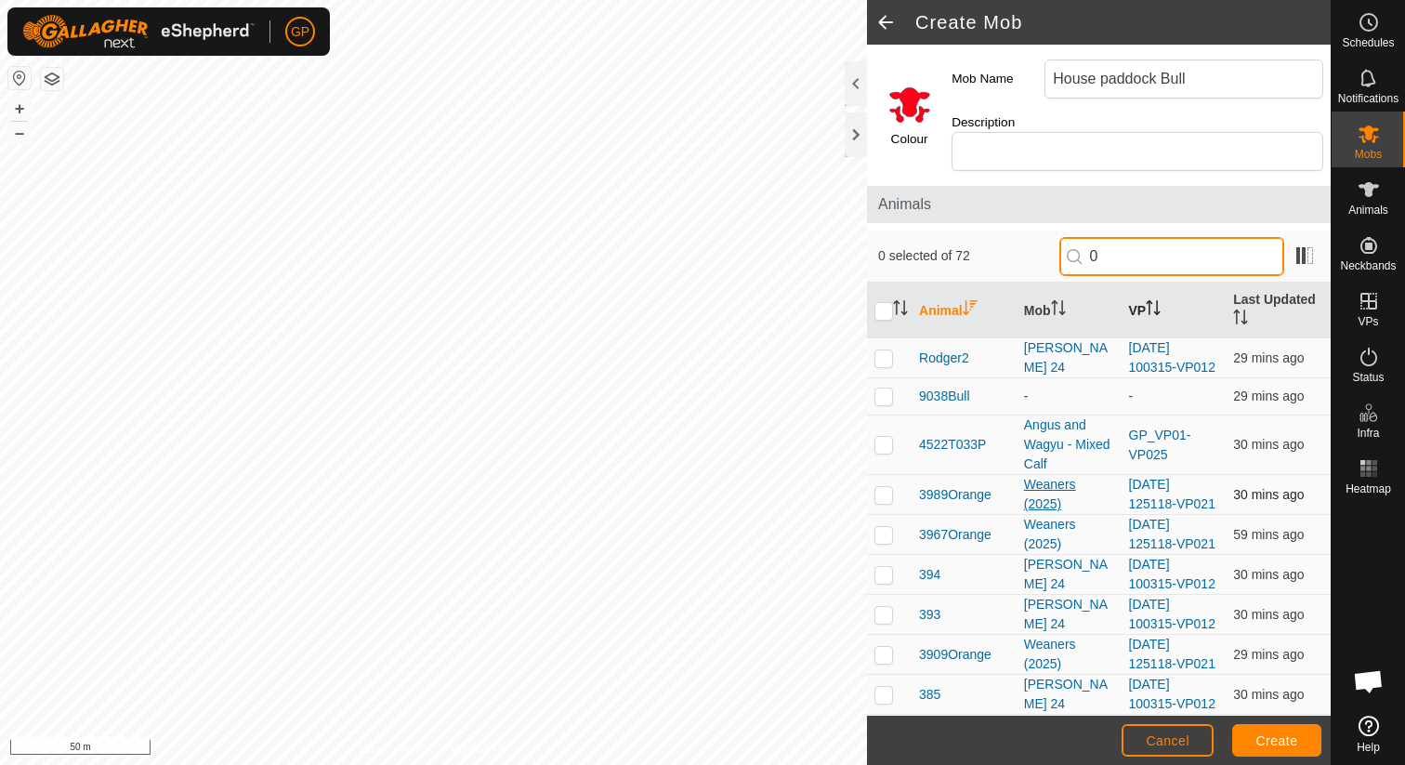
scroll to position [14, 0]
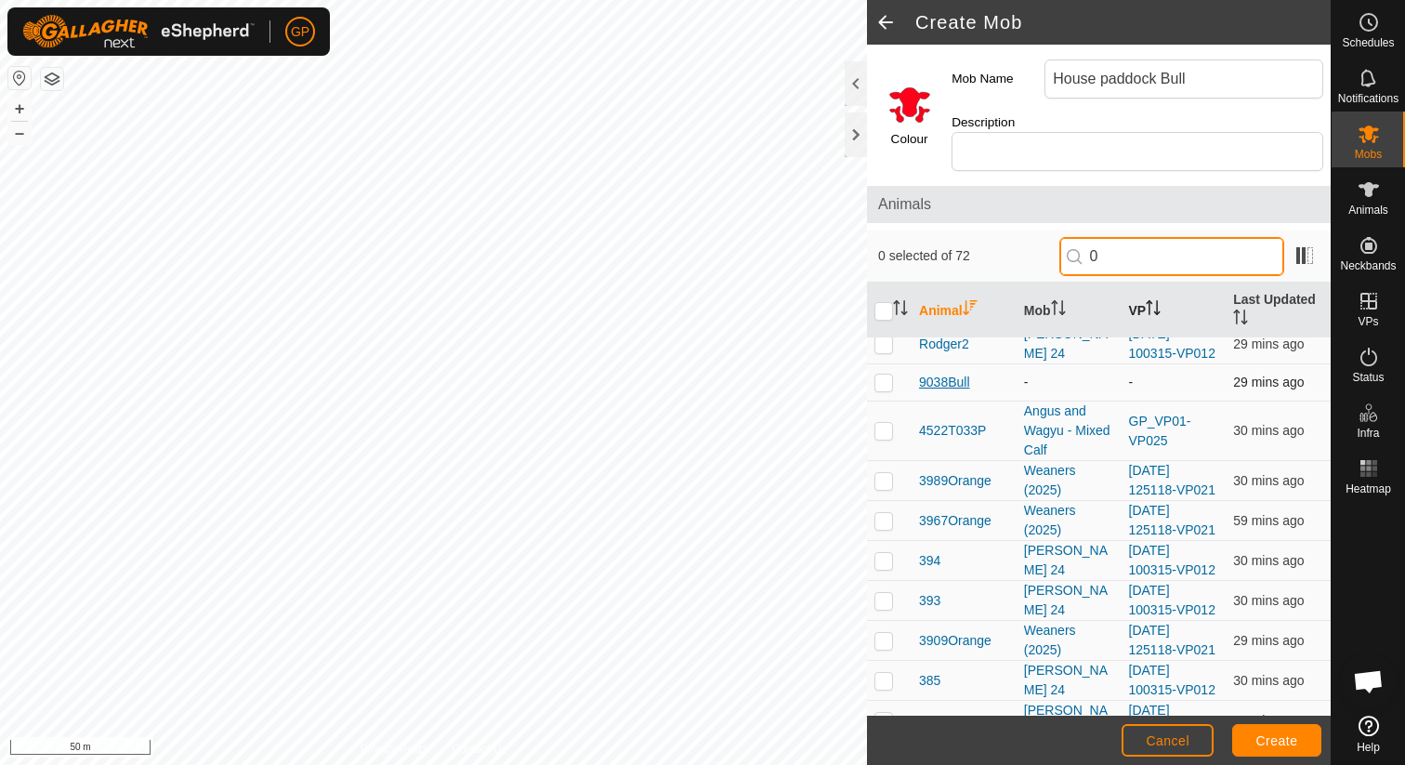
type input "0"
click at [956, 373] on span "9038Bull" at bounding box center [944, 383] width 51 height 20
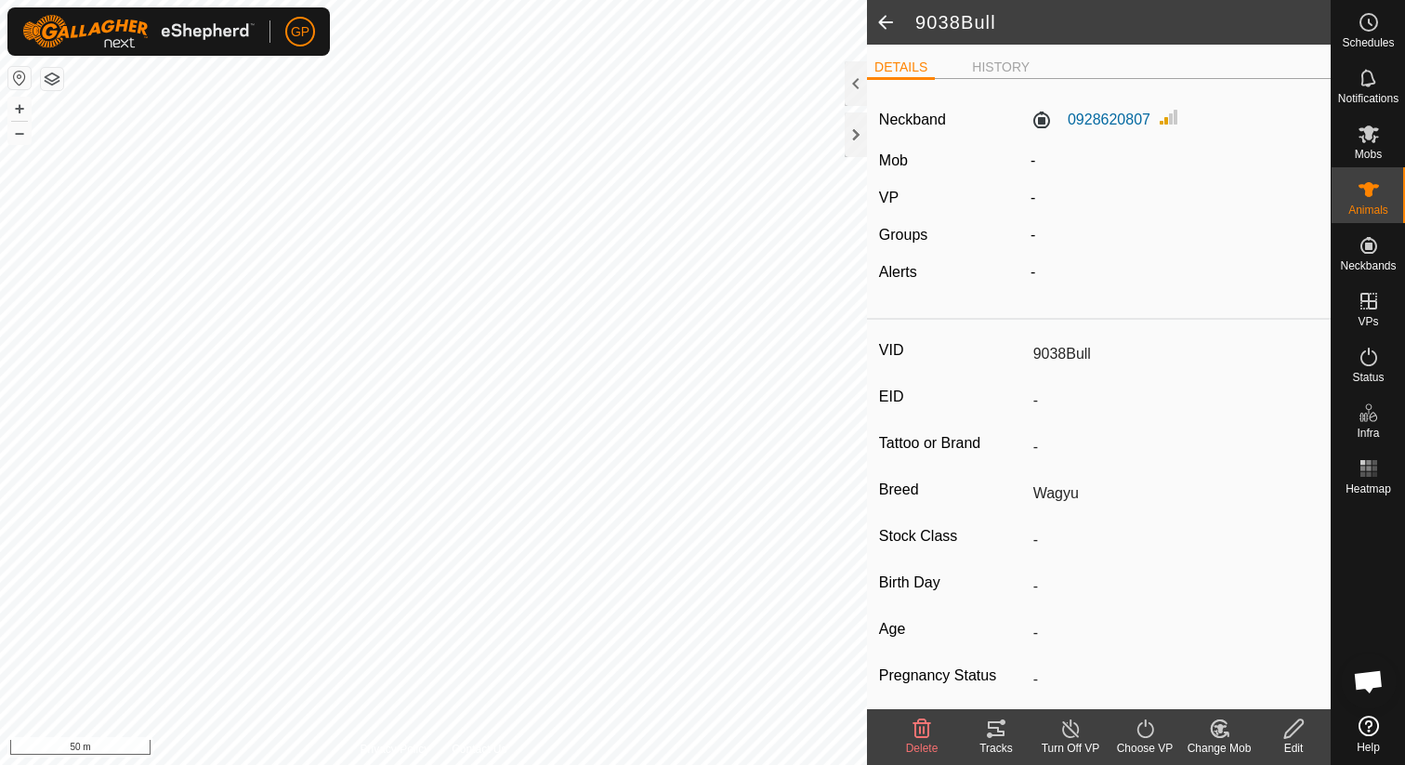
click at [1285, 743] on div "Edit" at bounding box center [1293, 747] width 74 height 17
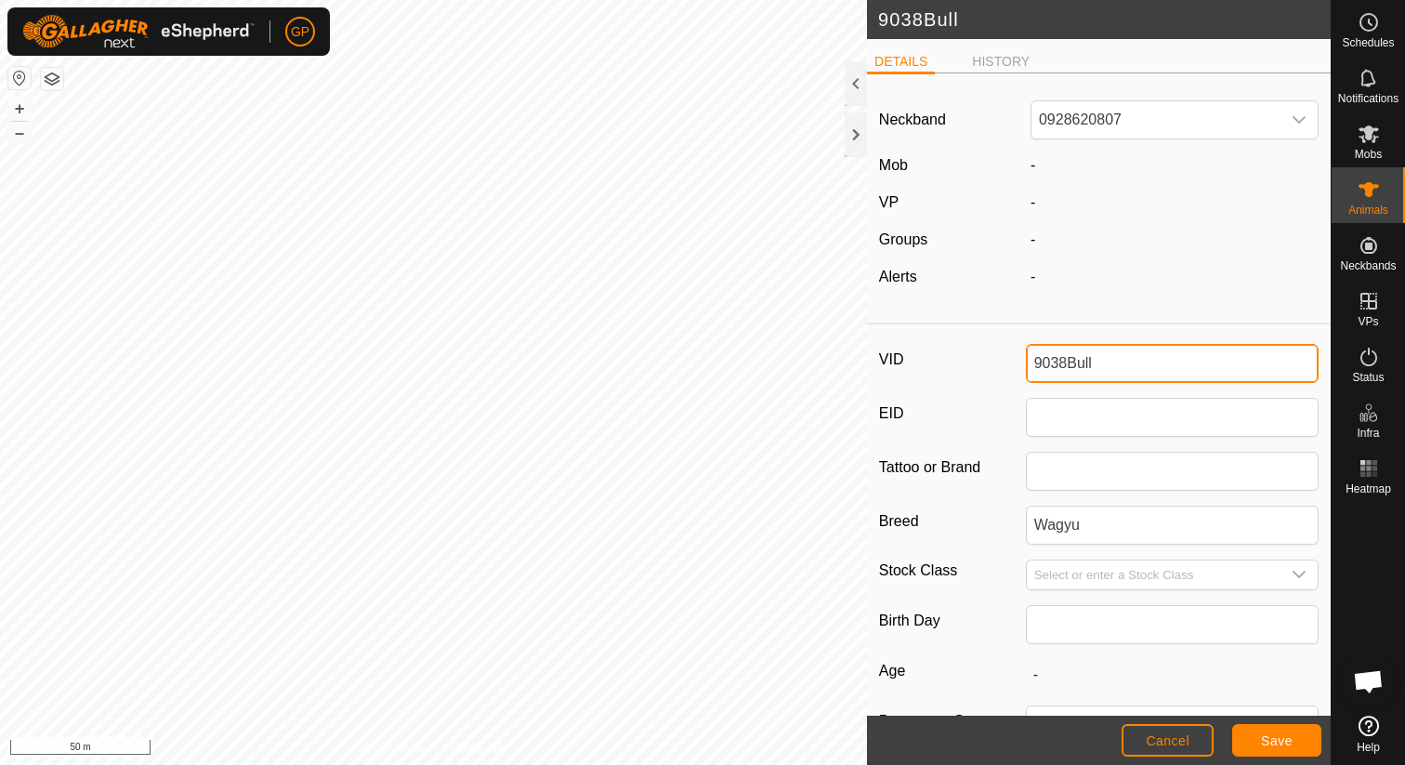
click at [1046, 361] on input "9038Bull" at bounding box center [1173, 363] width 294 height 39
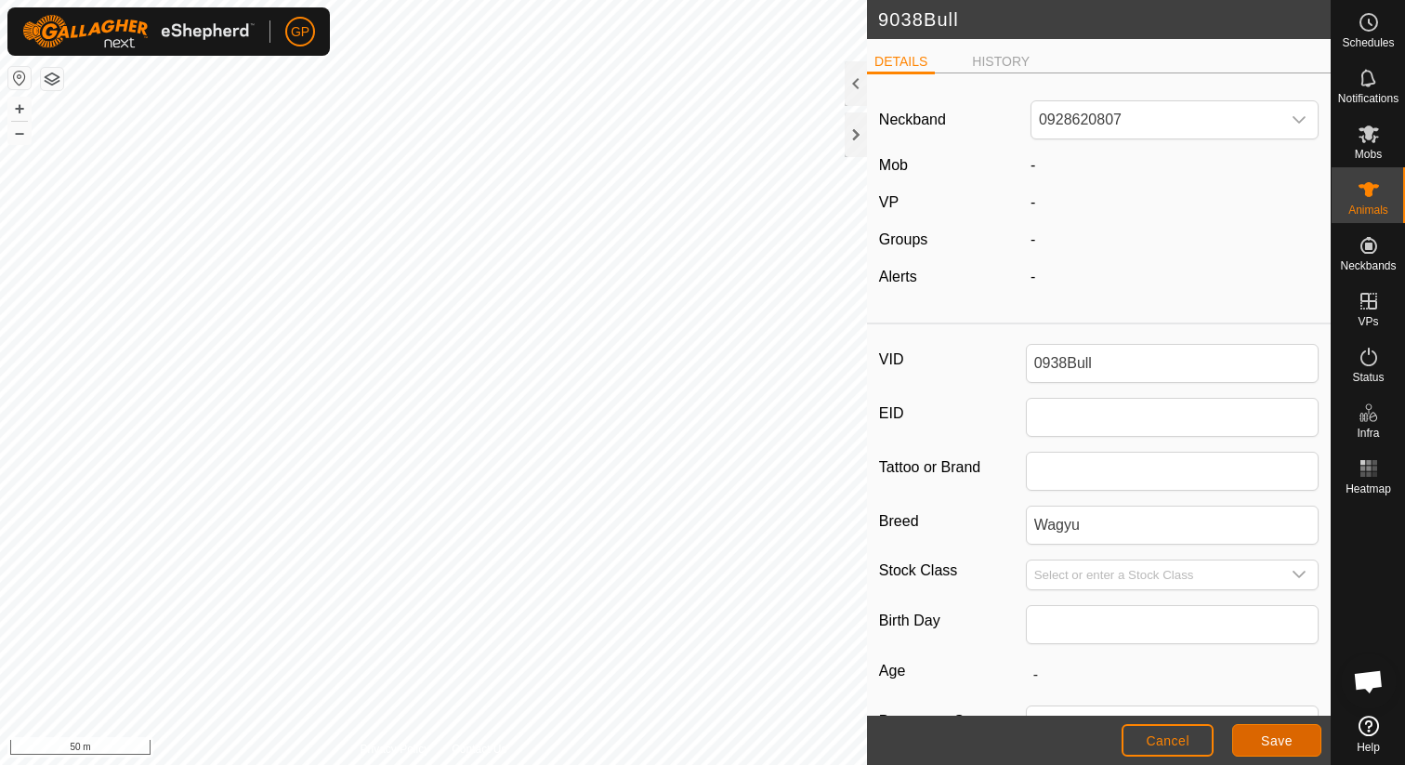
click at [1272, 751] on button "Save" at bounding box center [1276, 740] width 89 height 33
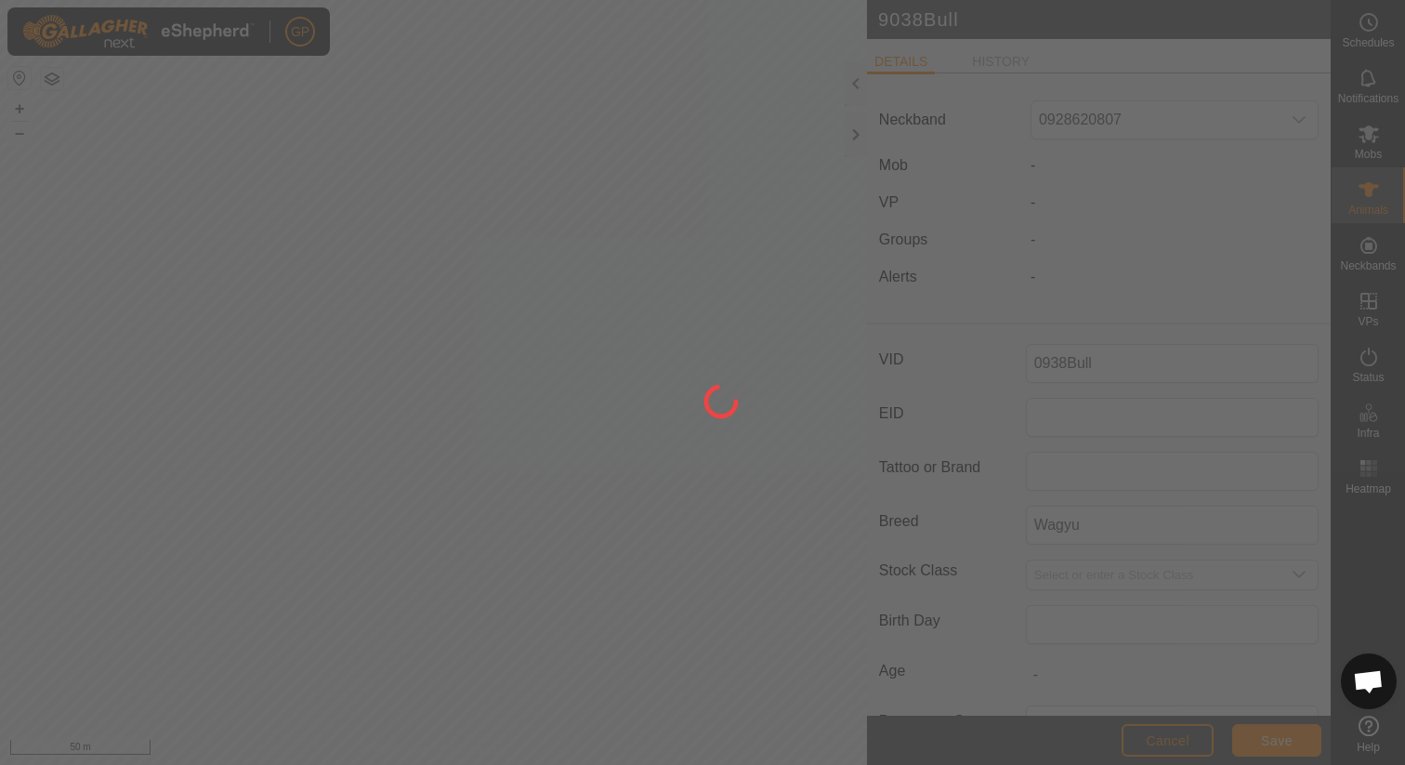
type input "9038Bull"
type input "-"
type input "0 kg"
type input "-"
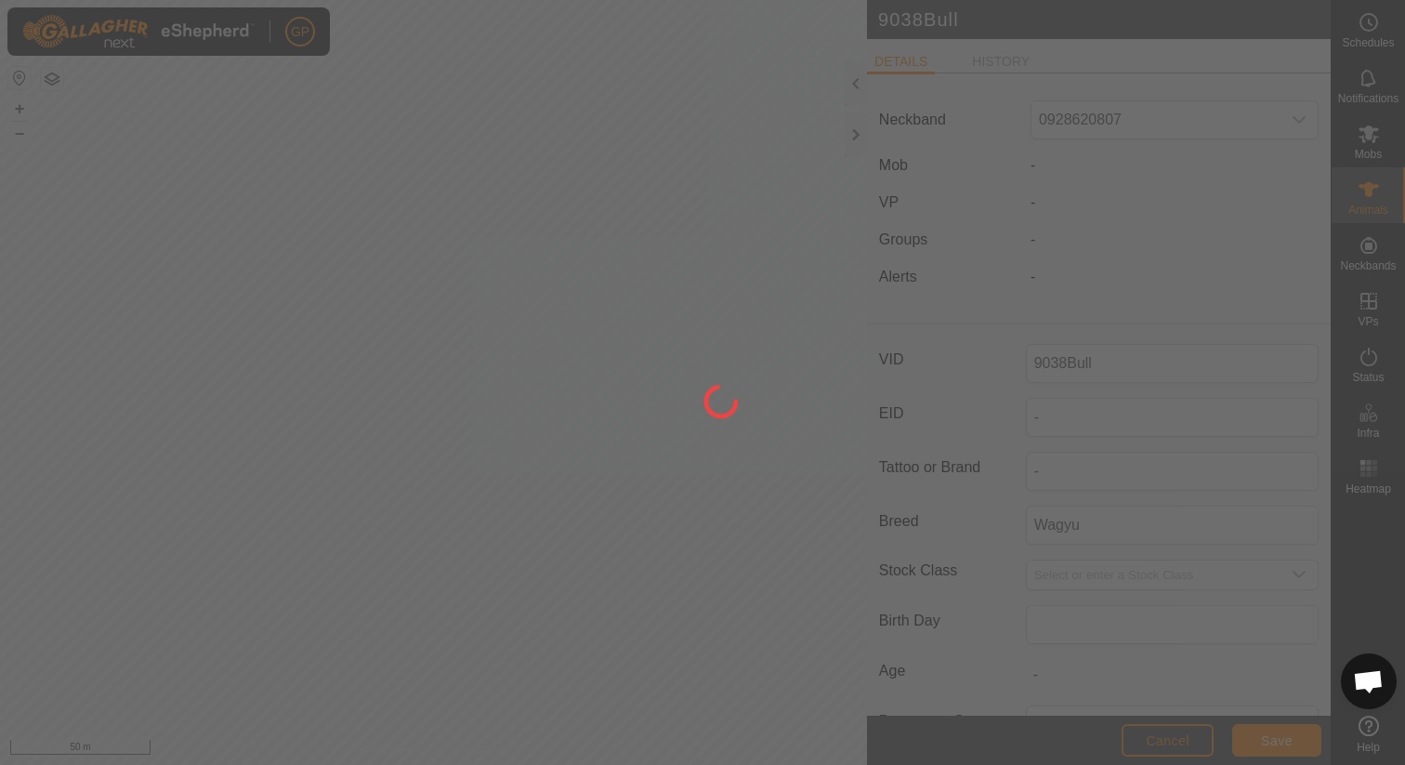
type input "0938Bull"
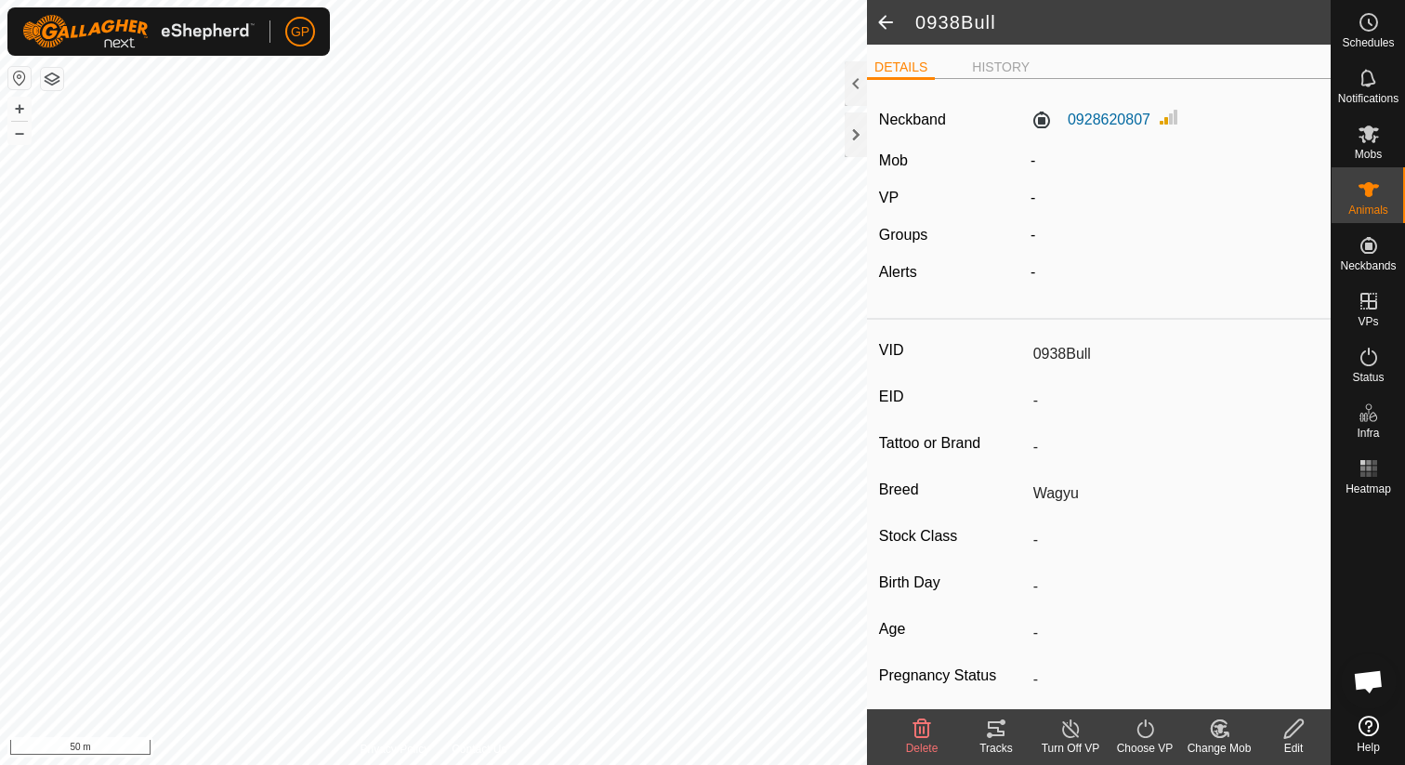
click at [883, 27] on span at bounding box center [885, 22] width 37 height 45
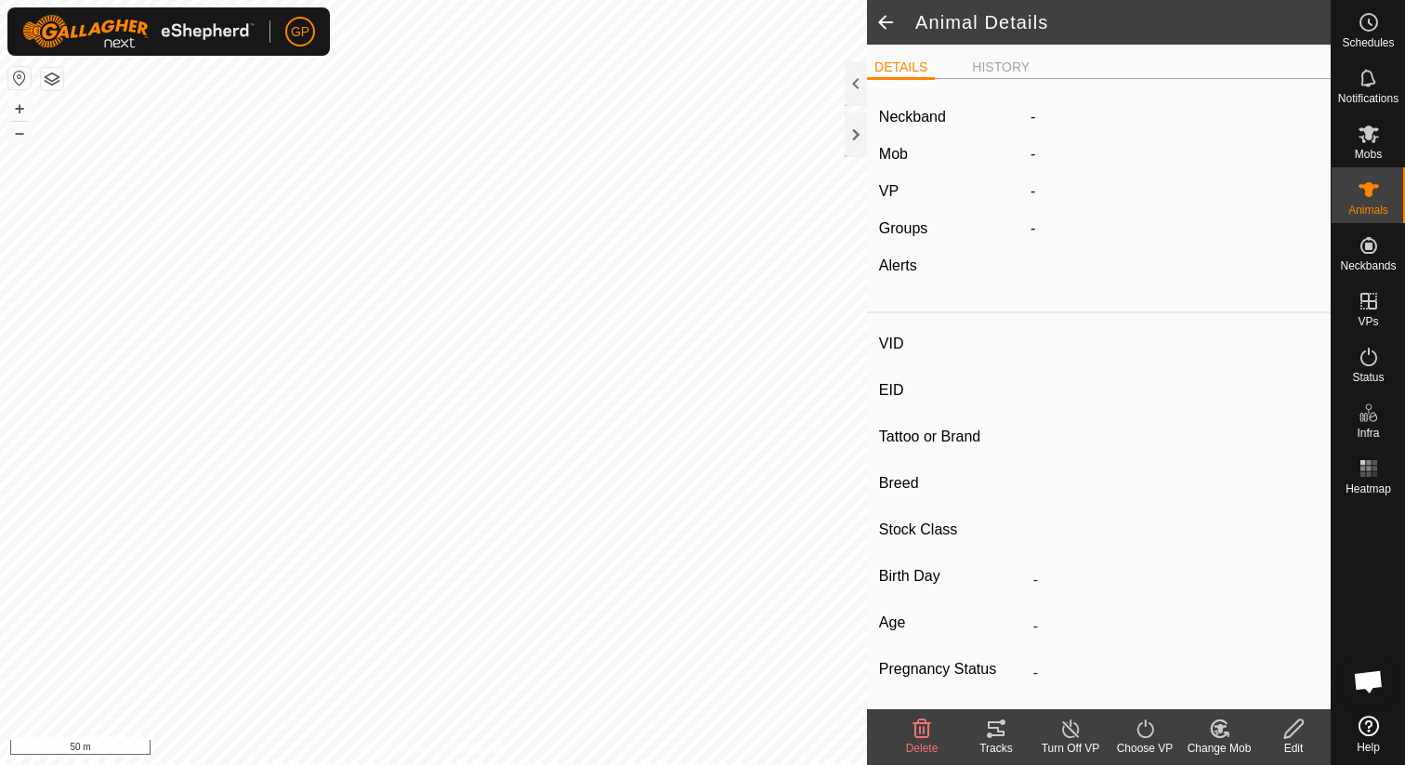
type input "0938Bull"
type input "-"
type input "Wagyu"
type input "-"
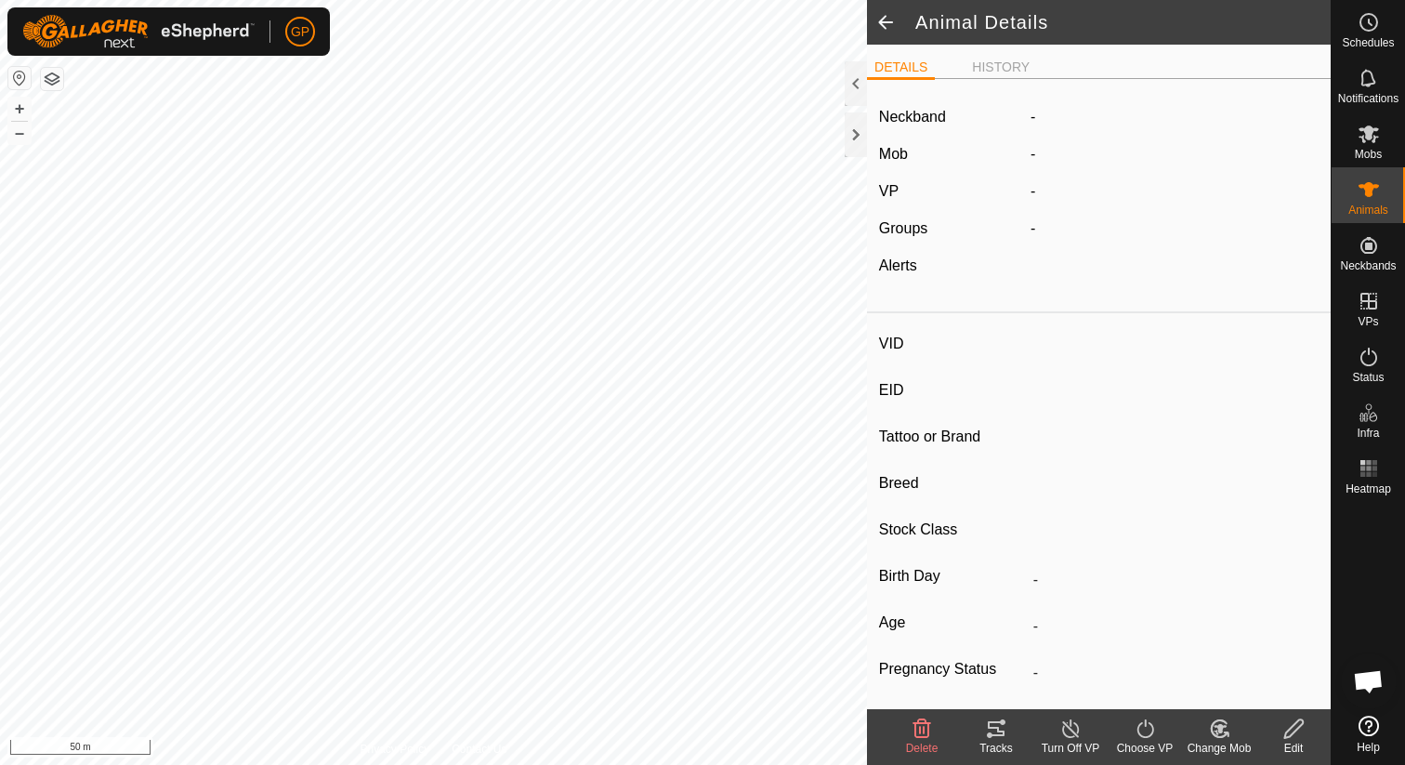
type input "0 kg"
type input "-"
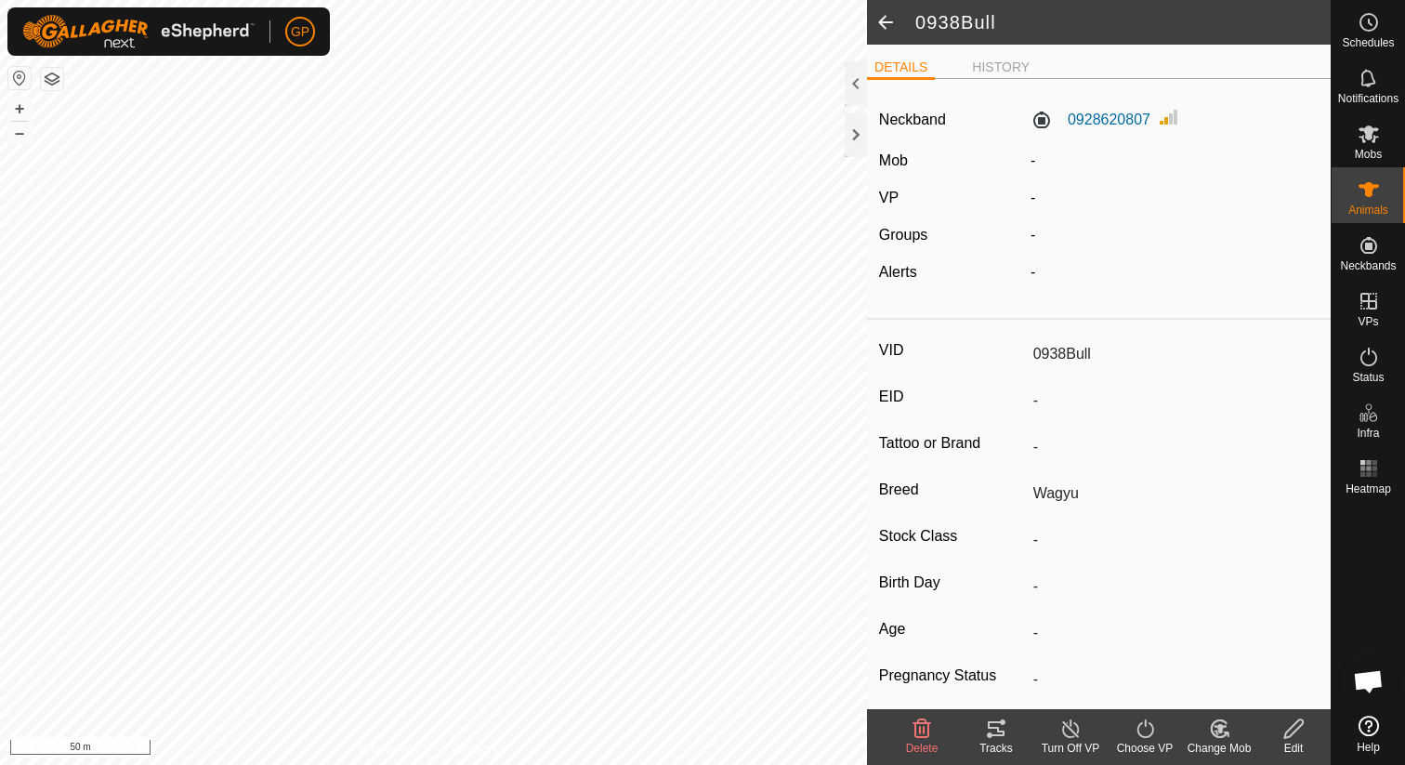
click at [883, 27] on span at bounding box center [885, 22] width 37 height 45
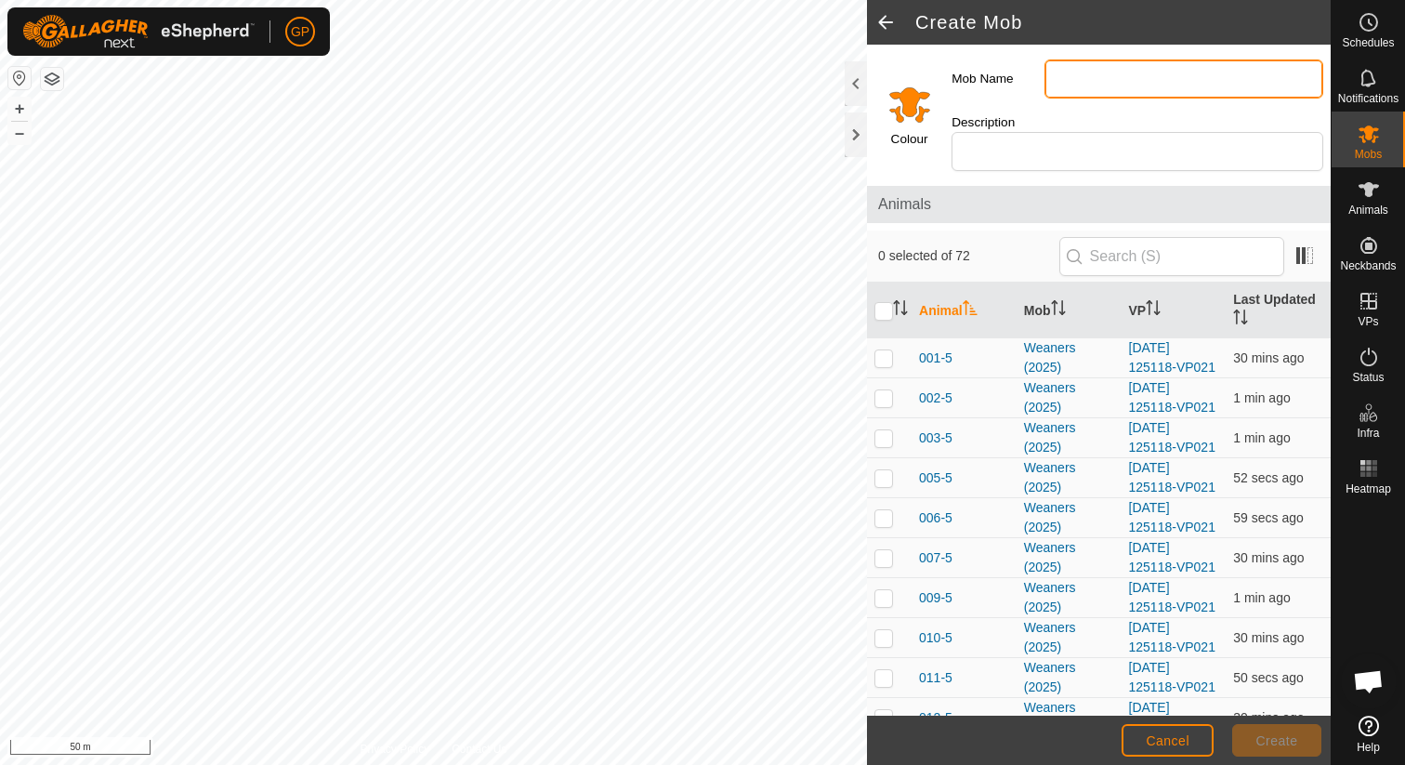
click at [1108, 87] on input "Mob Name" at bounding box center [1183, 78] width 279 height 39
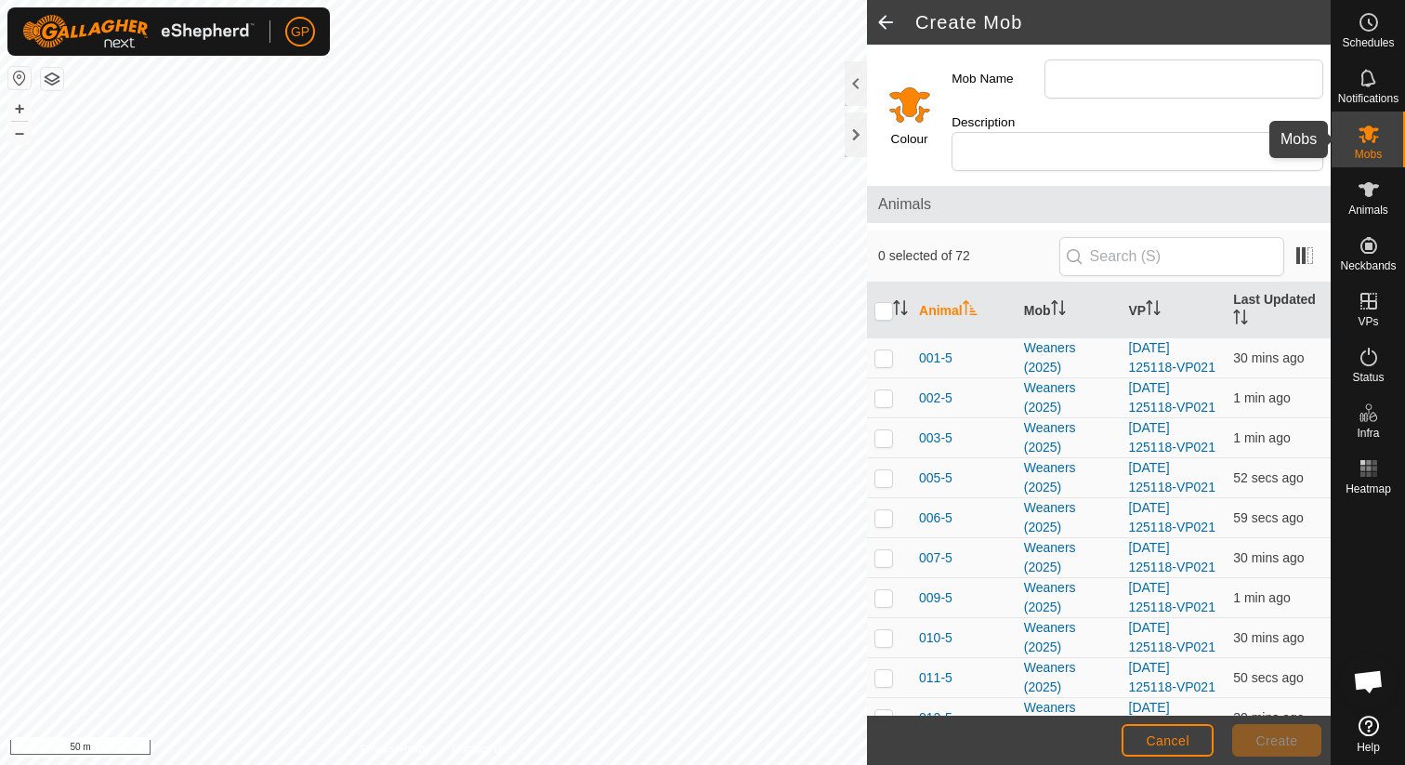
click at [1373, 138] on icon at bounding box center [1368, 134] width 20 height 18
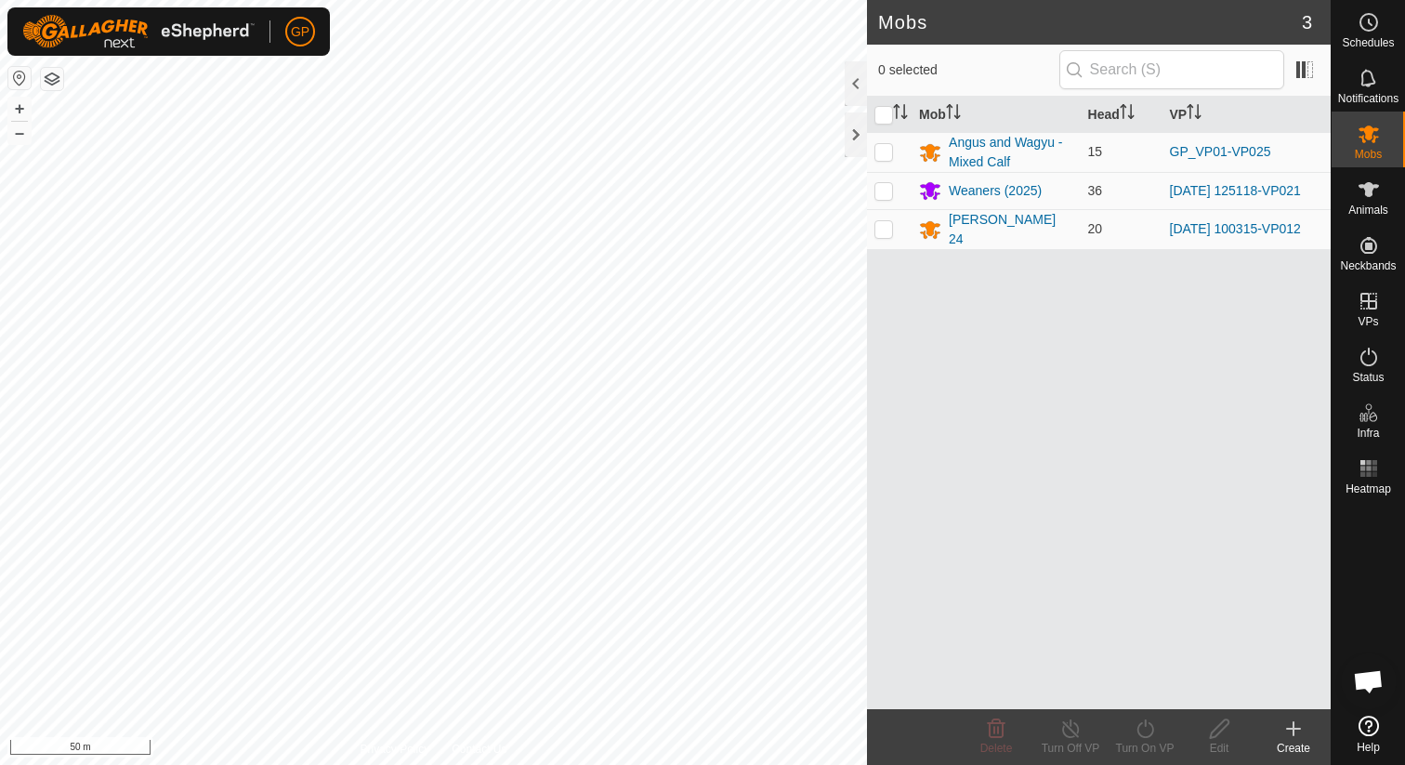
click at [1297, 743] on div "Create" at bounding box center [1293, 747] width 74 height 17
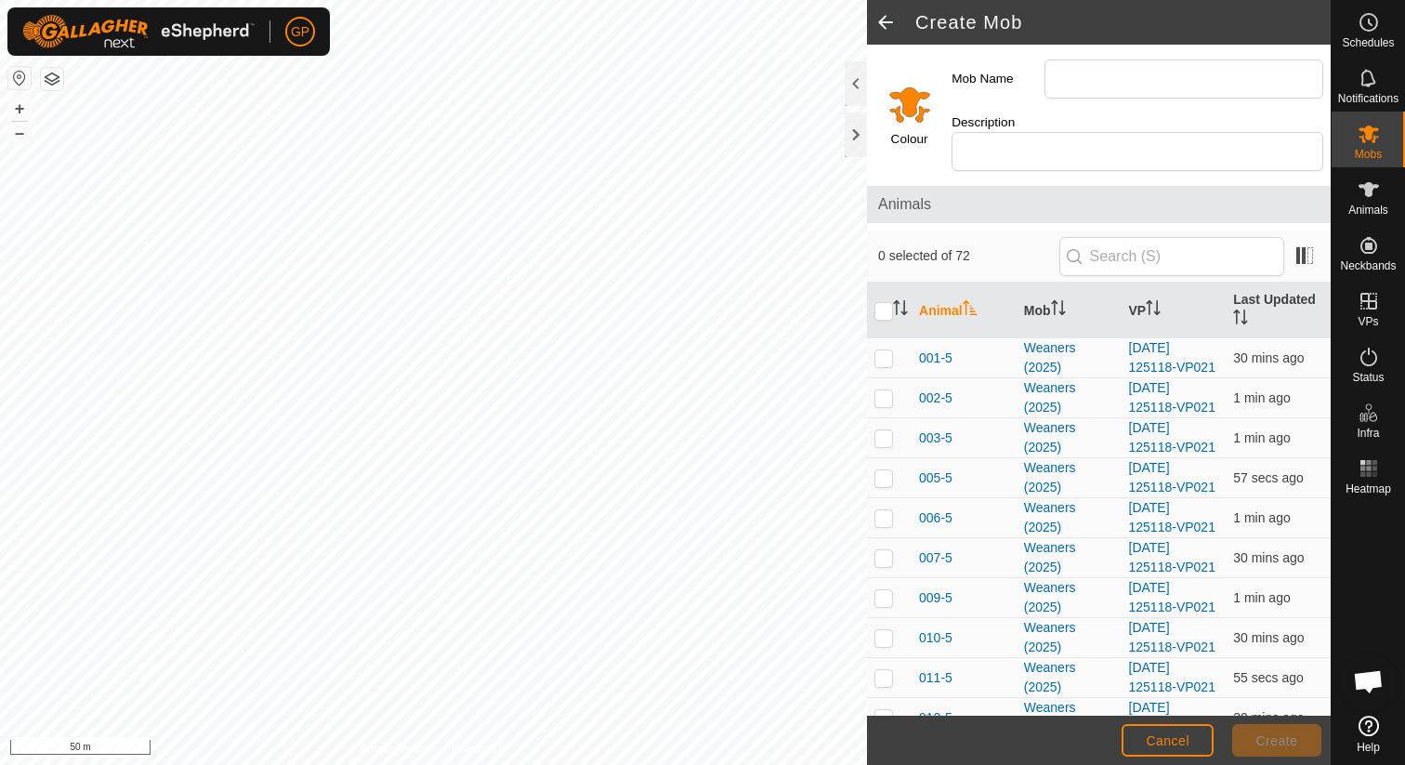
click at [915, 83] on input "Select a color" at bounding box center [909, 104] width 45 height 45
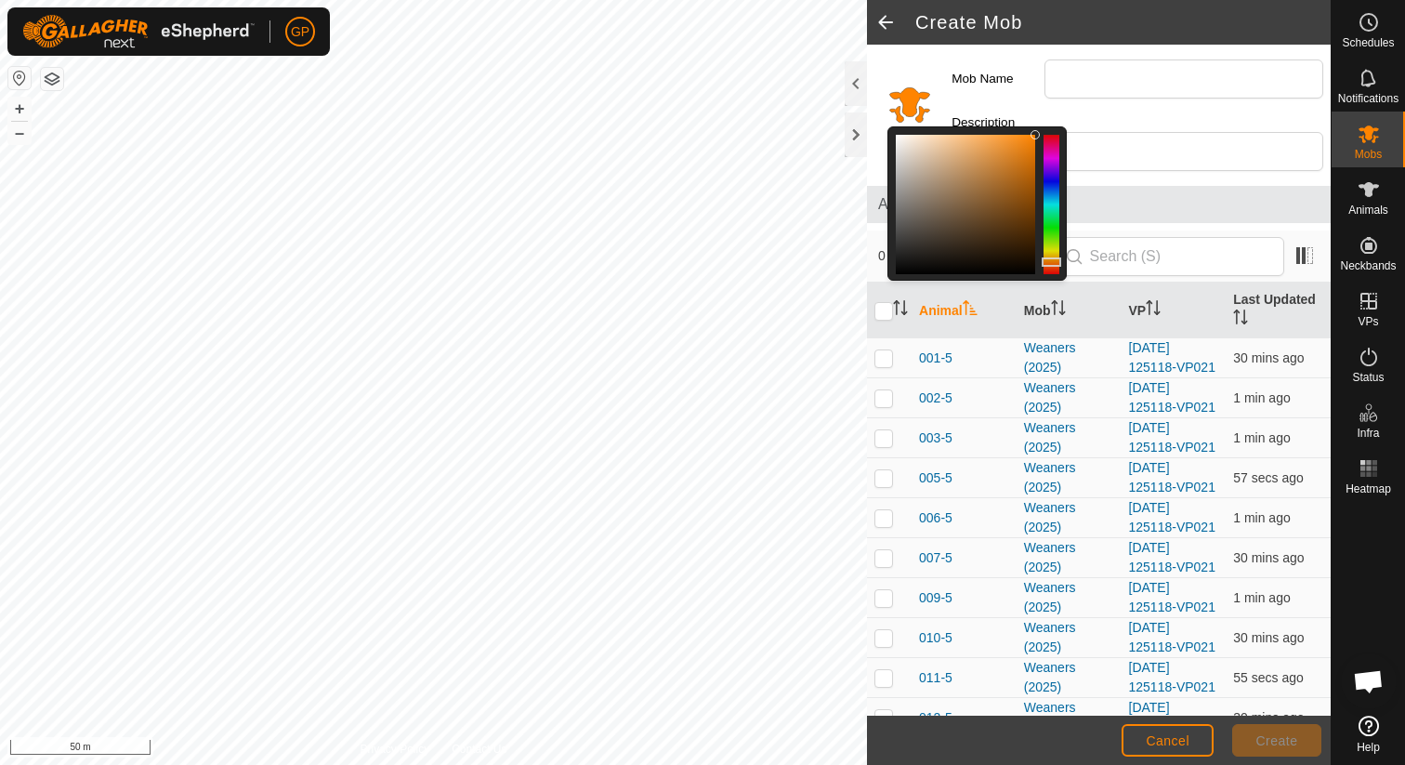
click at [1052, 154] on div at bounding box center [1051, 204] width 16 height 139
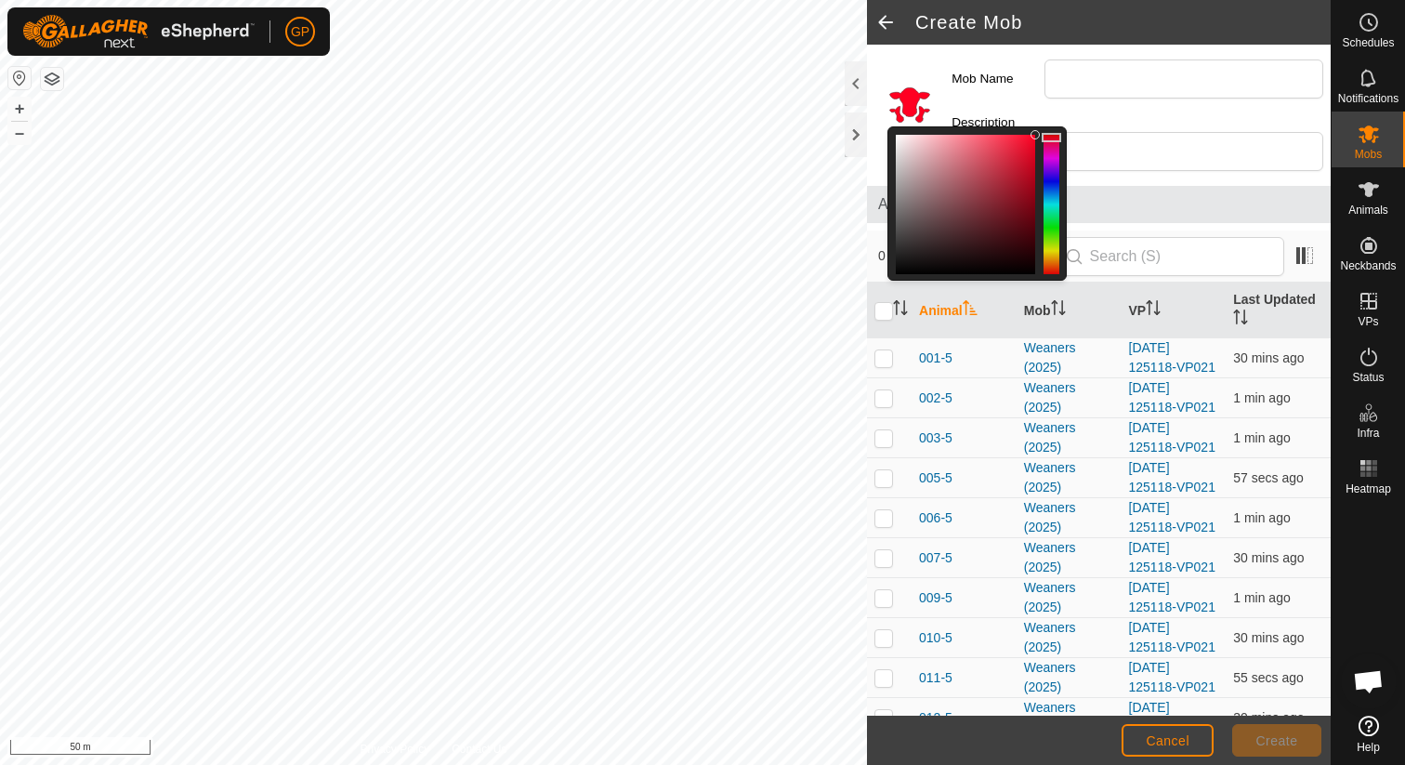
drag, startPoint x: 1052, startPoint y: 153, endPoint x: 1051, endPoint y: 128, distance: 25.1
click at [1051, 133] on div at bounding box center [1051, 137] width 20 height 9
click at [1102, 72] on input "Mob Name" at bounding box center [1183, 78] width 279 height 39
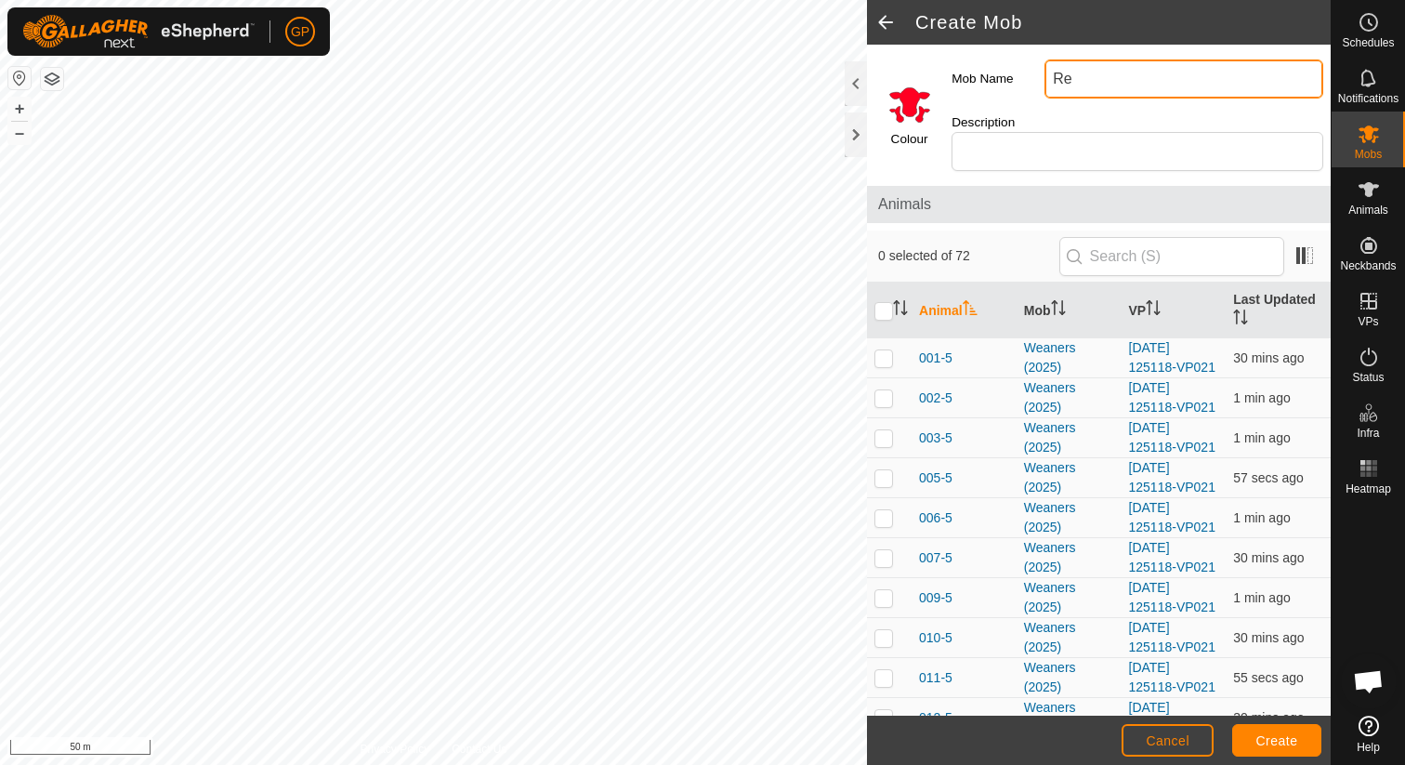
type input "R"
type input "House paddock Bull"
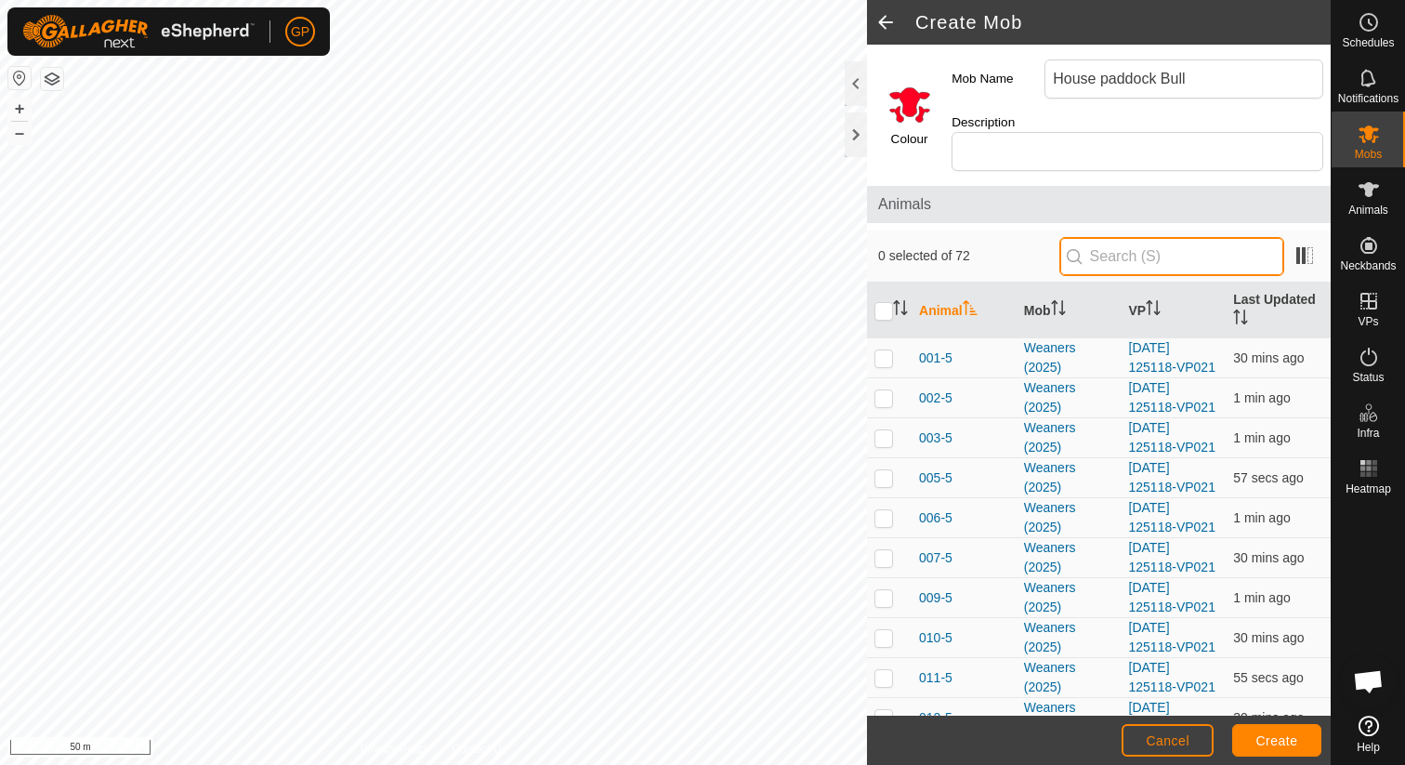
click at [1172, 237] on input "text" at bounding box center [1171, 256] width 225 height 39
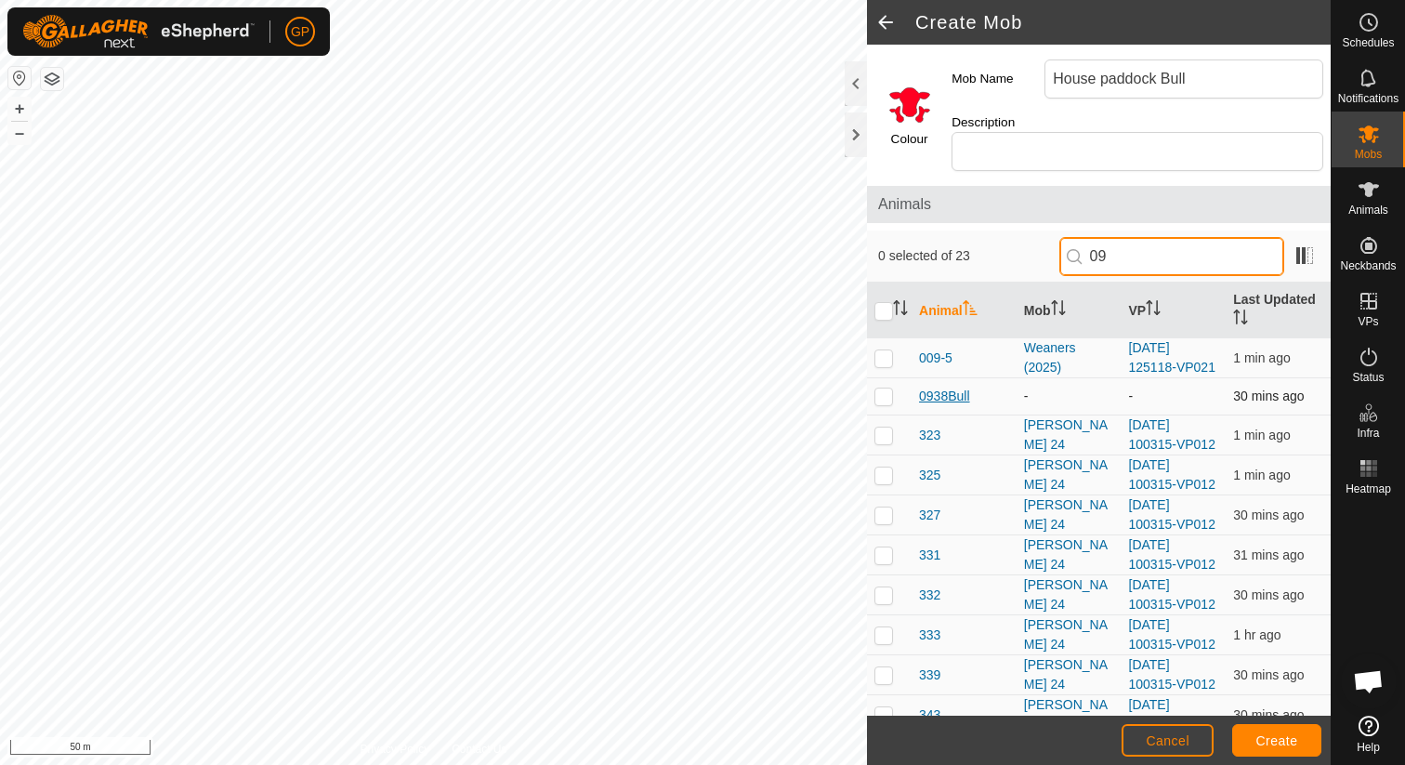
type input "09"
click at [968, 386] on span "0938Bull" at bounding box center [944, 396] width 51 height 20
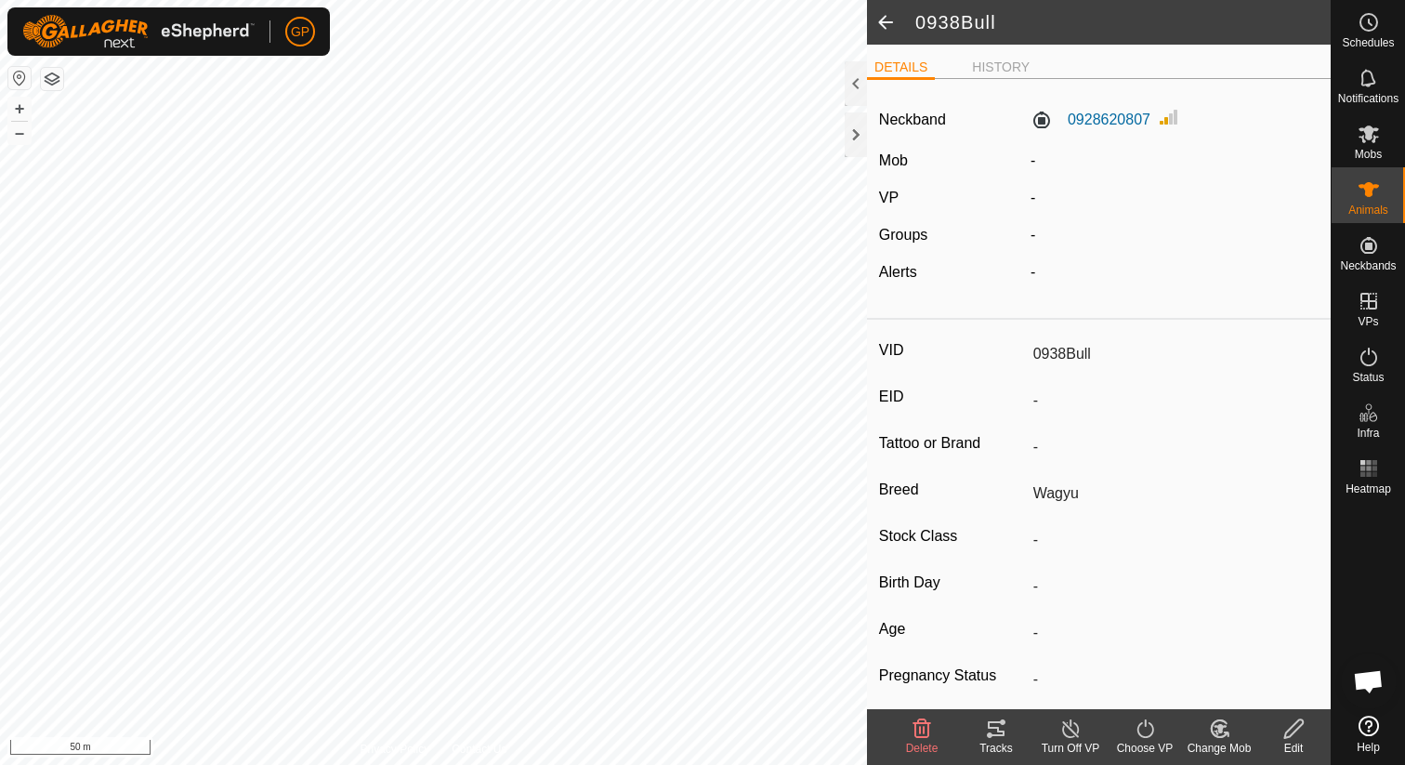
click at [887, 23] on span at bounding box center [885, 22] width 37 height 45
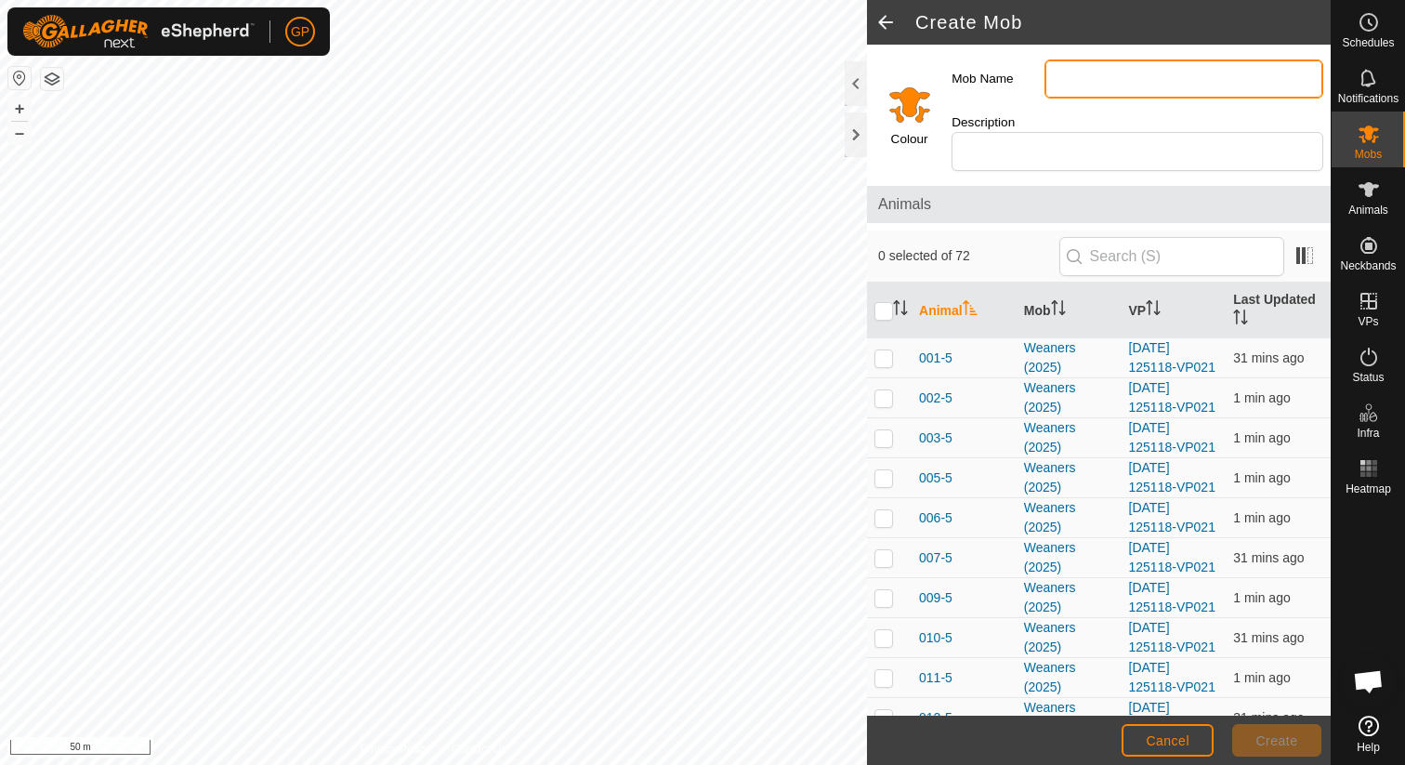
click at [1064, 91] on input "Mob Name" at bounding box center [1183, 78] width 279 height 39
type input "House paddock Bull"
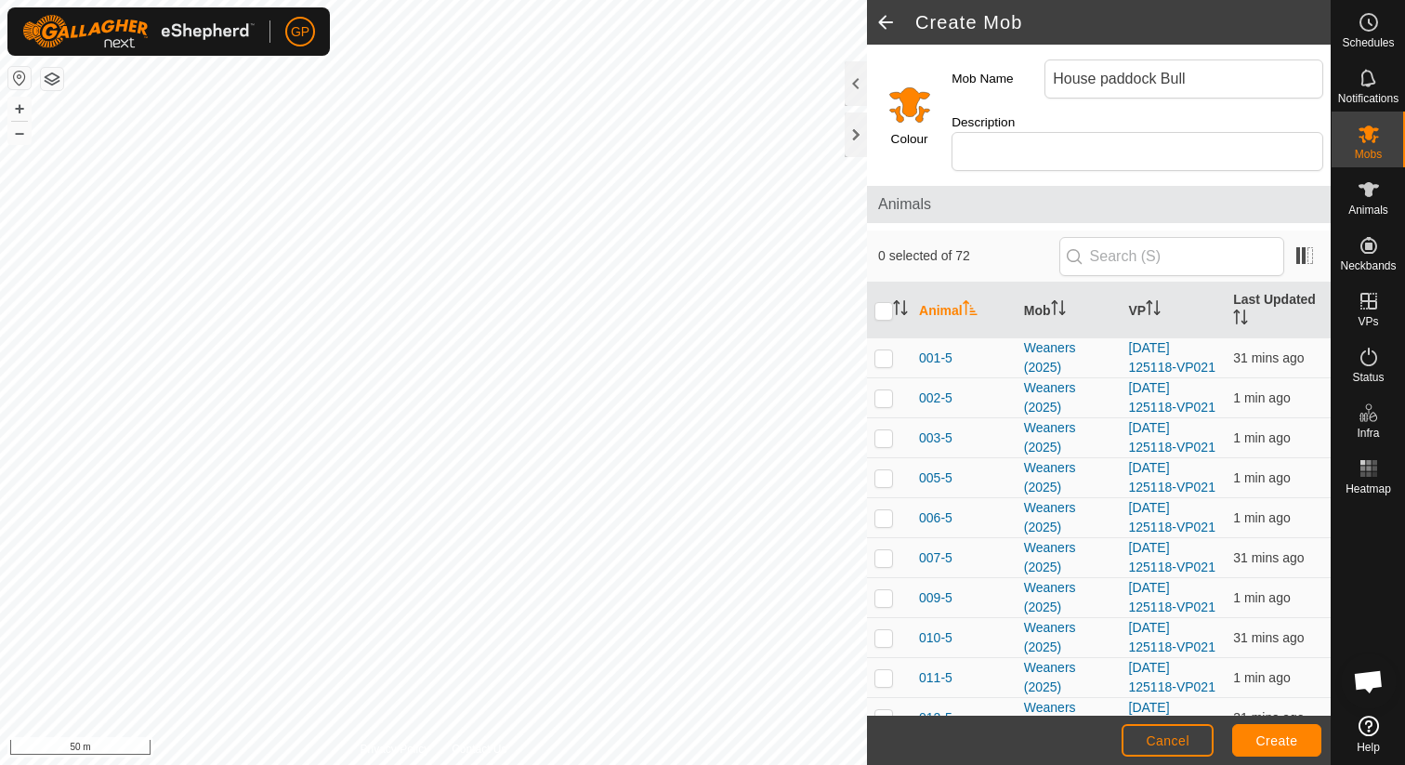
click at [905, 90] on input "Select a color" at bounding box center [909, 104] width 45 height 45
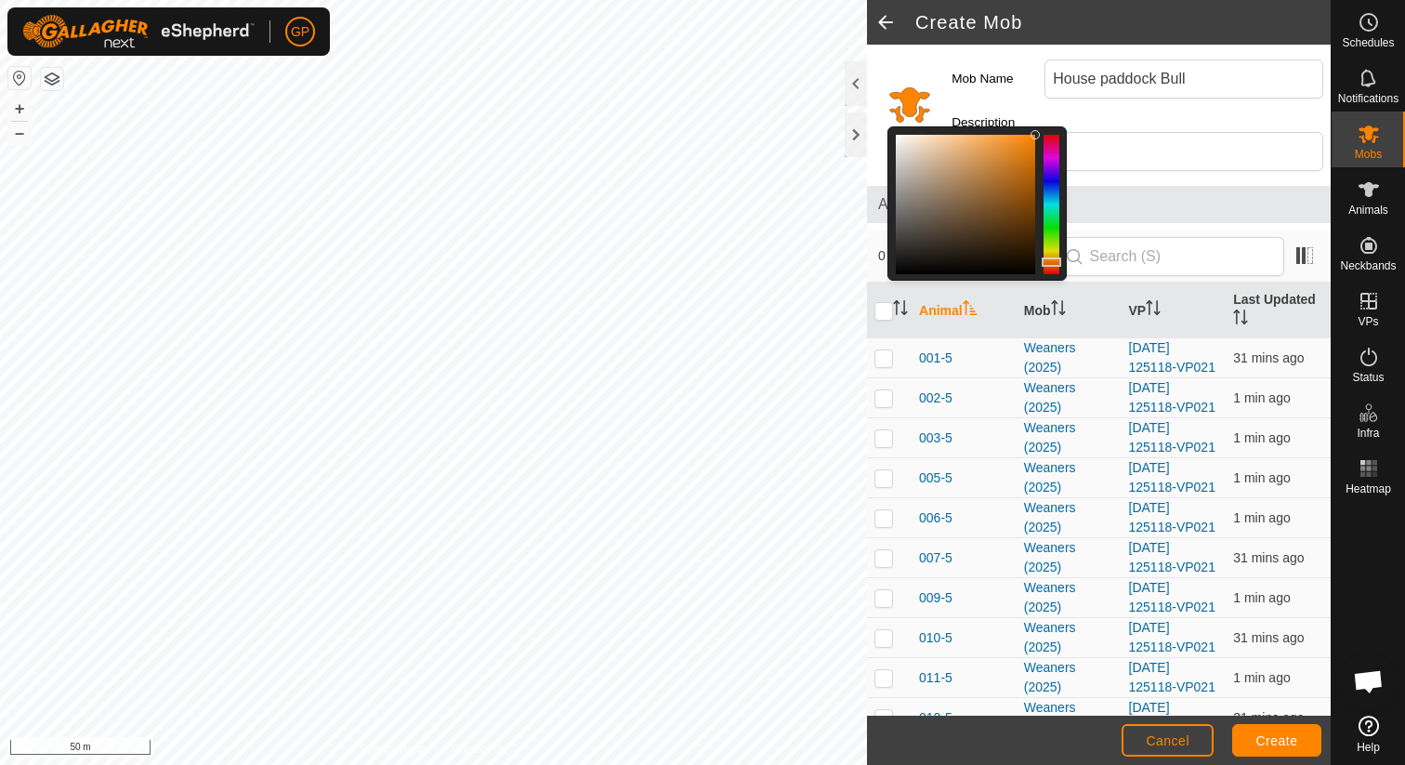
click at [1055, 135] on div at bounding box center [1051, 204] width 16 height 139
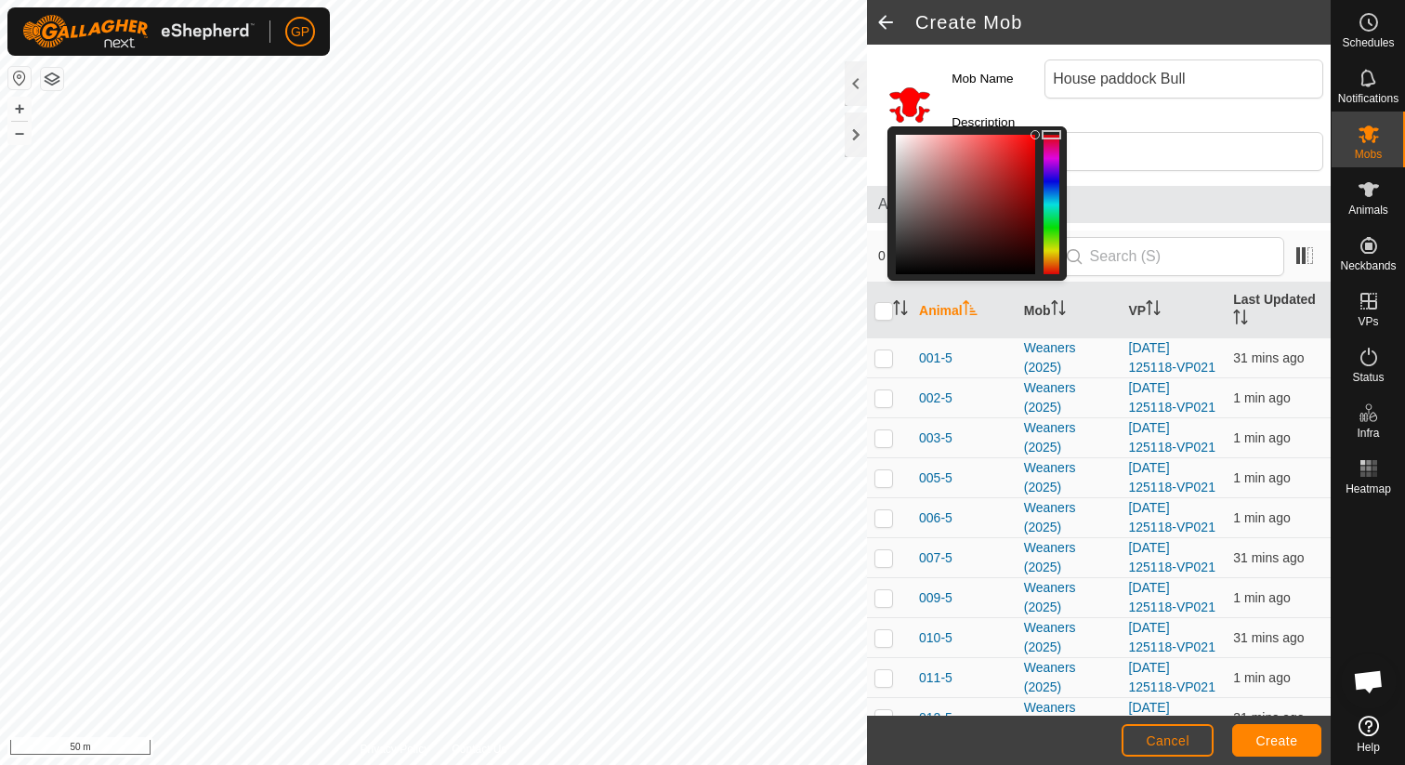
drag, startPoint x: 1055, startPoint y: 130, endPoint x: 1055, endPoint y: 118, distance: 12.1
click at [1055, 126] on div at bounding box center [976, 203] width 179 height 154
click at [1184, 206] on div "Colour Mob Name House paddock Bull Description Animals 0 selected of 72 Animal …" at bounding box center [1099, 380] width 464 height 671
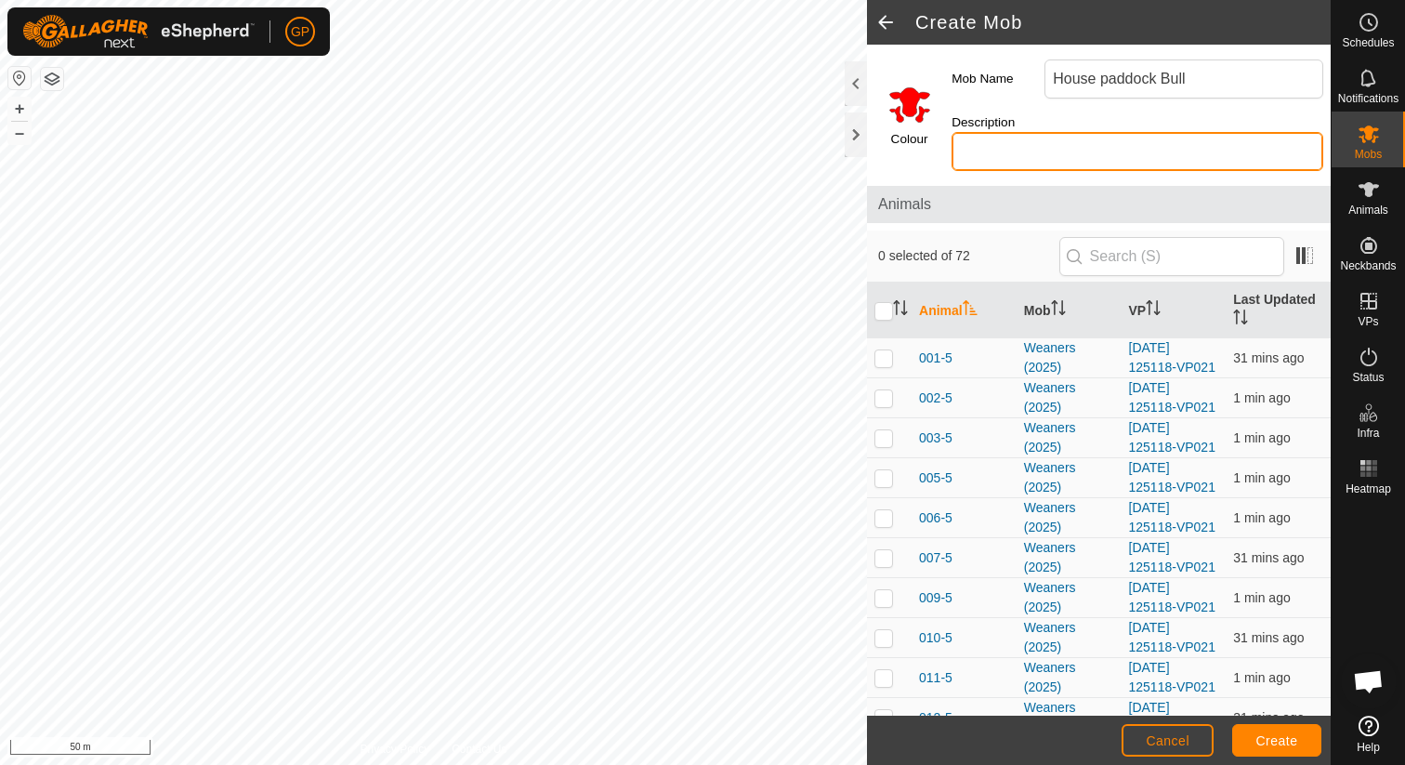
click at [1125, 139] on input "Description" at bounding box center [1137, 151] width 372 height 39
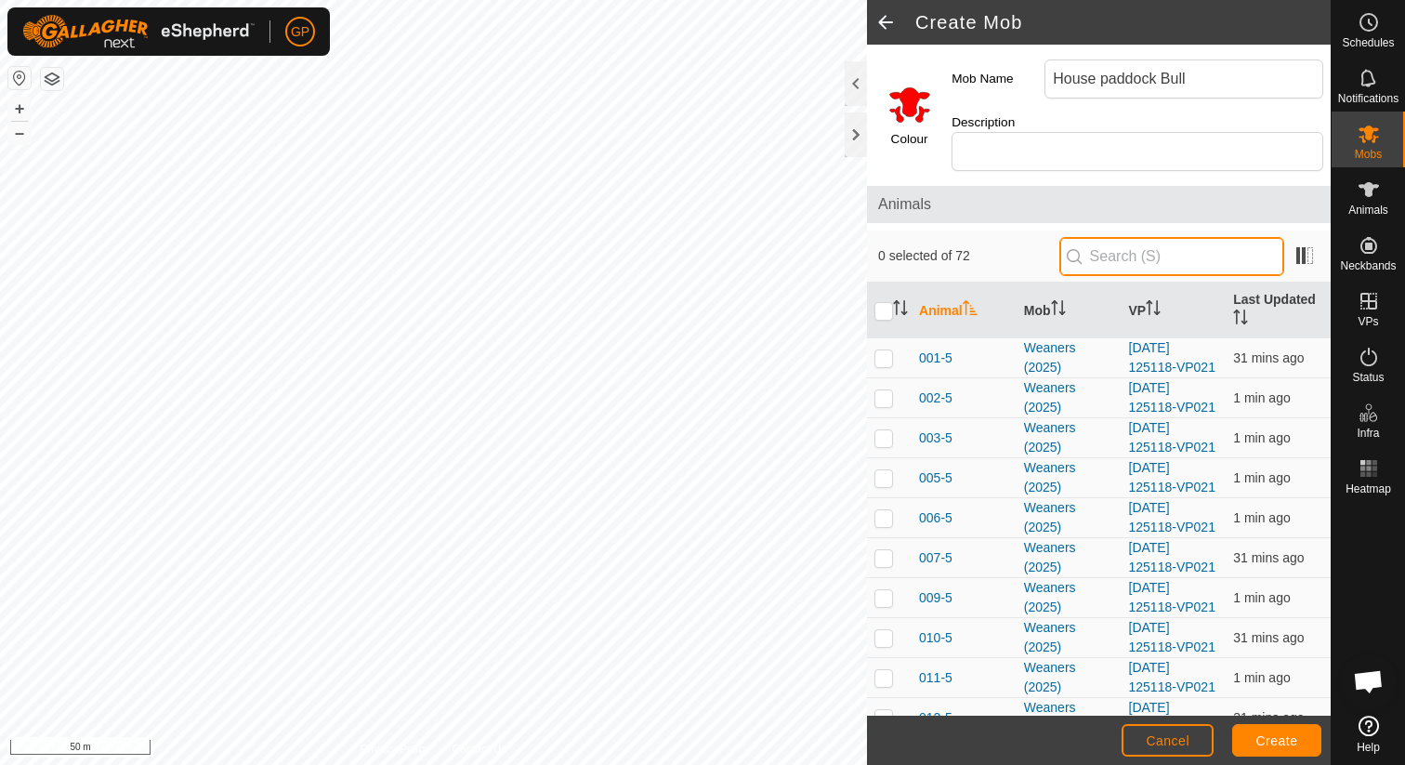
click at [1137, 237] on input "text" at bounding box center [1171, 256] width 225 height 39
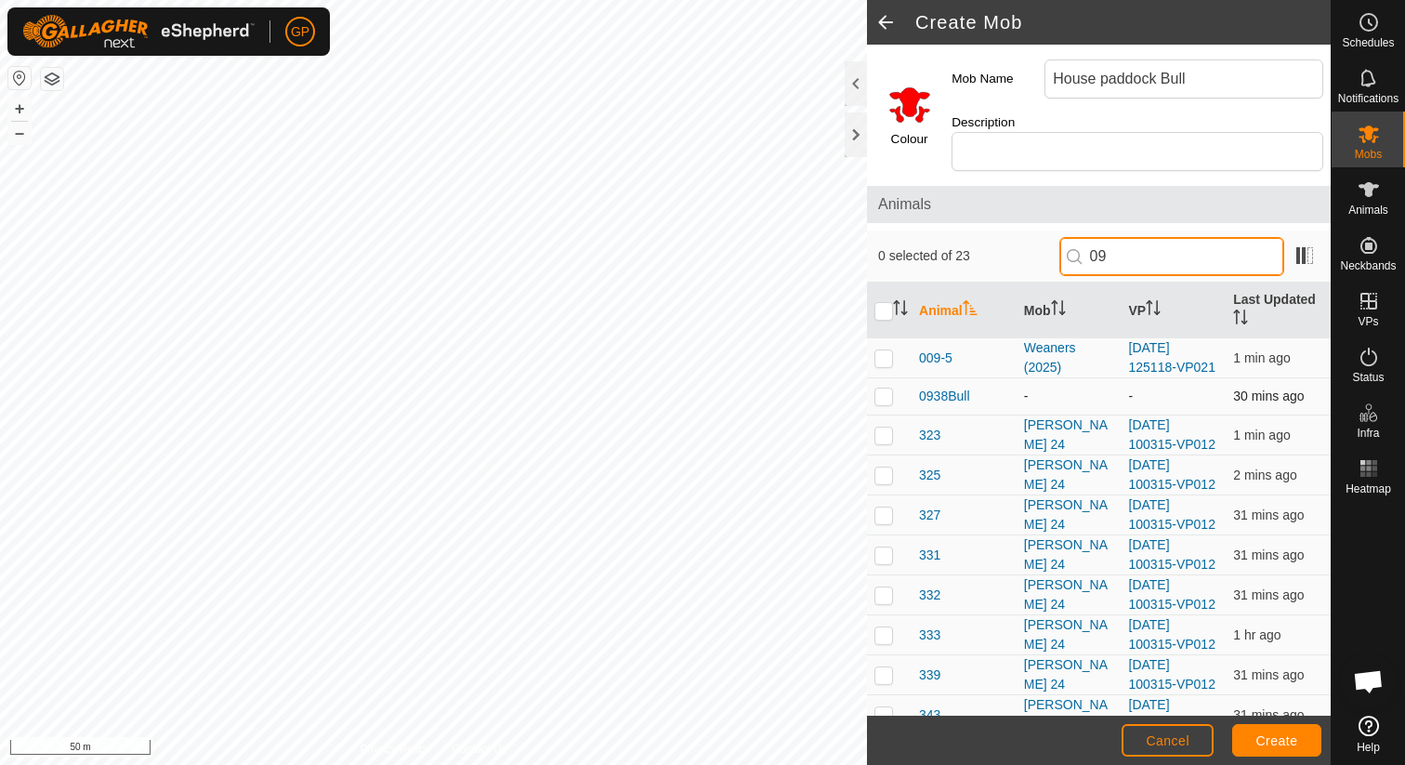
type input "09"
click at [891, 388] on p-checkbox at bounding box center [883, 395] width 19 height 15
checkbox input "true"
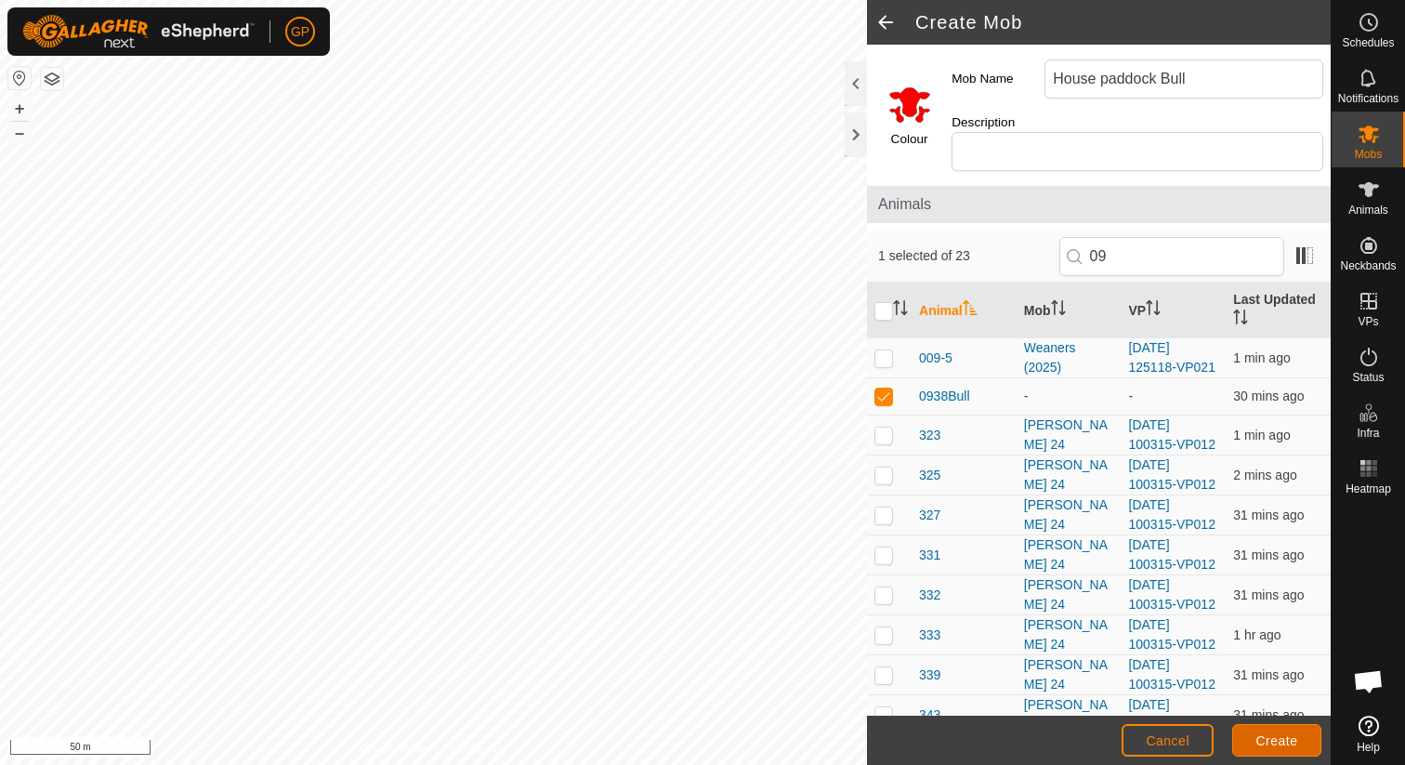
click at [1280, 745] on span "Create" at bounding box center [1277, 740] width 42 height 15
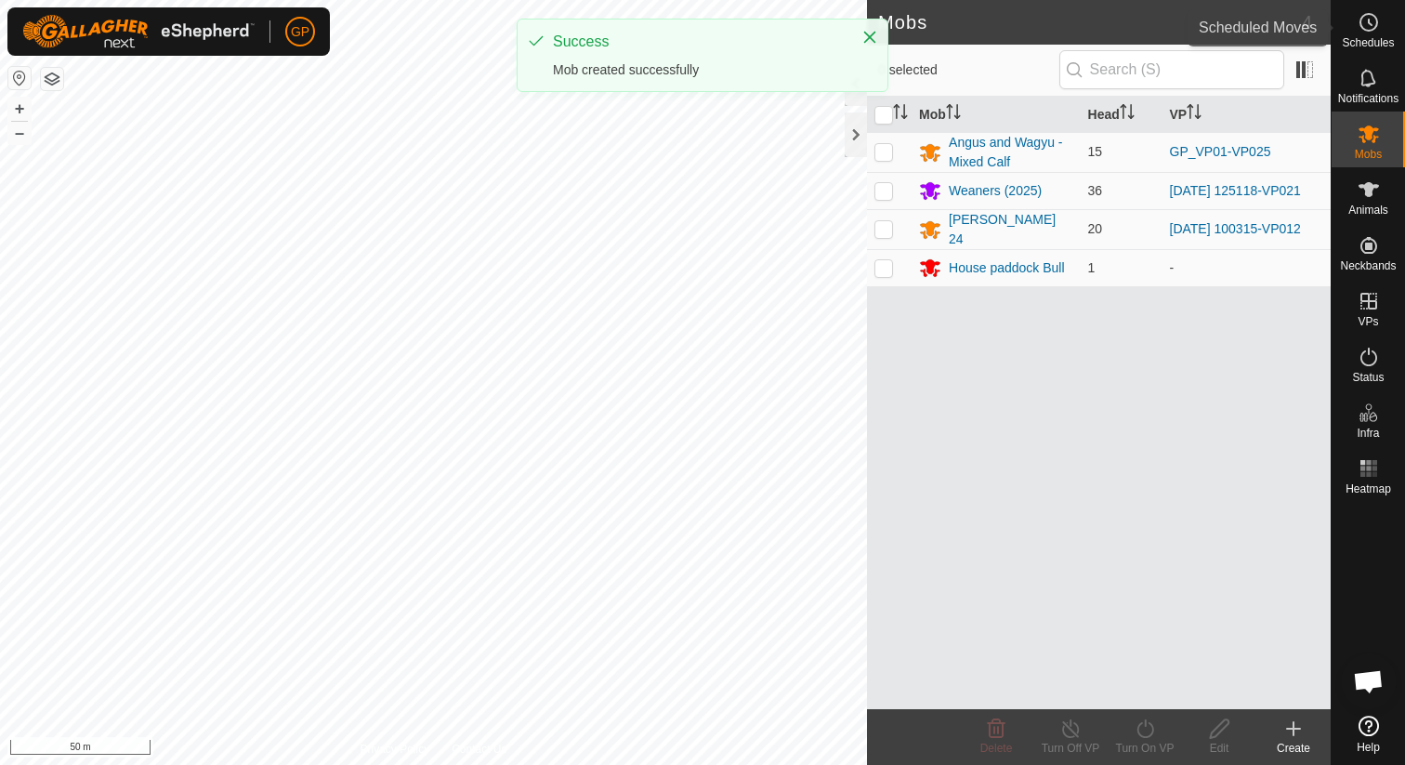
click at [1385, 33] on div "Schedules" at bounding box center [1367, 28] width 73 height 56
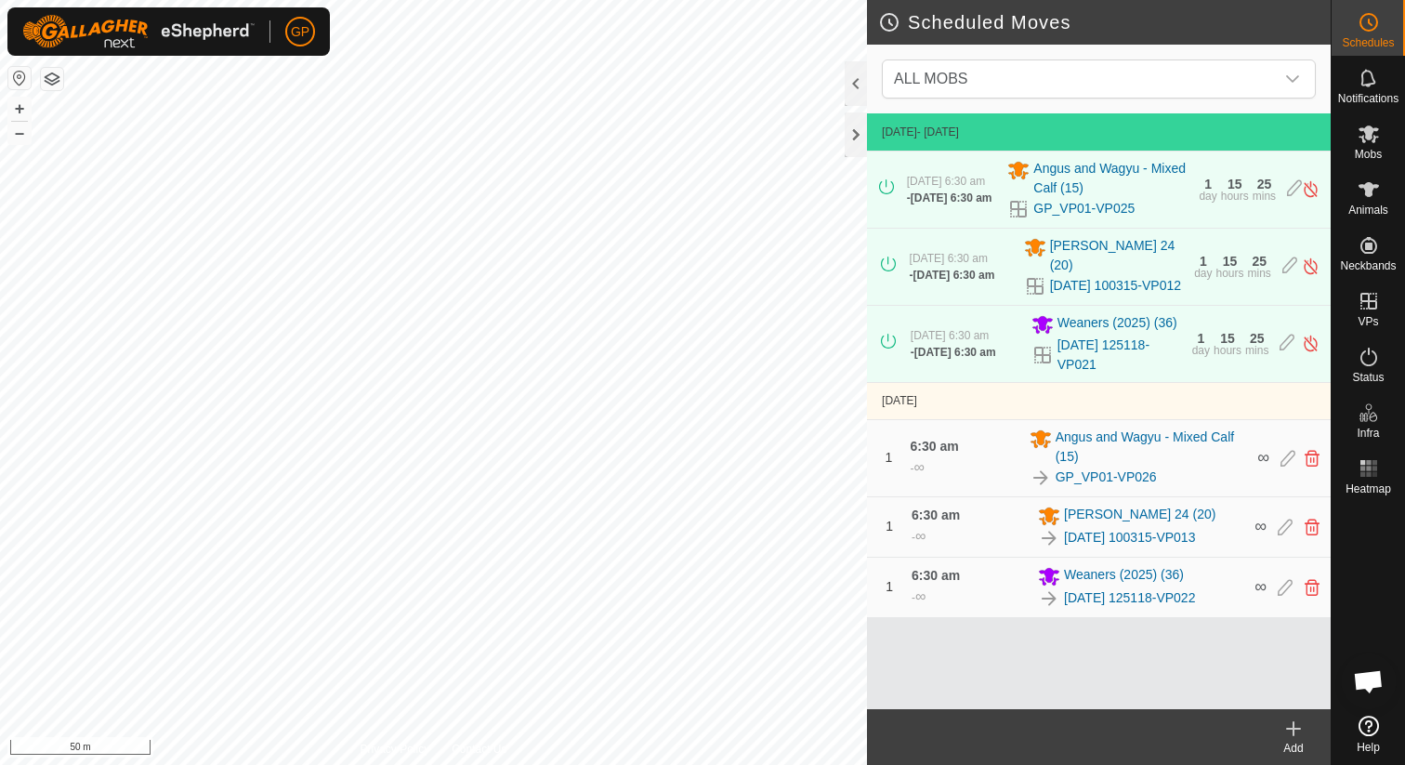
click at [1294, 734] on icon at bounding box center [1293, 728] width 22 height 22
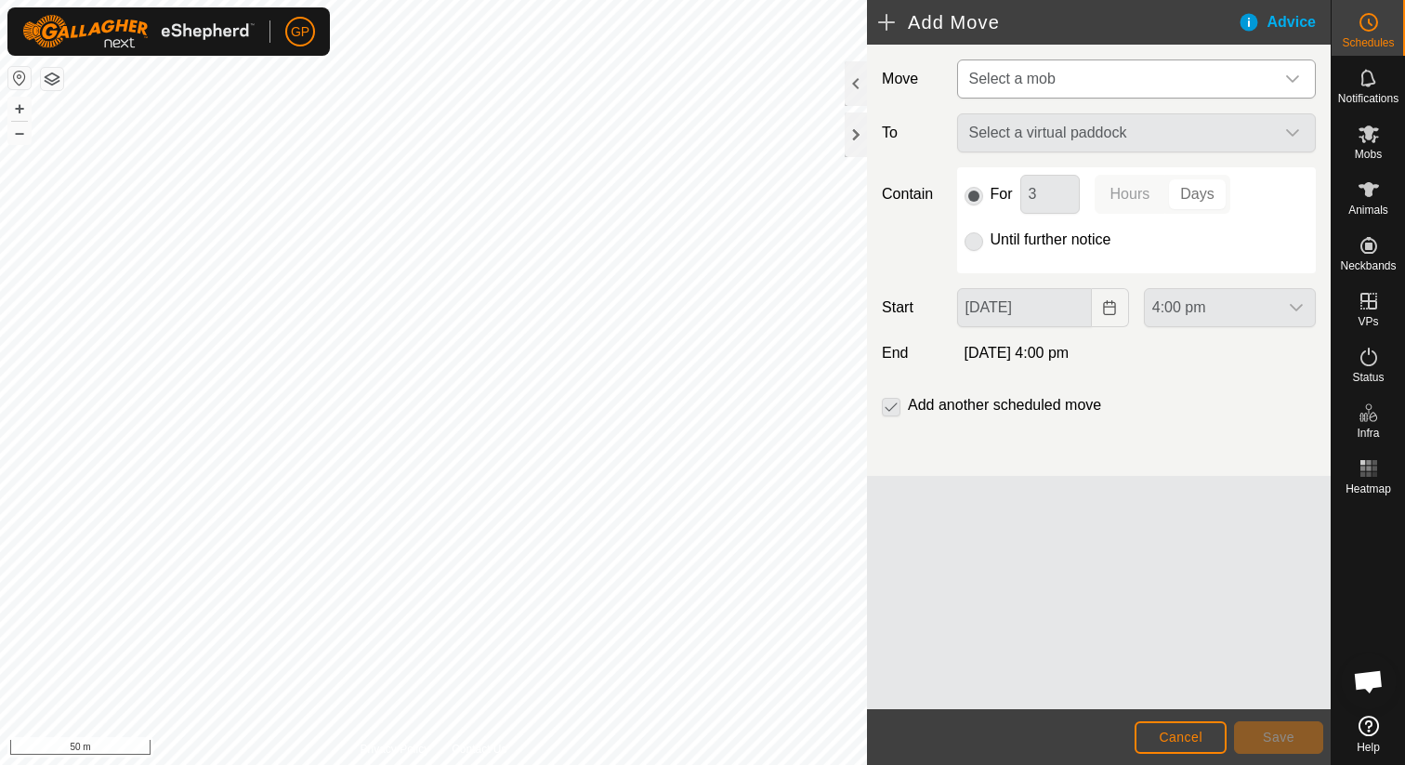
click at [1090, 70] on span "Select a mob" at bounding box center [1117, 78] width 312 height 37
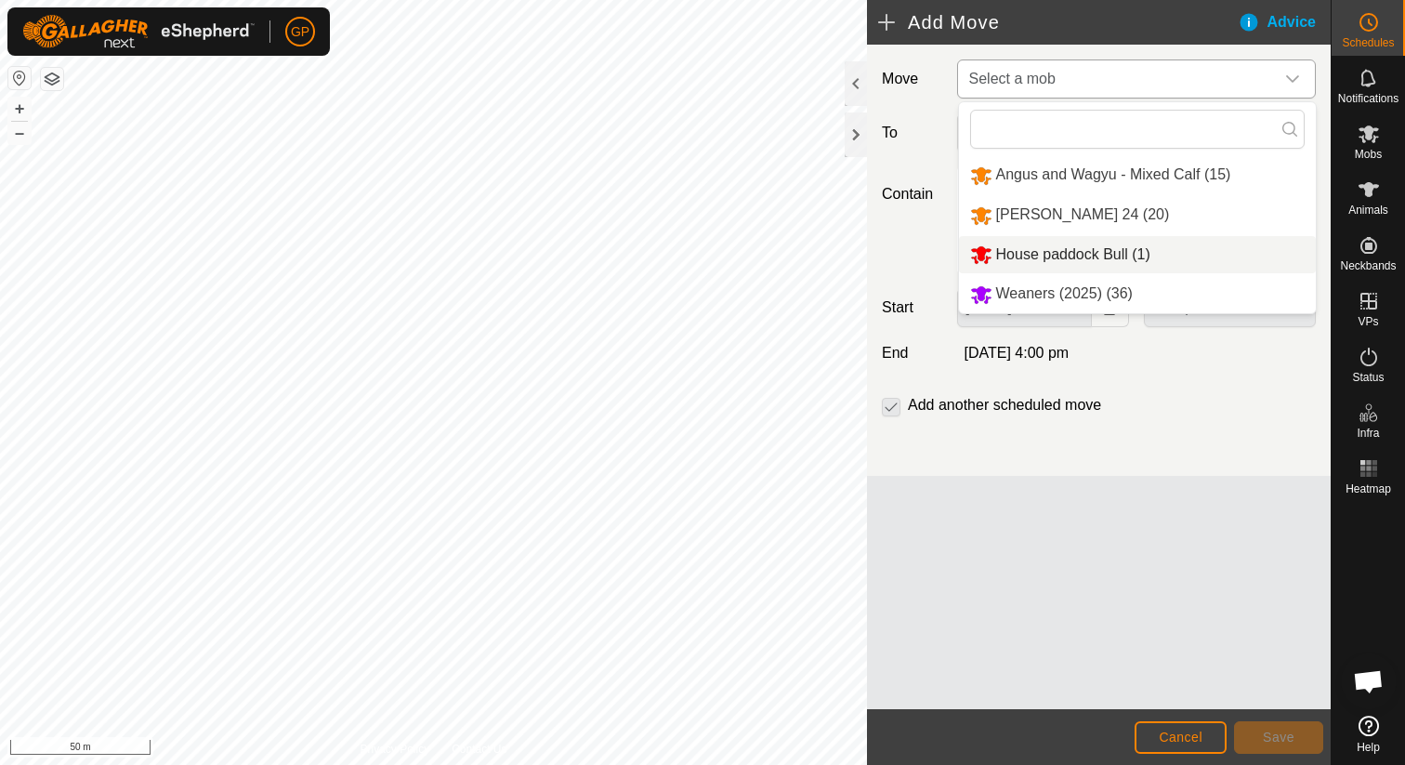
click at [1050, 254] on li "House paddock Bull (1)" at bounding box center [1137, 255] width 357 height 38
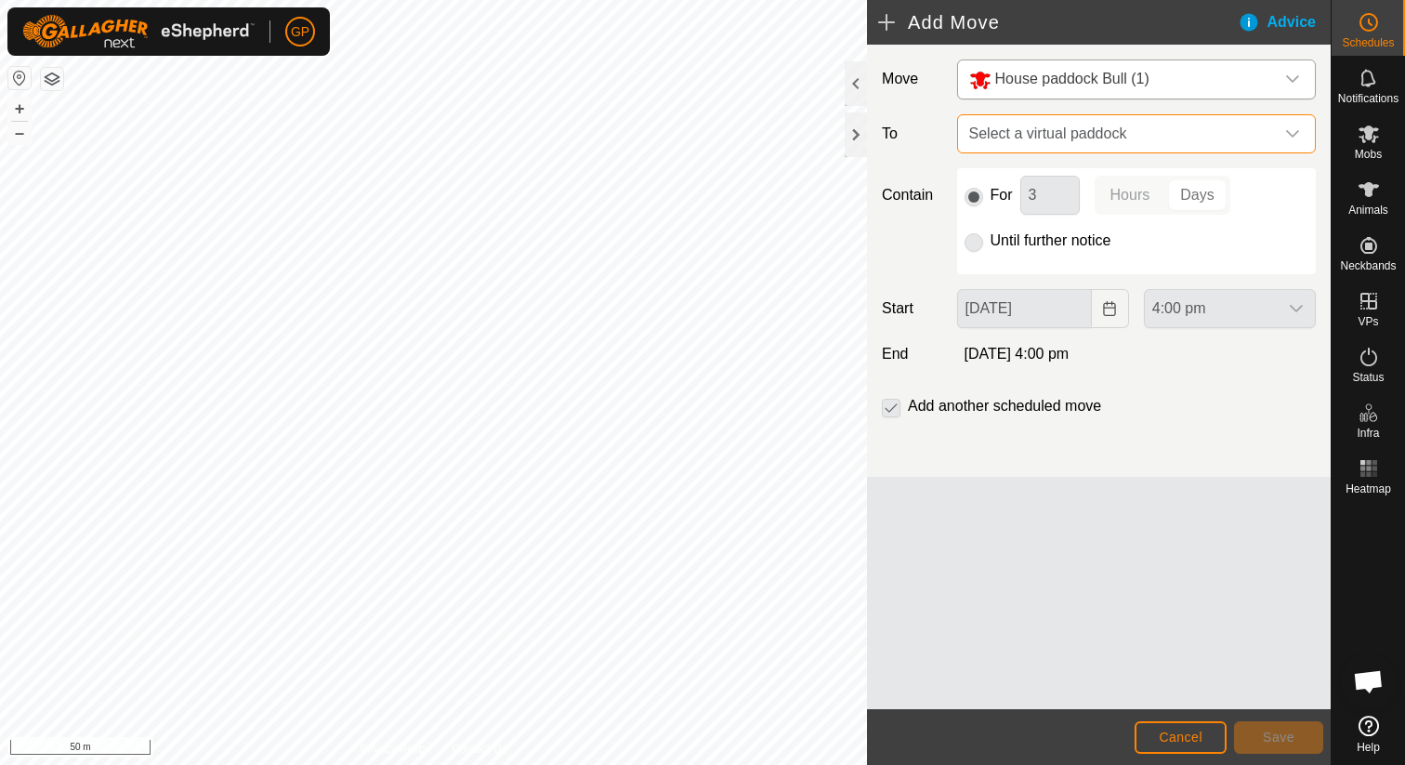
click at [1041, 151] on span "Select a virtual paddock" at bounding box center [1117, 133] width 312 height 37
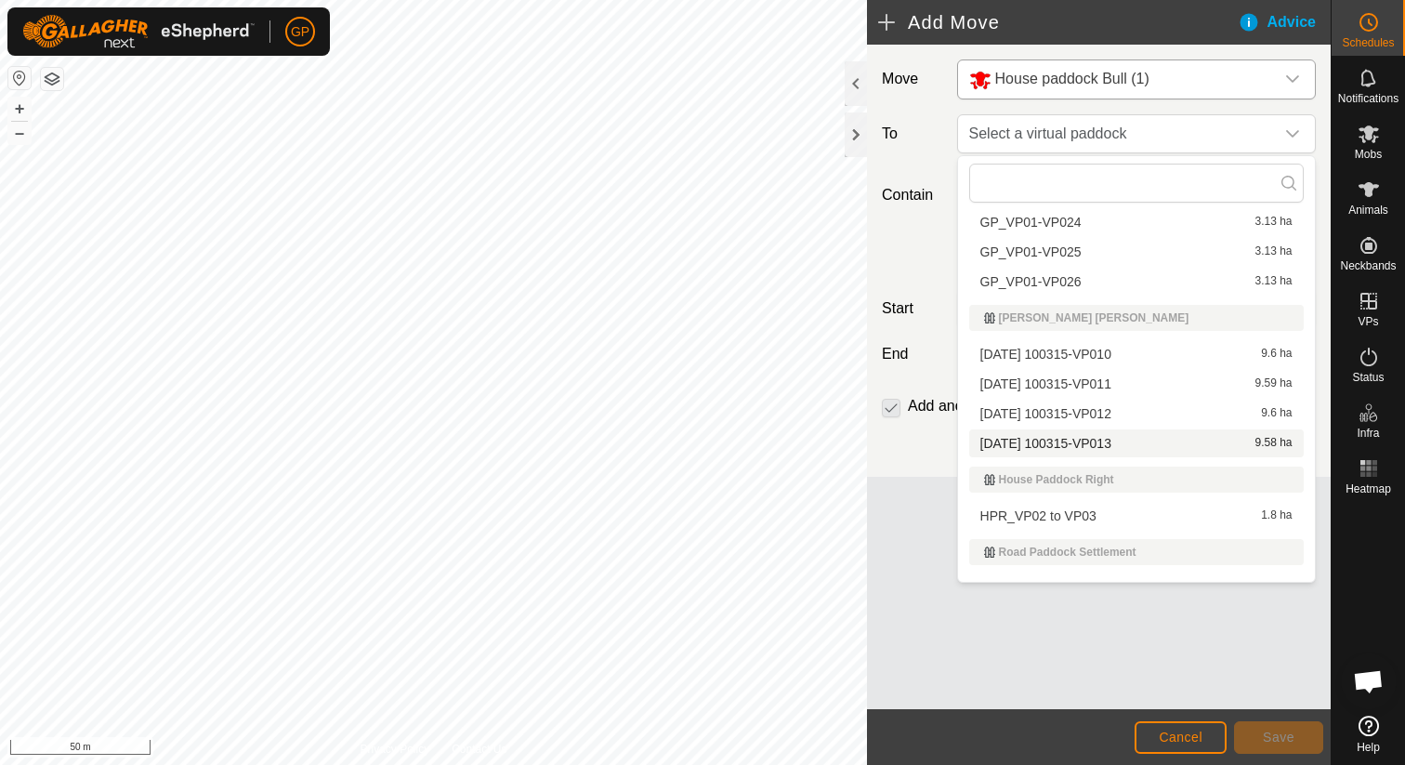
scroll to position [84, 0]
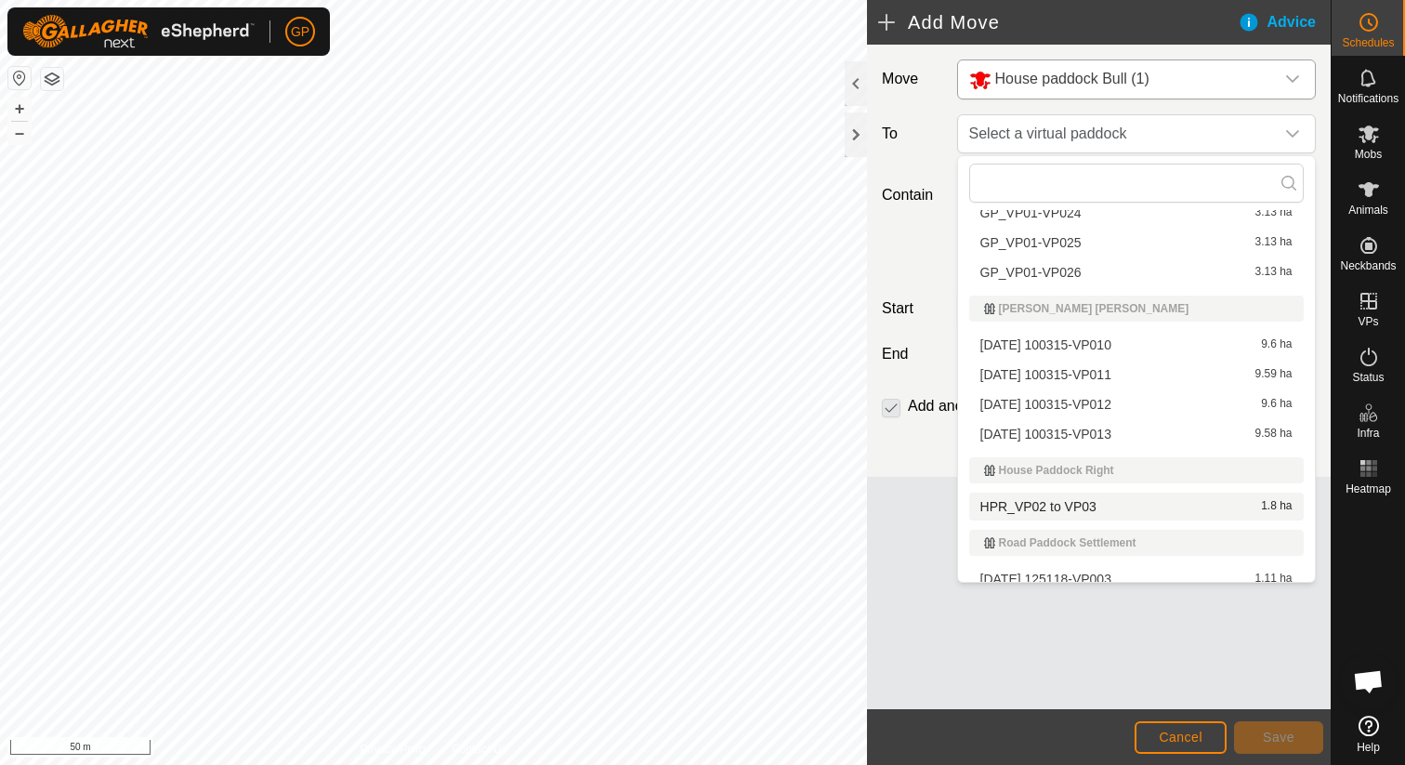
click at [1026, 505] on li "HPR_VP02 to VP03 1.8 ha" at bounding box center [1136, 506] width 334 height 28
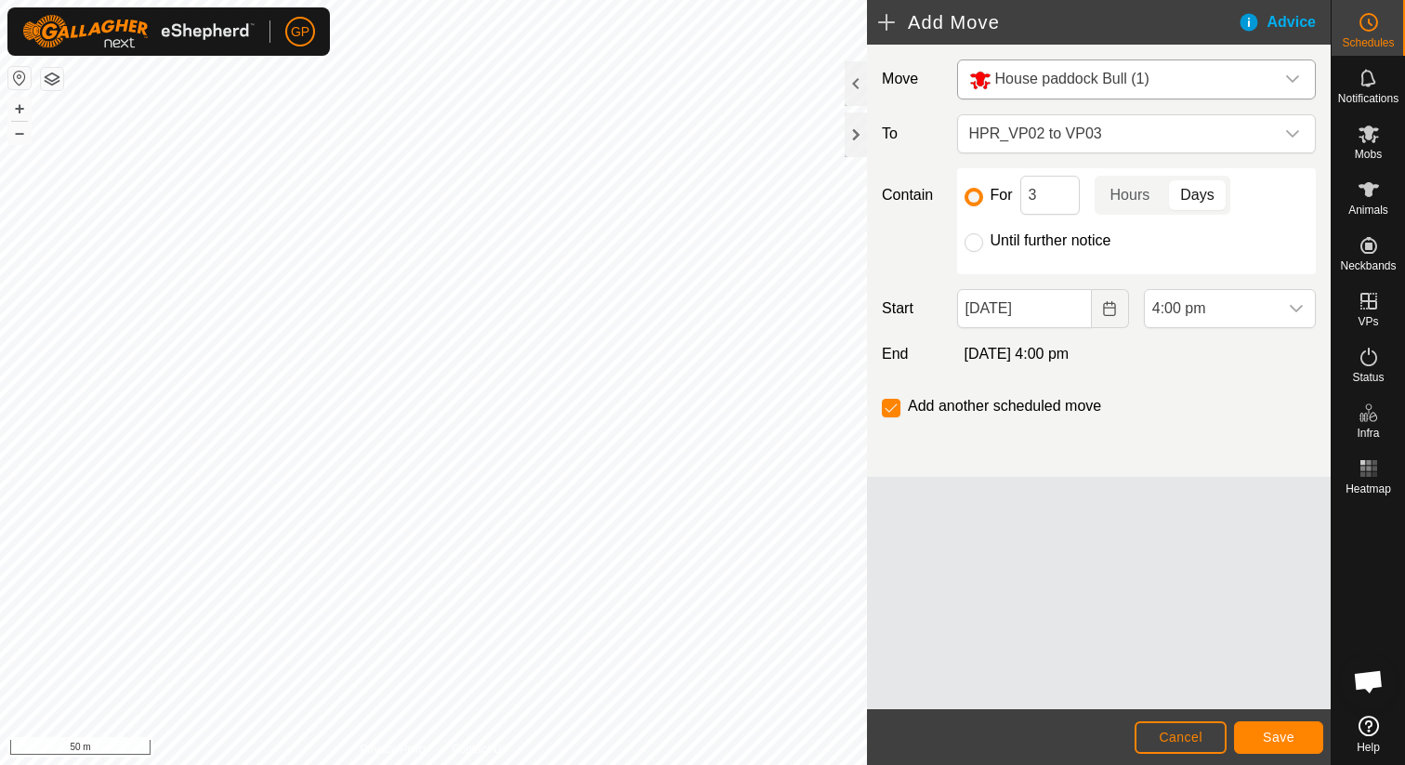
click at [1040, 243] on label "Until further notice" at bounding box center [1050, 240] width 121 height 15
click at [983, 243] on input "Until further notice" at bounding box center [973, 242] width 19 height 19
radio input "true"
checkbox input "false"
click at [1043, 312] on input "15 Oct, 2025" at bounding box center [1024, 308] width 135 height 39
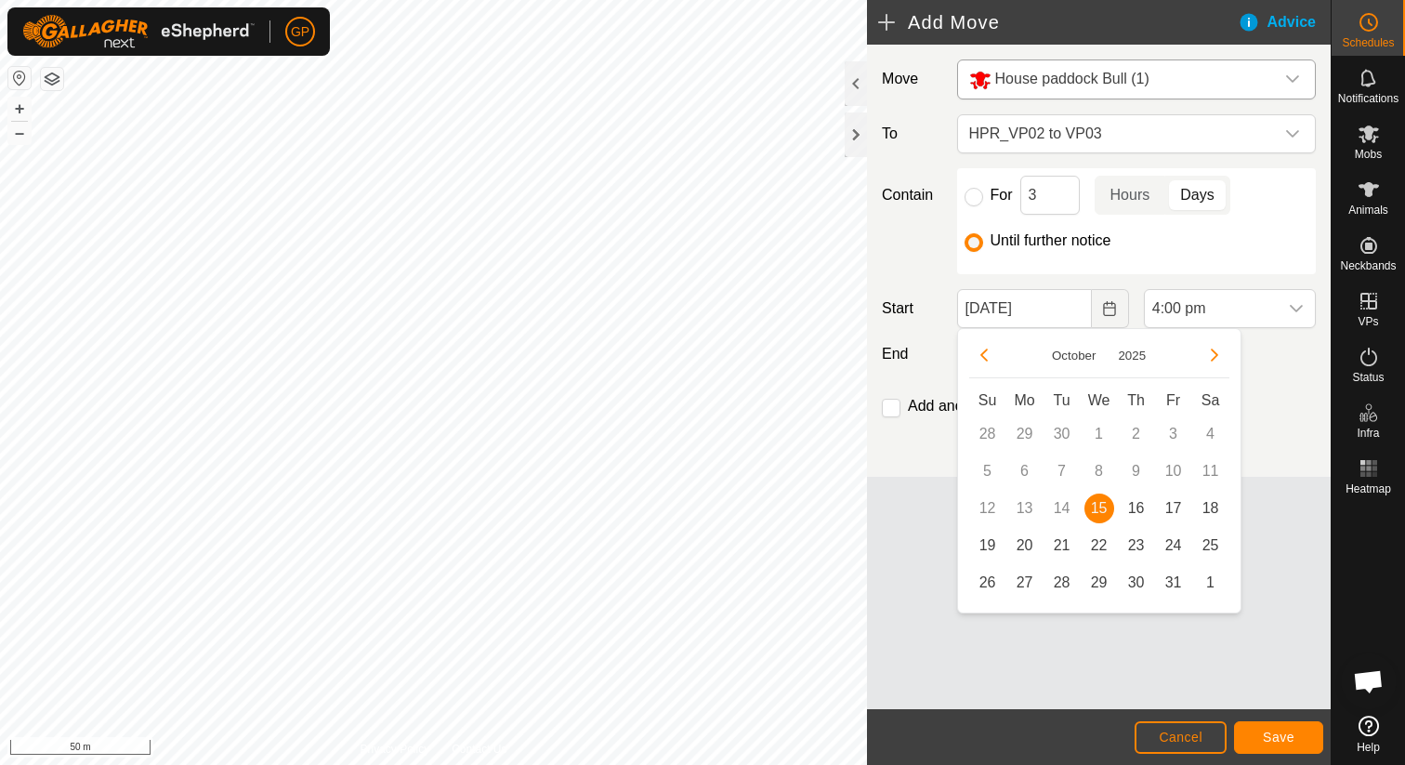
click at [1105, 510] on span "15" at bounding box center [1099, 508] width 30 height 30
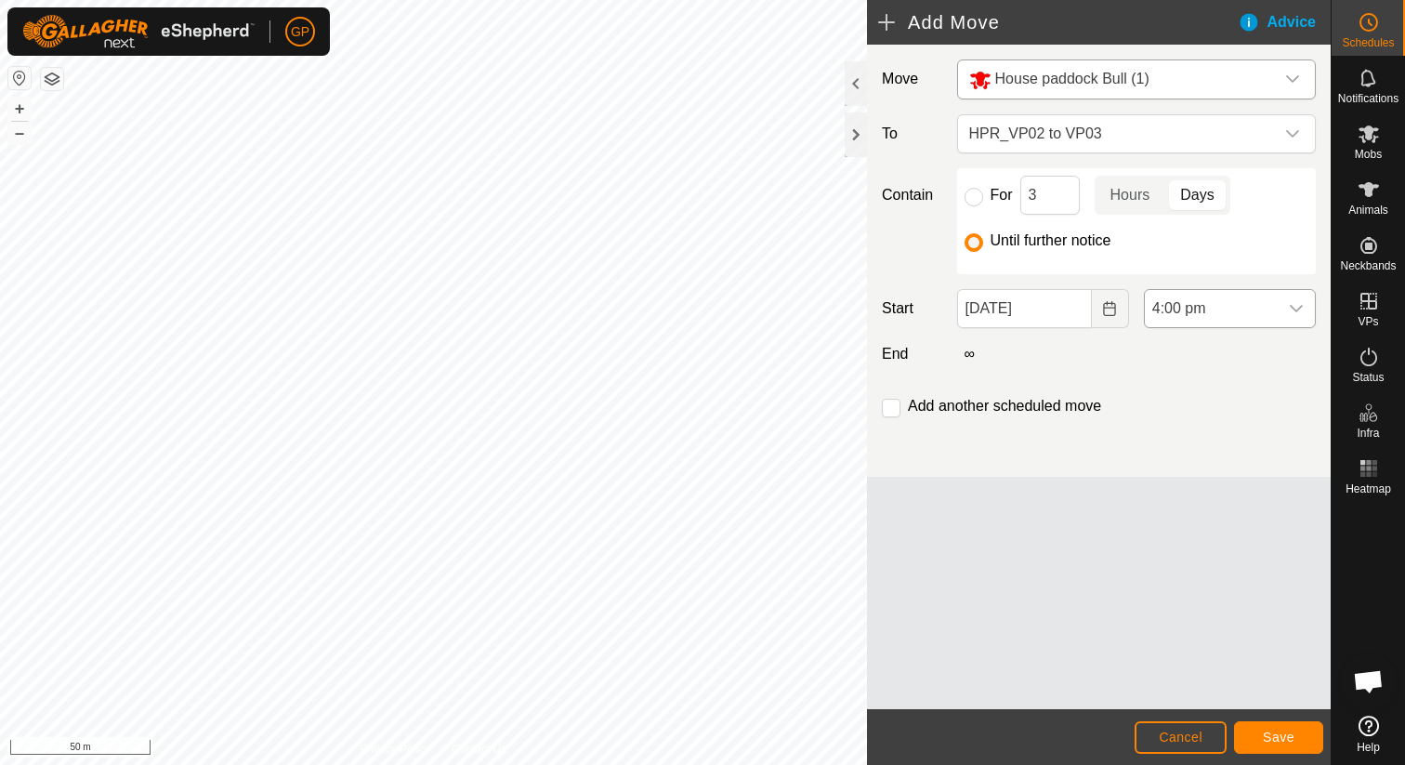
click at [1255, 310] on span "4:00 pm" at bounding box center [1210, 308] width 133 height 37
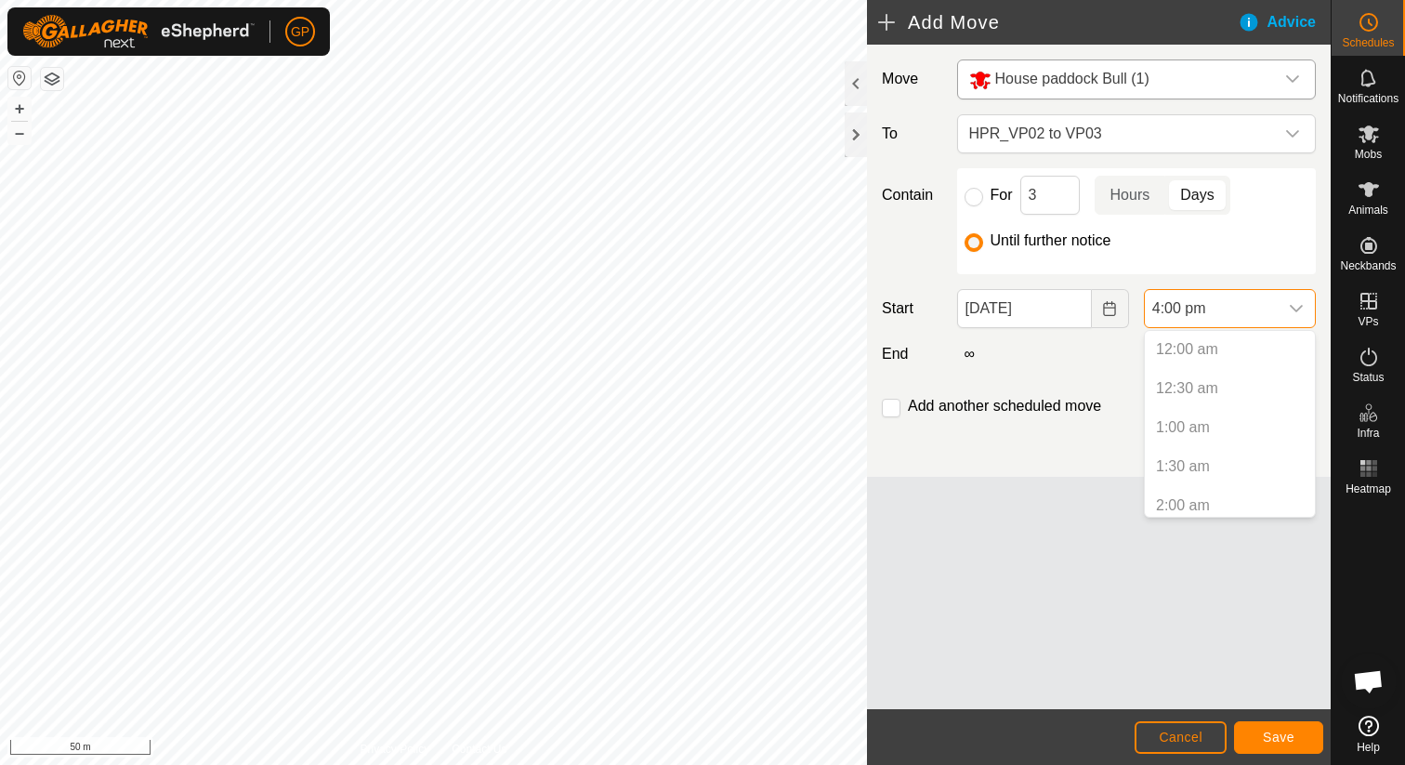
scroll to position [1100, 0]
click at [1173, 510] on li "4:00 pm" at bounding box center [1229, 497] width 170 height 37
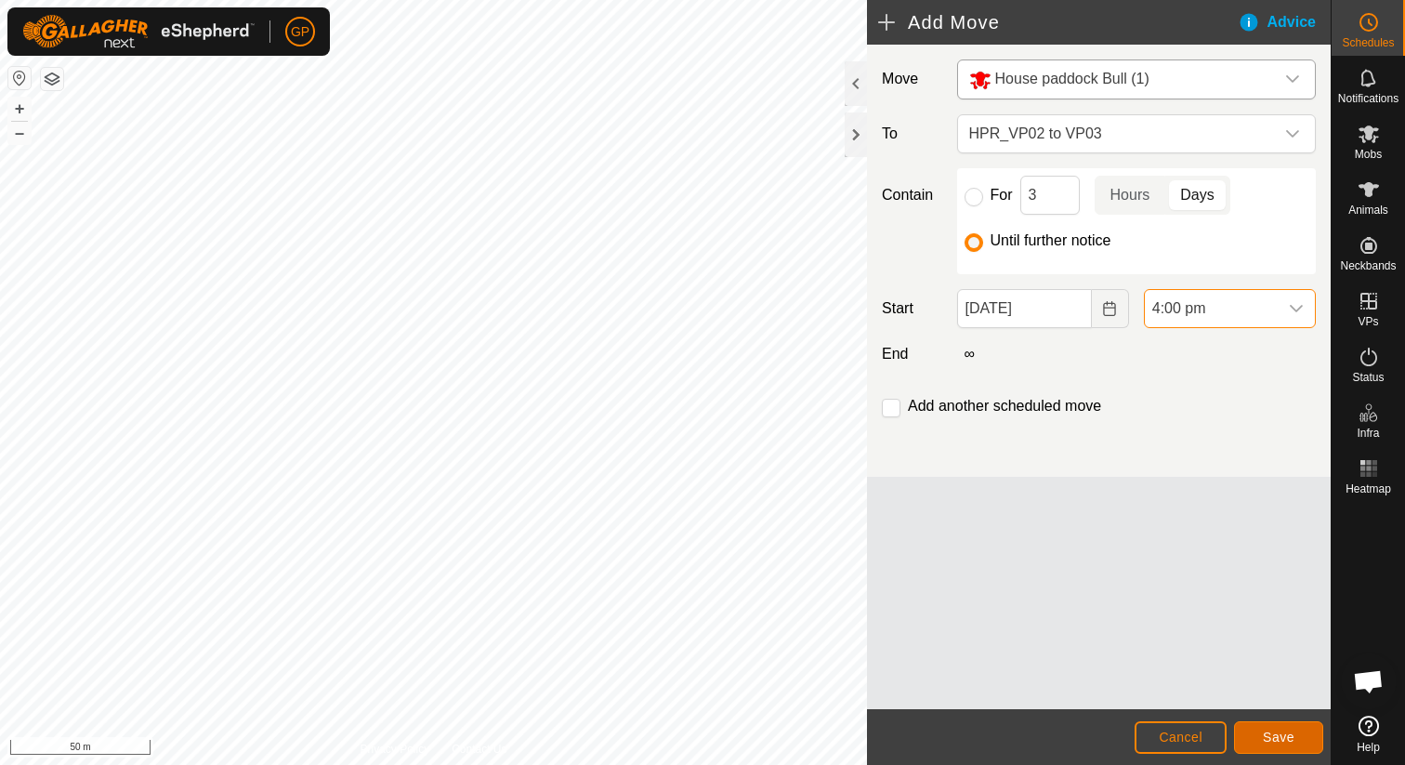
click at [1289, 735] on span "Save" at bounding box center [1278, 736] width 32 height 15
